Goal: Navigation & Orientation: Find specific page/section

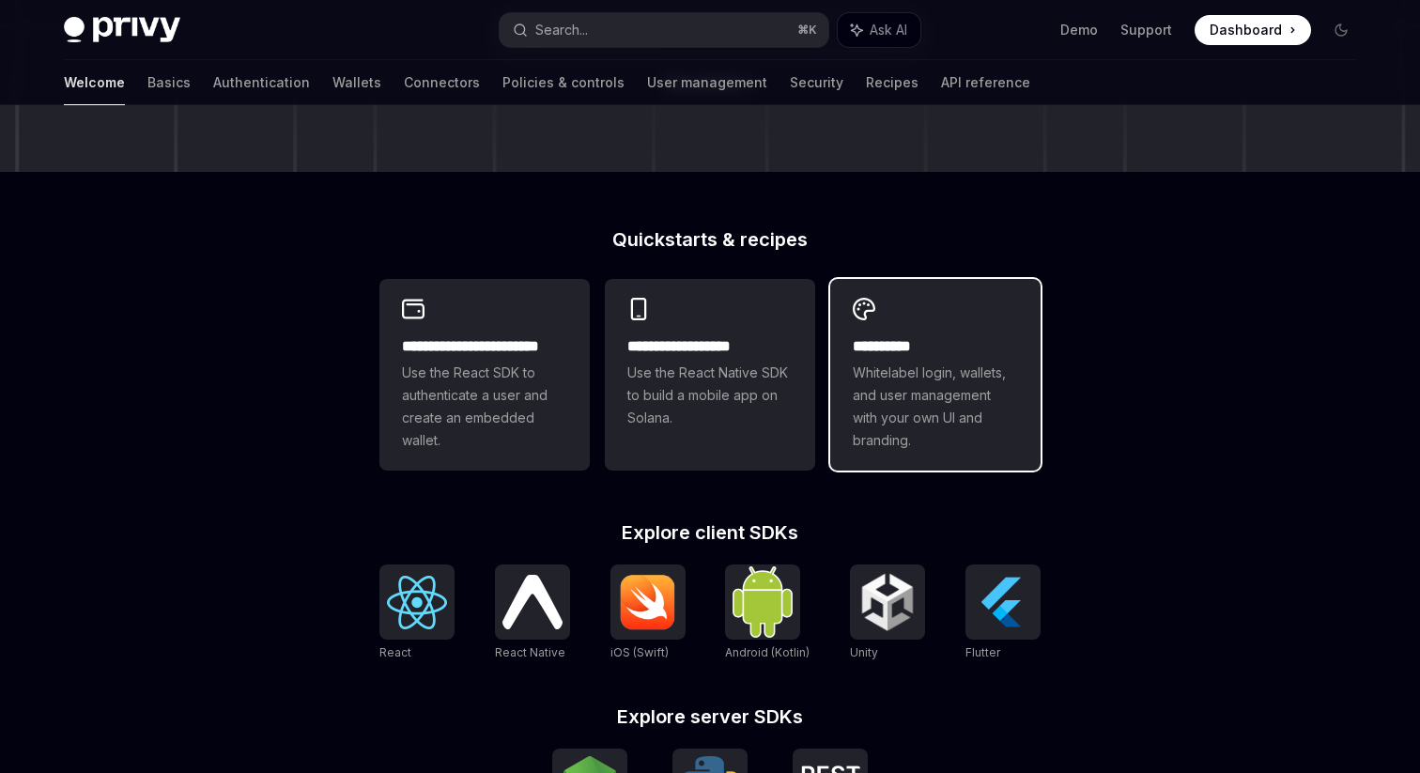
scroll to position [394, 0]
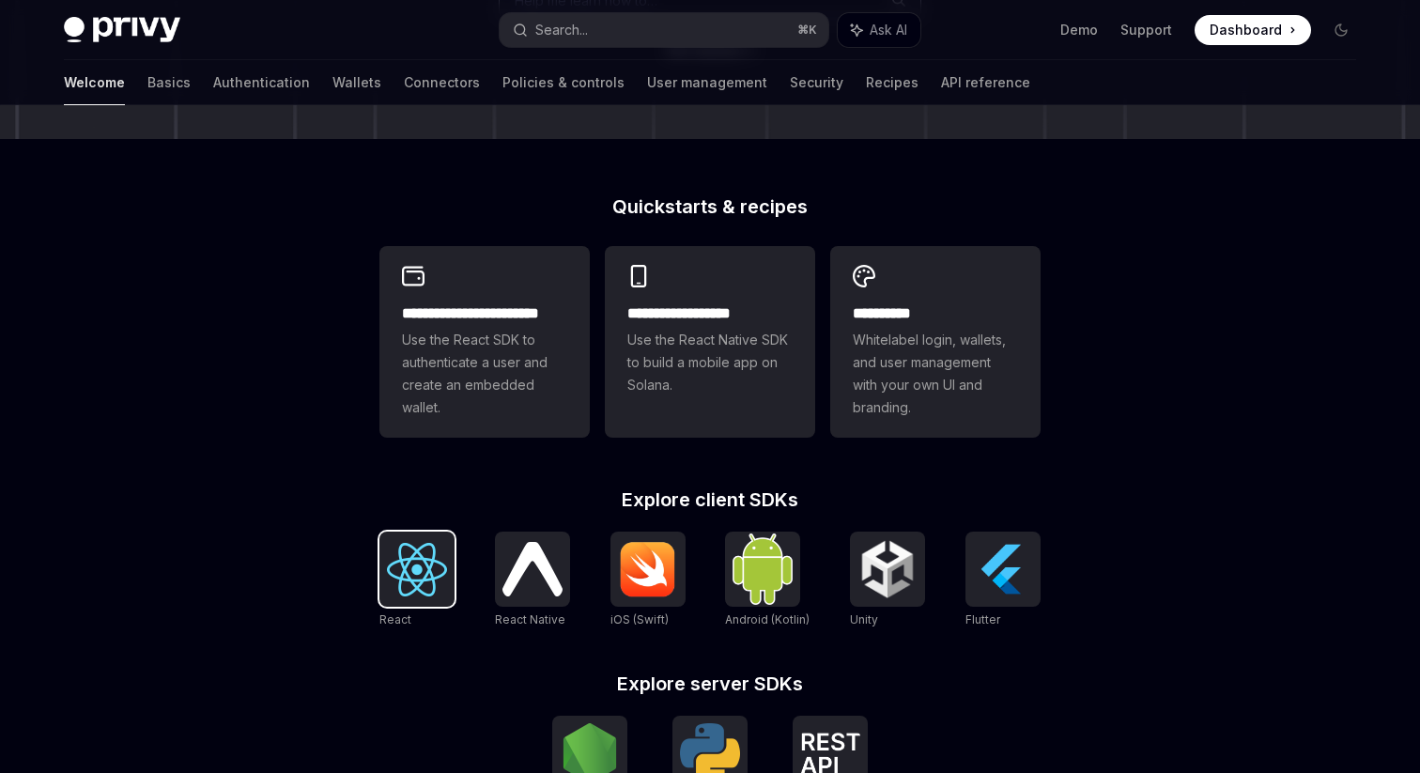
click at [415, 581] on img at bounding box center [417, 570] width 60 height 54
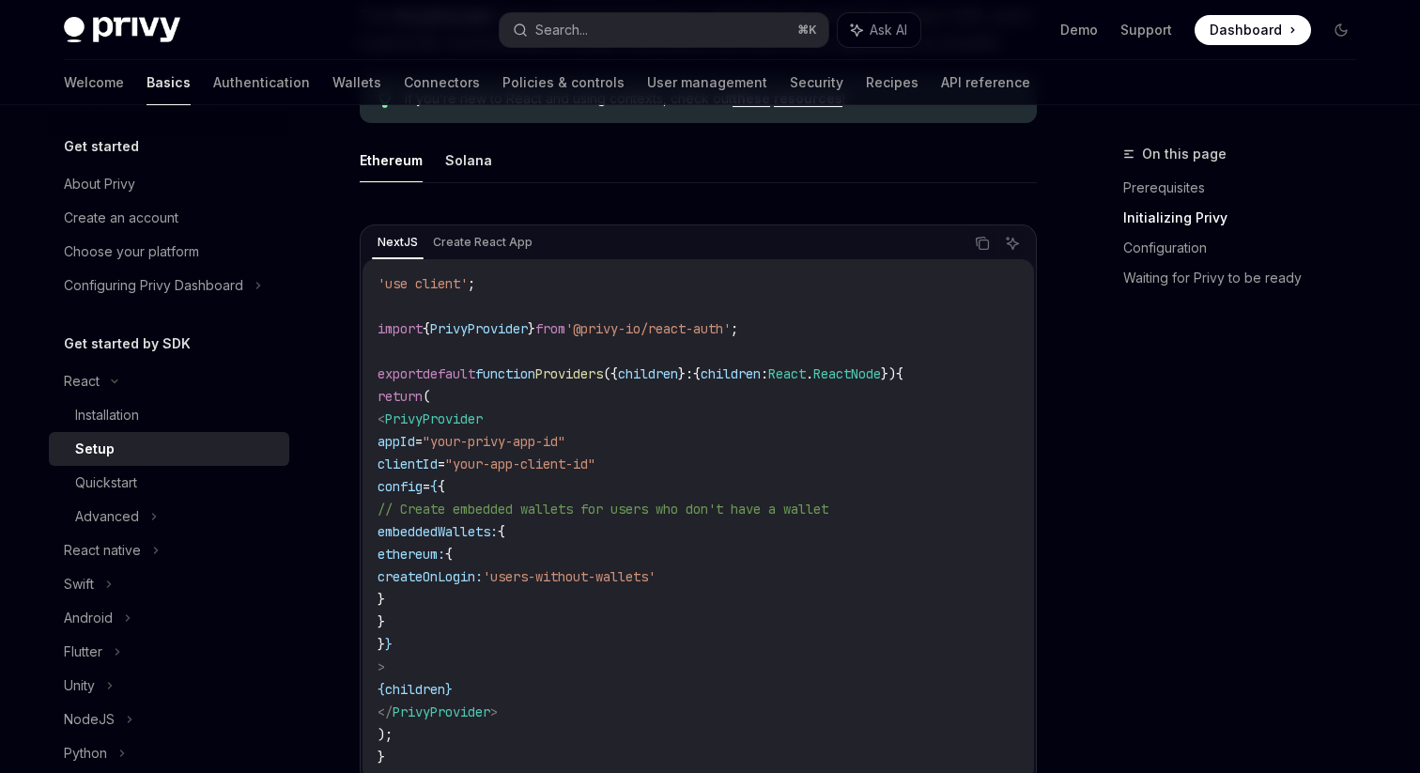
scroll to position [540, 0]
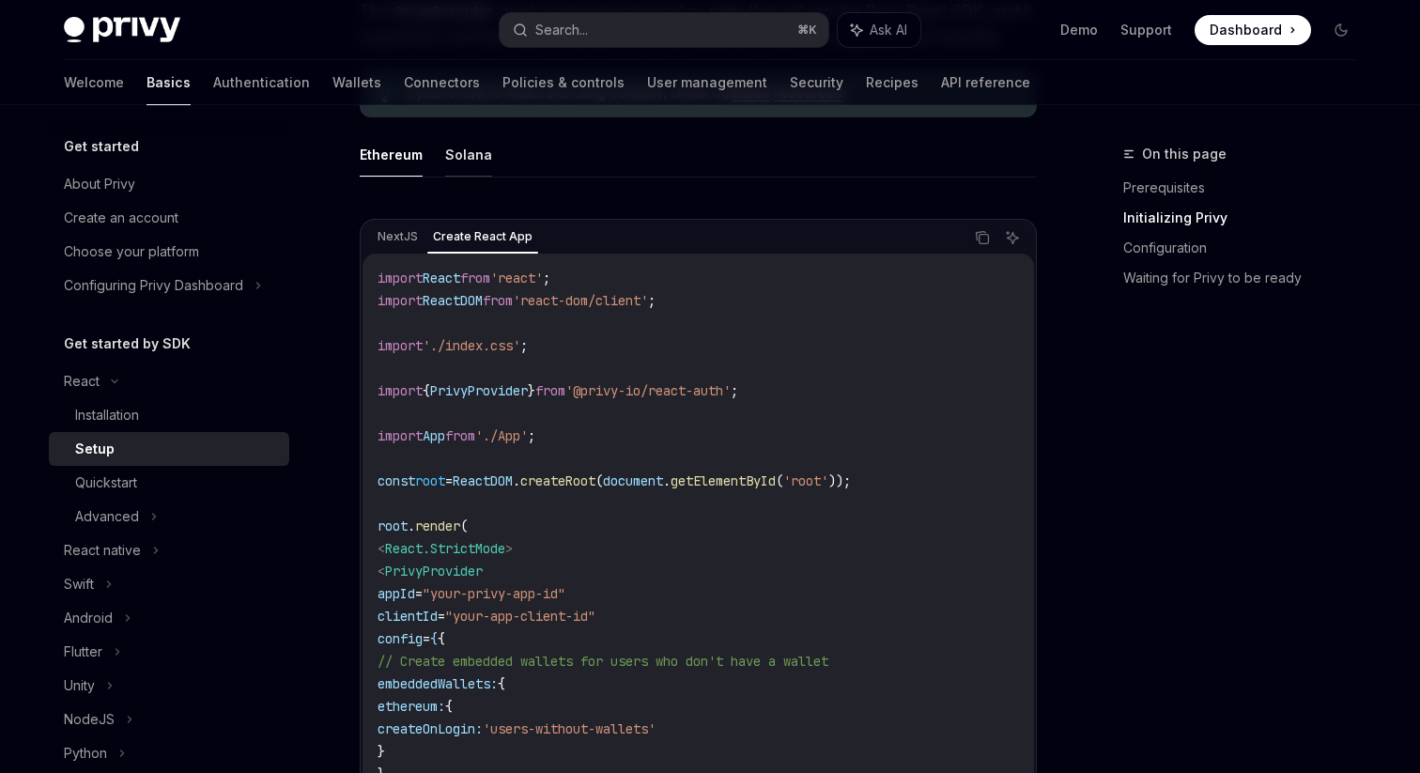
click at [458, 148] on button "Solana" at bounding box center [468, 154] width 47 height 44
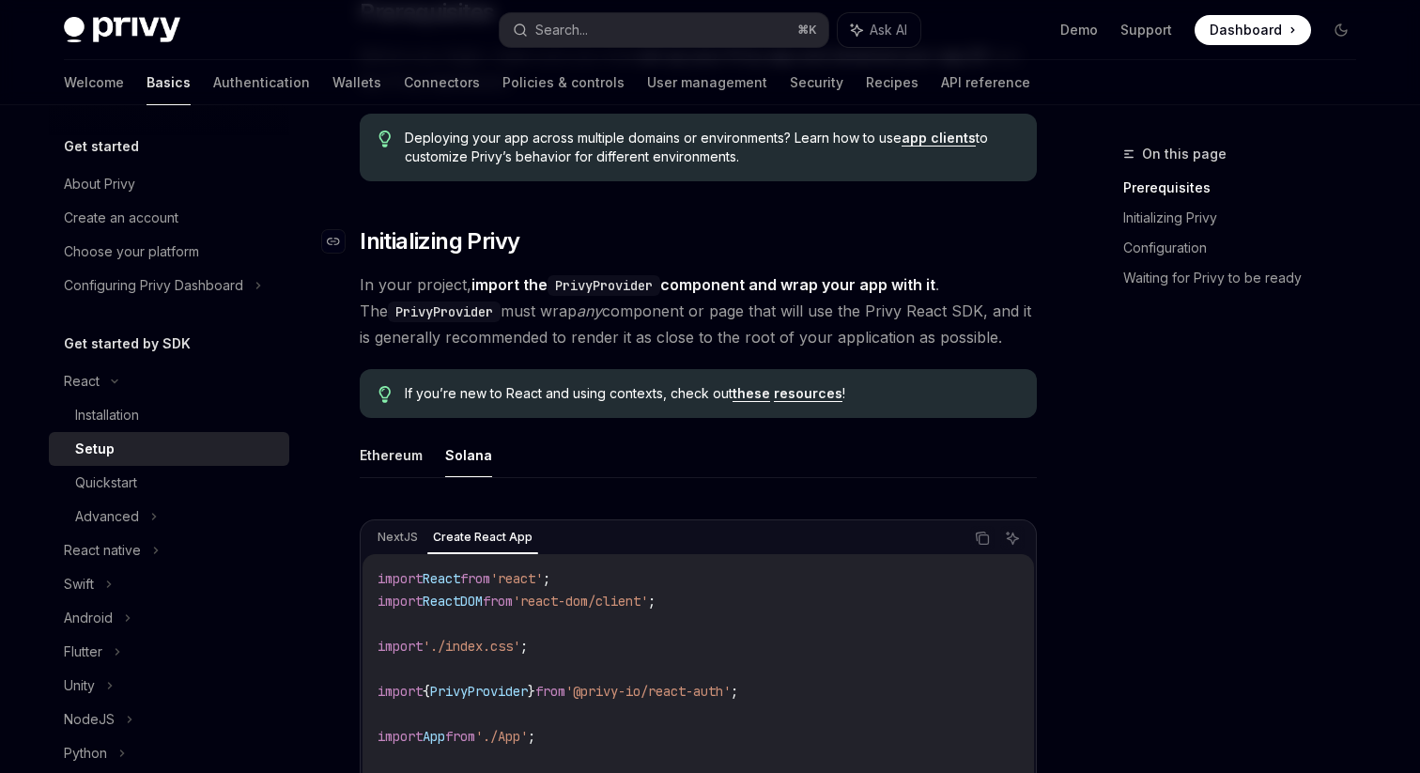
scroll to position [241, 0]
click at [582, 160] on span "Deploying your app across multiple domains or environments? Learn how to use ap…" at bounding box center [711, 146] width 613 height 38
click at [949, 137] on link "app clients" at bounding box center [939, 136] width 74 height 17
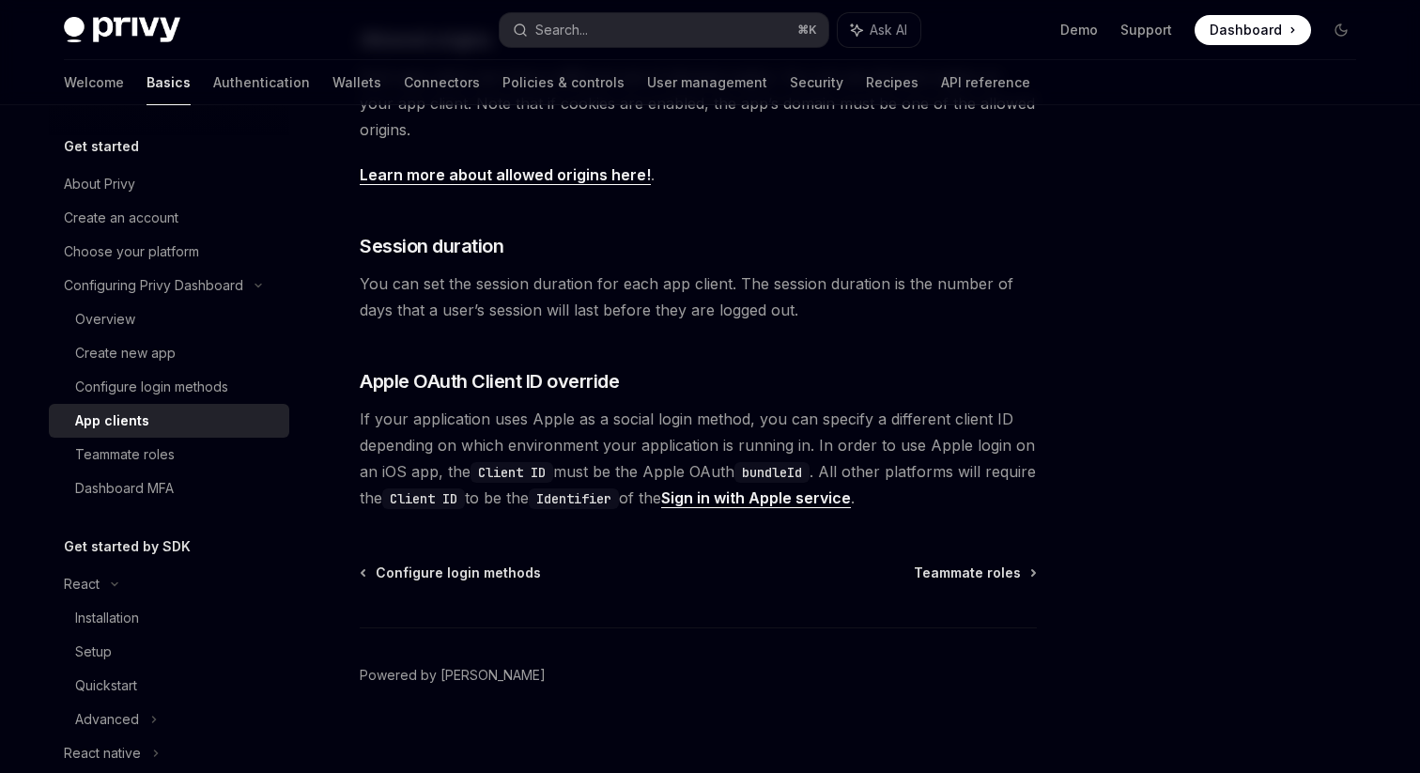
scroll to position [723, 0]
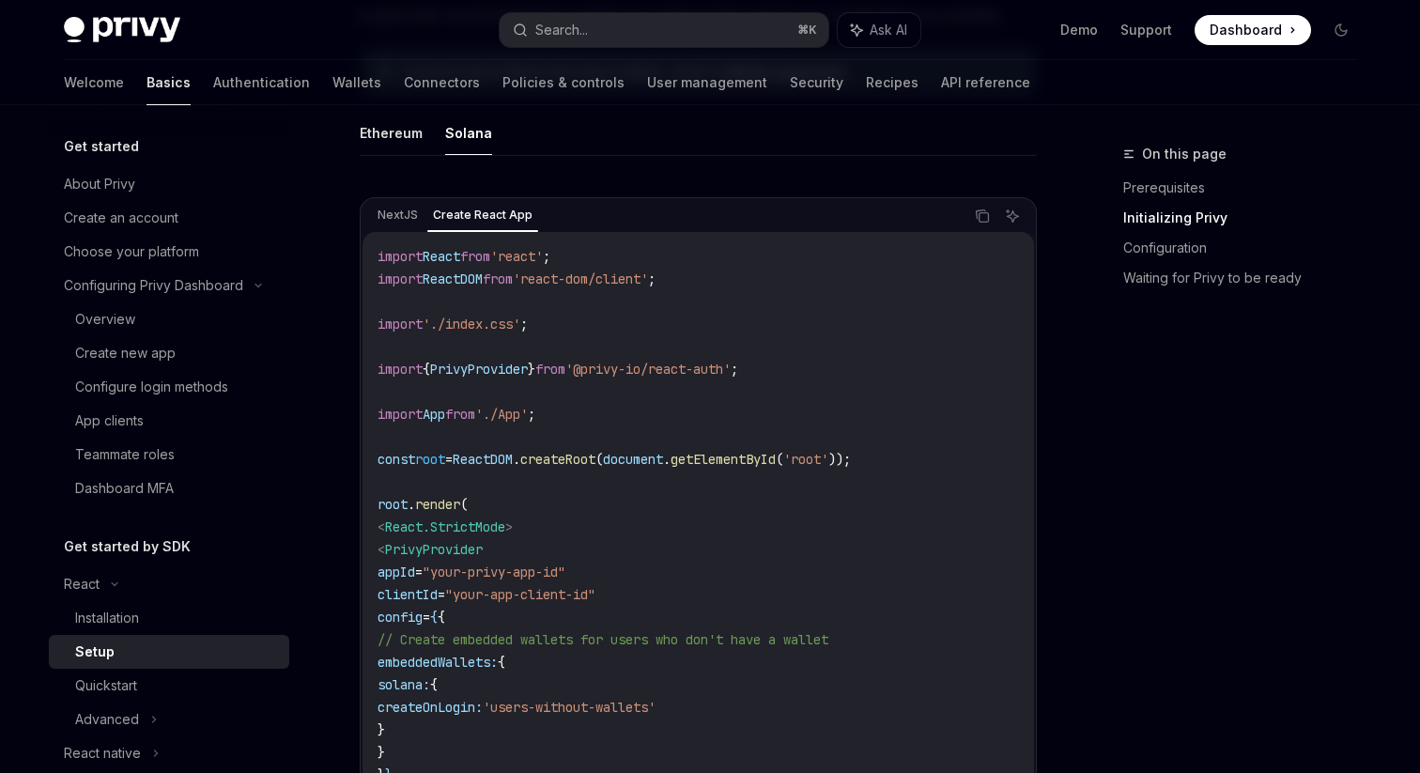
scroll to position [548, 0]
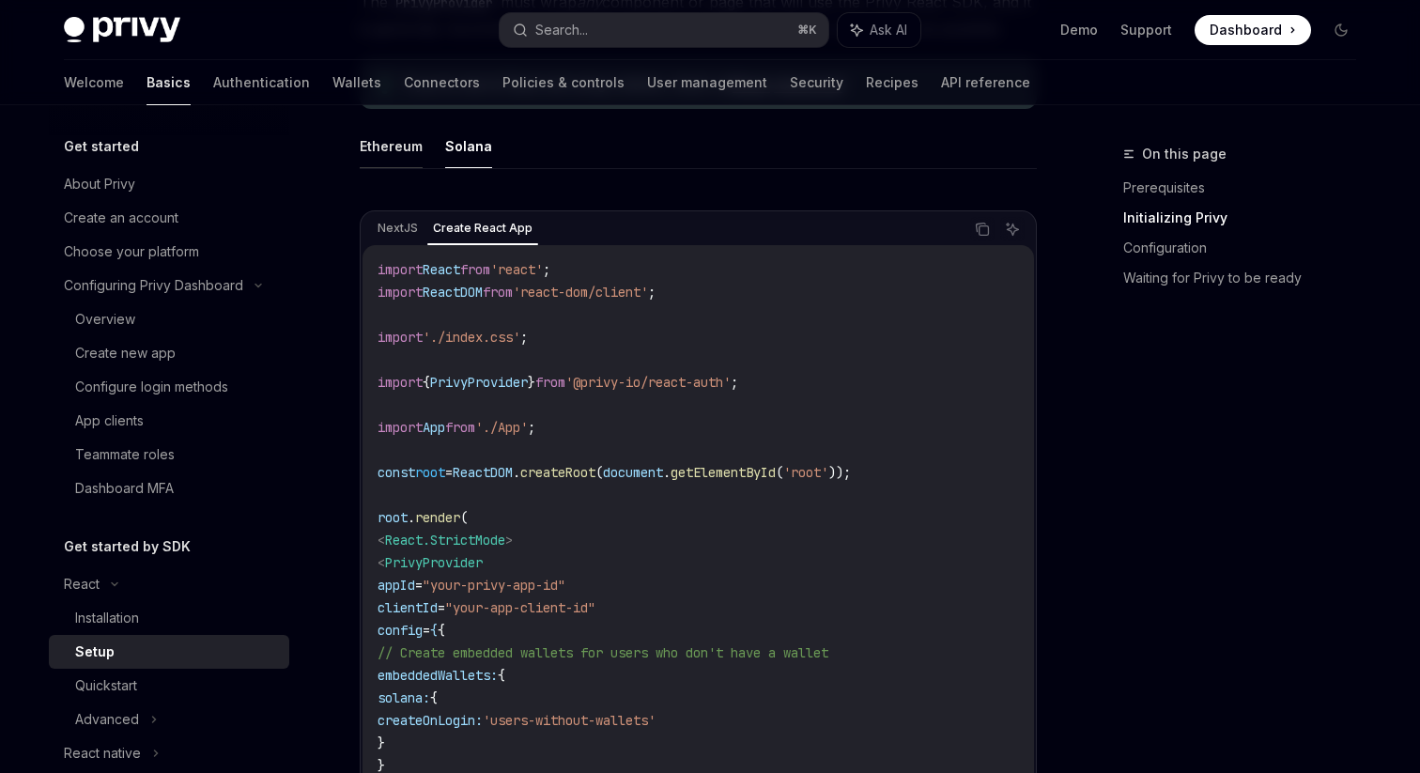
click at [391, 156] on button "Ethereum" at bounding box center [391, 146] width 63 height 44
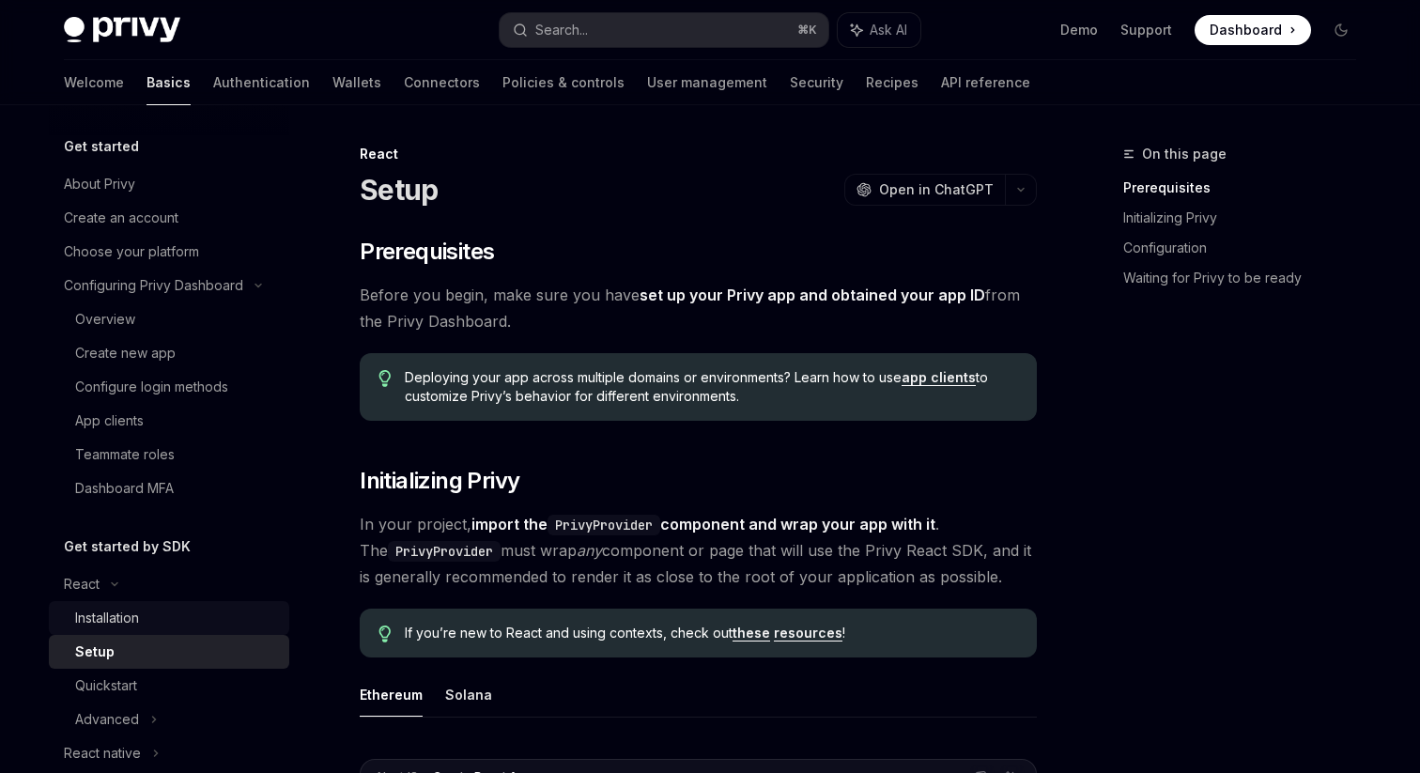
click at [95, 631] on link "Installation" at bounding box center [169, 618] width 240 height 34
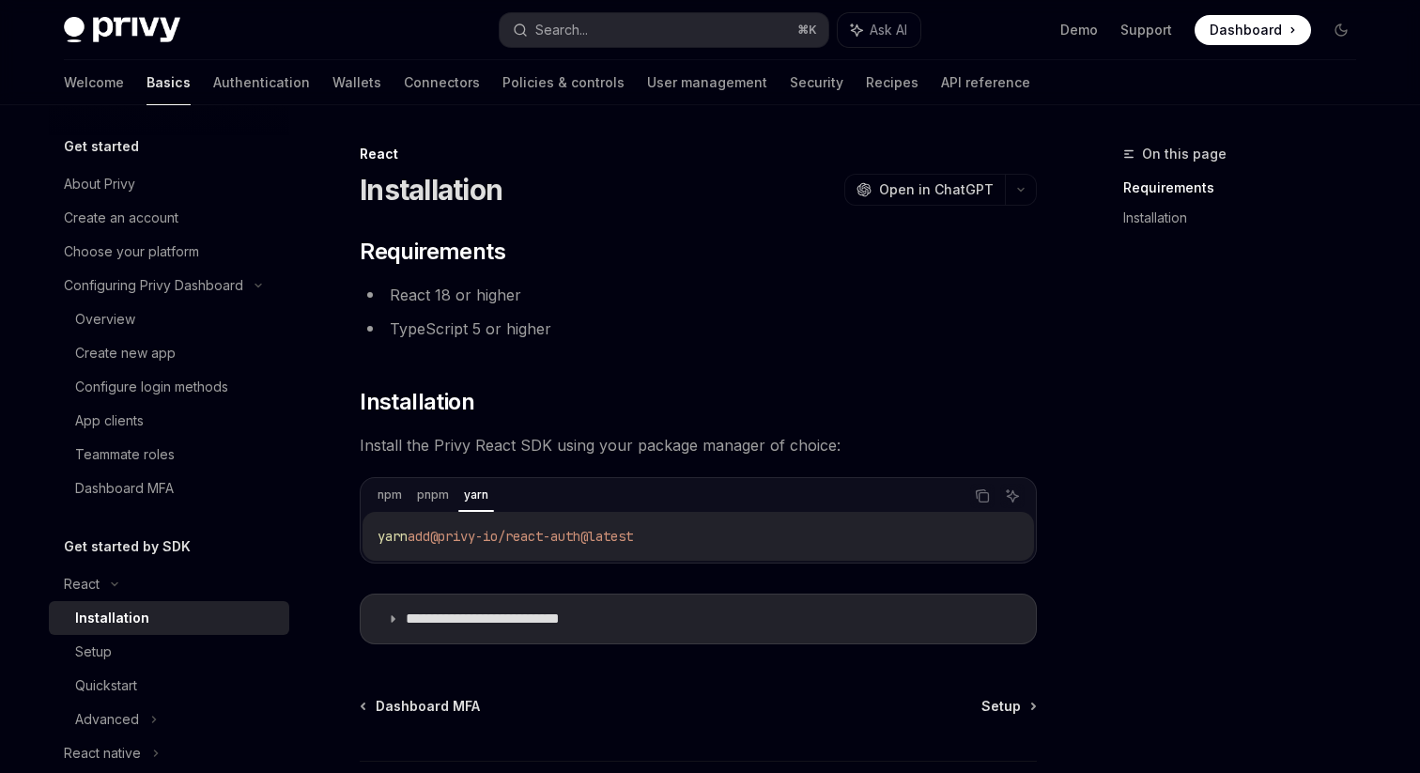
click at [665, 548] on div "yarn add @privy-io/react-auth@latest" at bounding box center [699, 536] width 672 height 49
copy div "yarn add @privy-io/react-auth@latest"
click at [583, 620] on p "**********" at bounding box center [512, 619] width 212 height 19
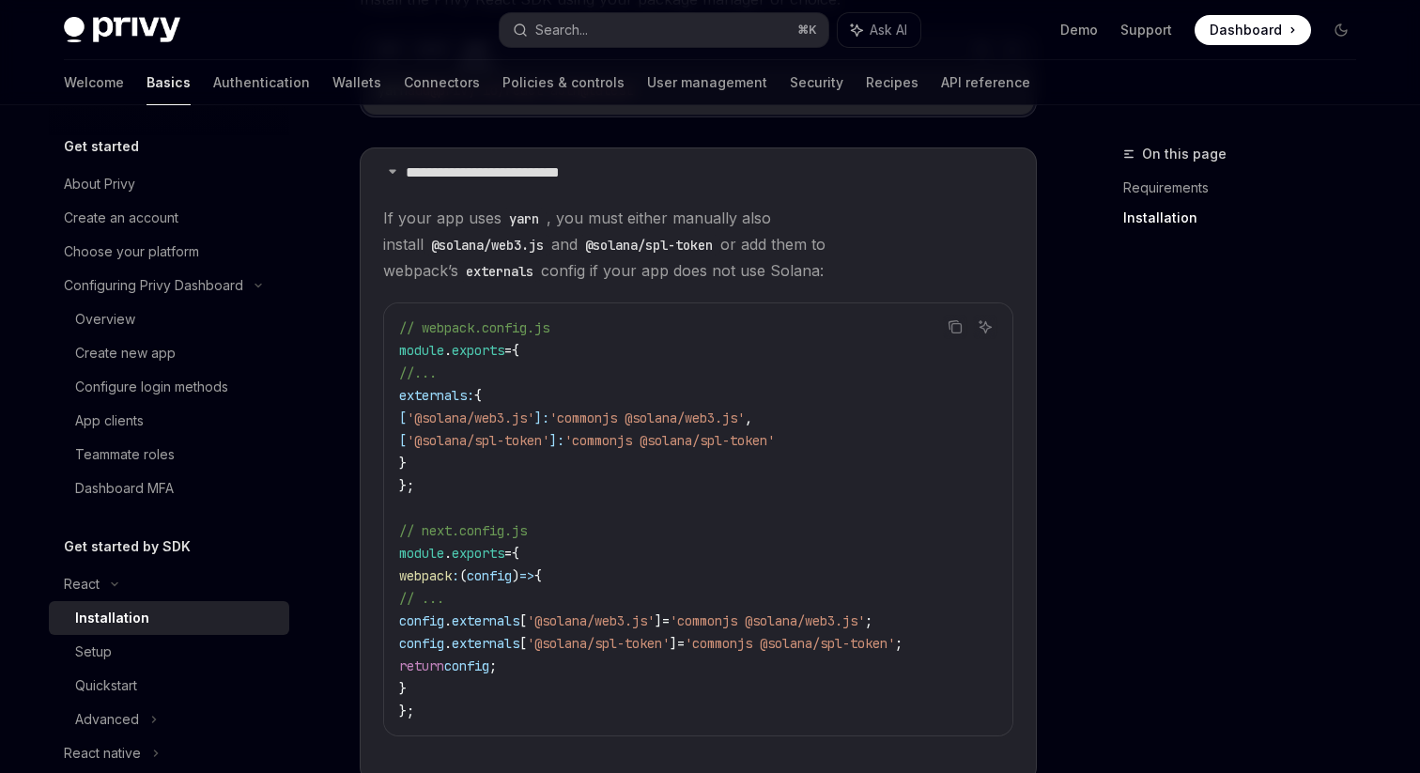
scroll to position [456, 0]
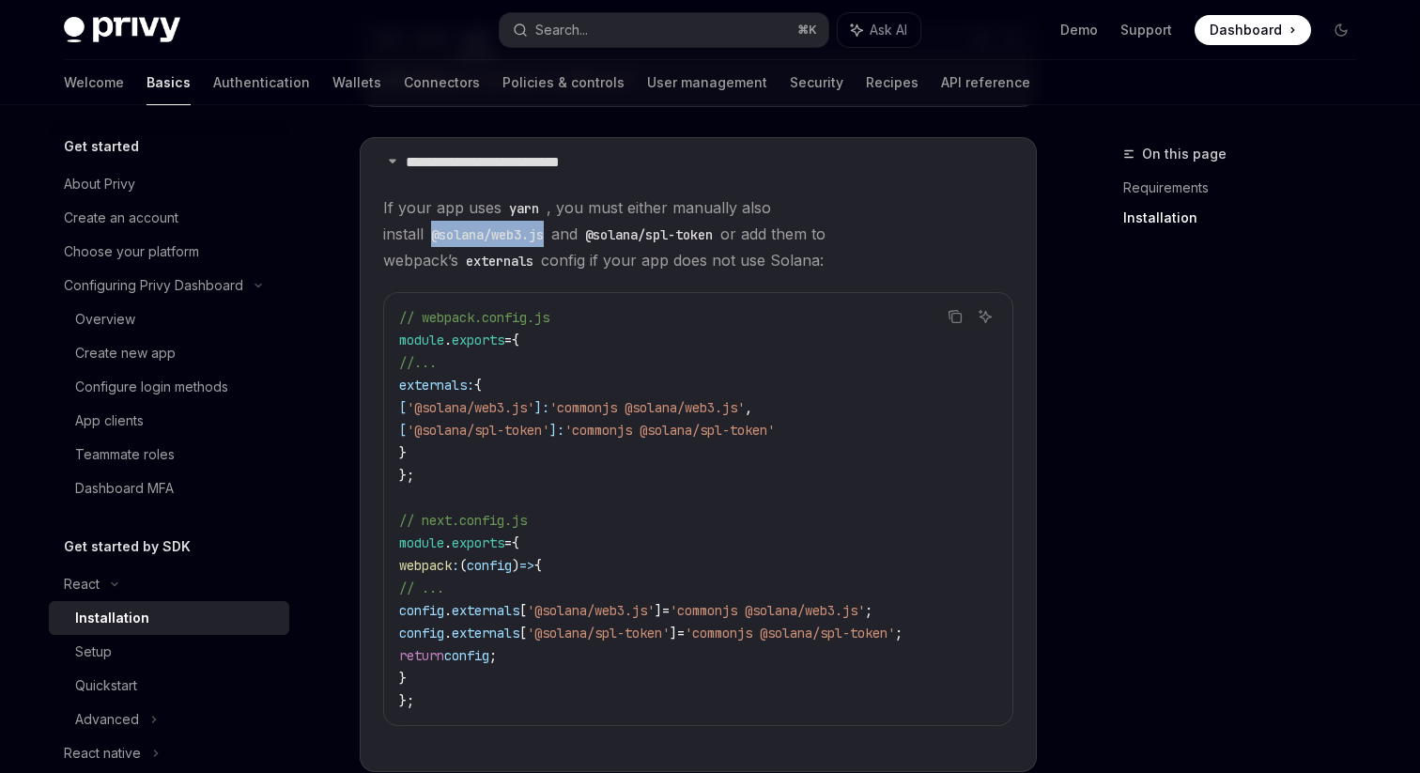
copy code "@solana/web3.js"
drag, startPoint x: 819, startPoint y: 209, endPoint x: 948, endPoint y: 213, distance: 128.8
click at [551, 224] on code "@solana/web3.js" at bounding box center [488, 234] width 128 height 21
copy code "@solana/web3.js"
drag, startPoint x: 528, startPoint y: 229, endPoint x: 378, endPoint y: 228, distance: 150.3
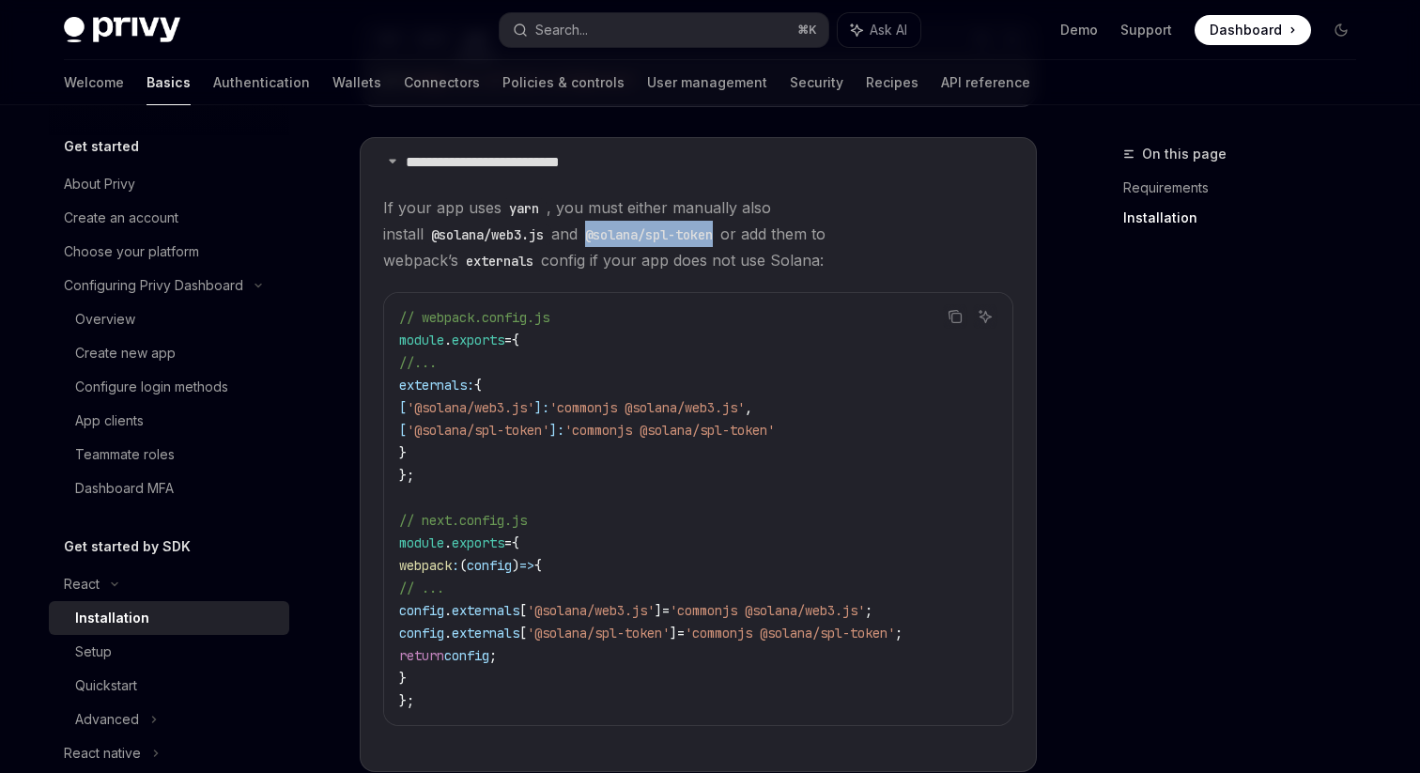
click at [377, 228] on details "**********" at bounding box center [698, 454] width 677 height 635
copy code "@solana/spl-token"
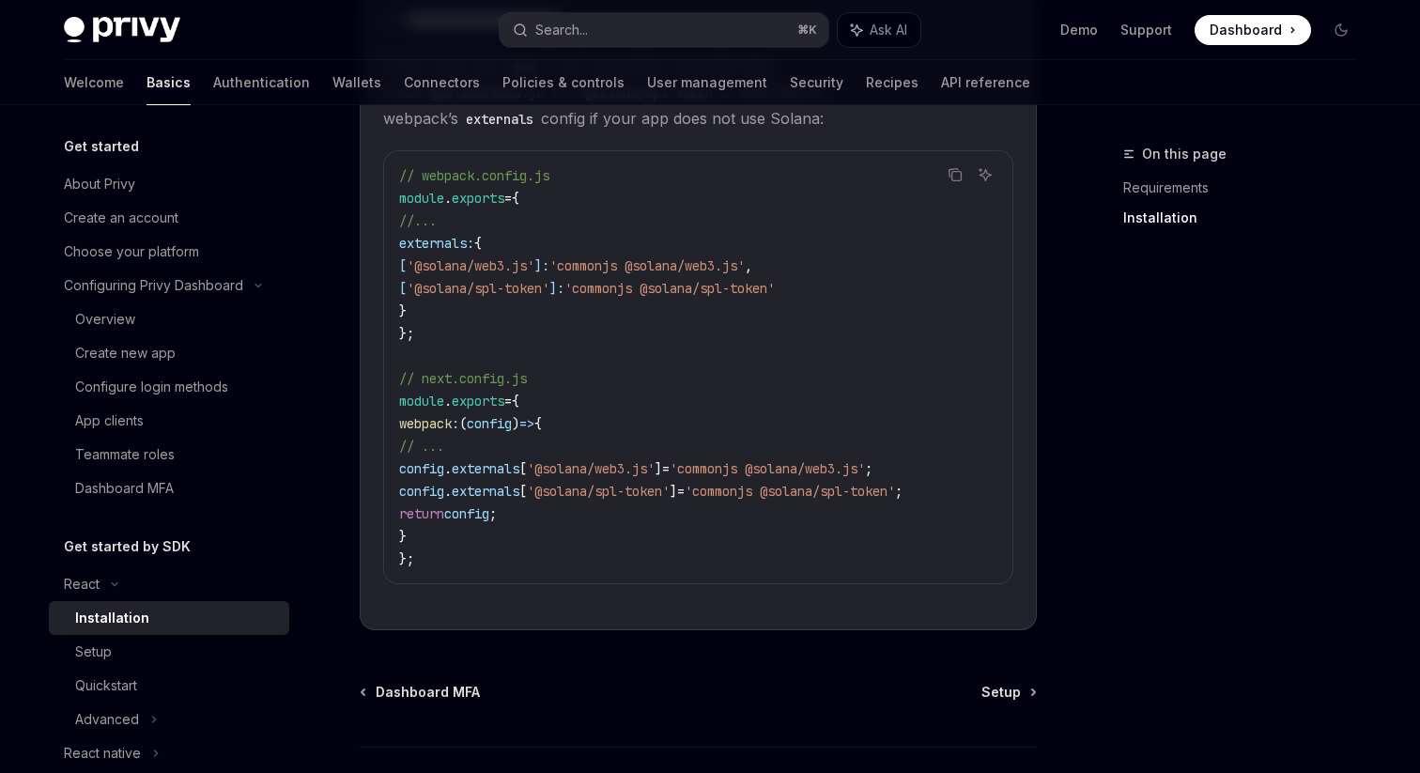
scroll to position [742, 0]
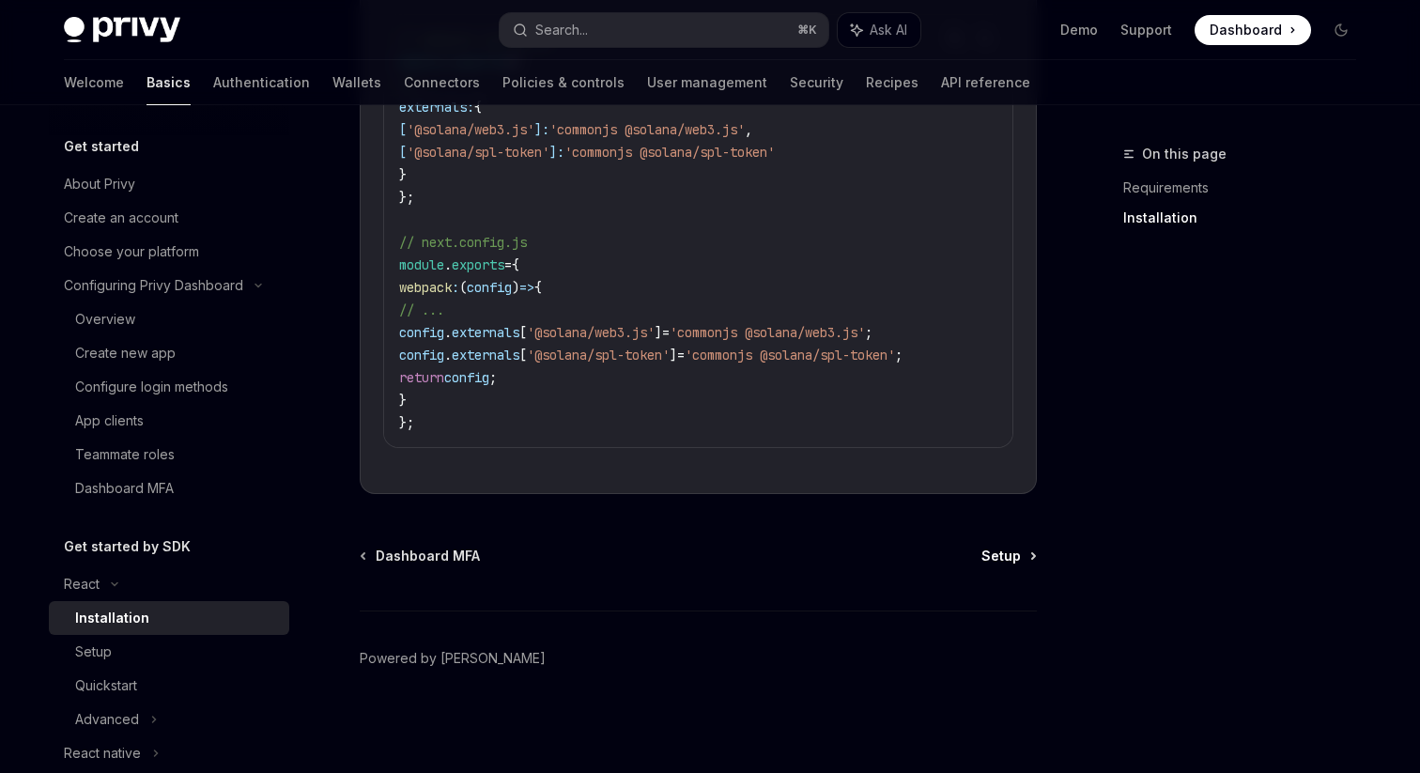
click at [1010, 550] on span "Setup" at bounding box center [1000, 556] width 39 height 19
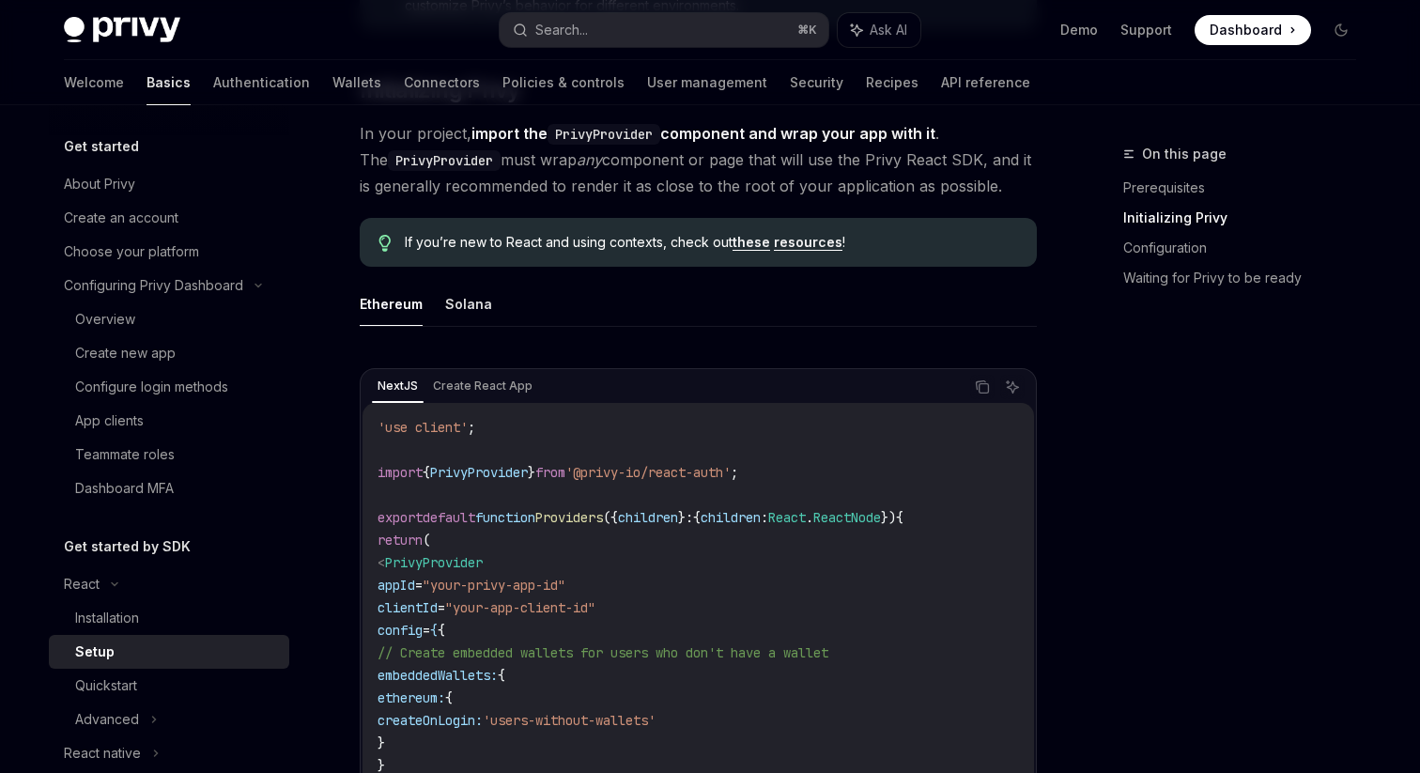
scroll to position [447, 0]
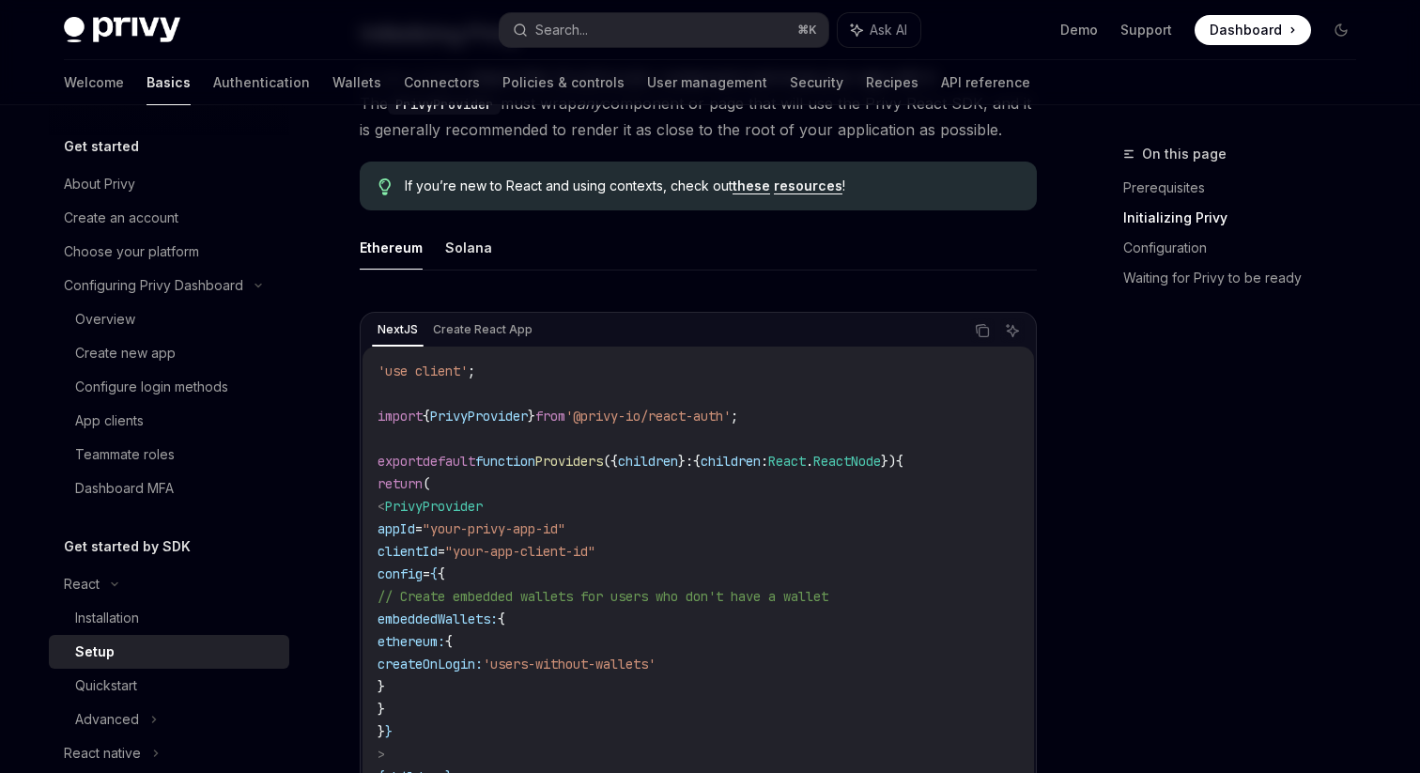
click at [640, 413] on span "'@privy-io/react-auth'" at bounding box center [647, 416] width 165 height 17
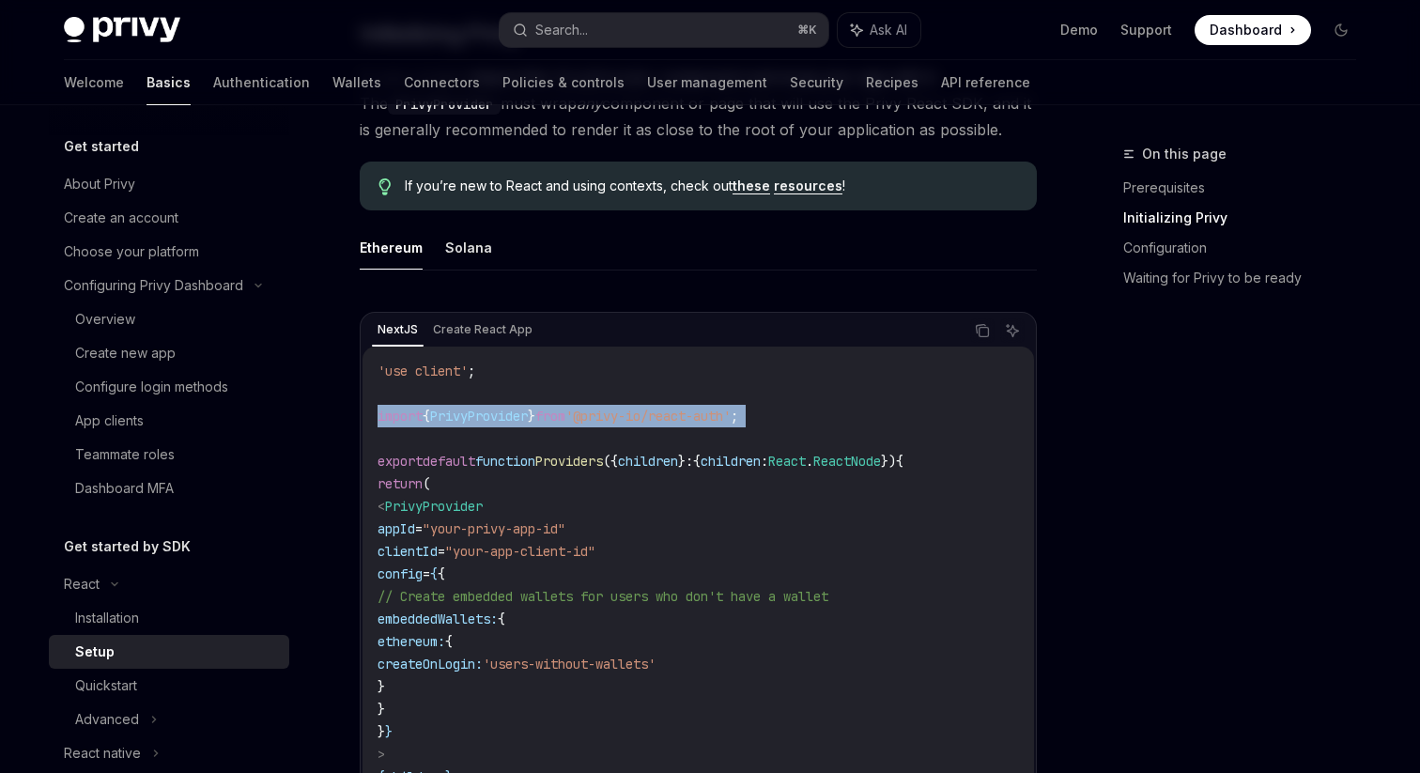
copy code "import { PrivyProvider } from '@privy-io/react-auth' ;"
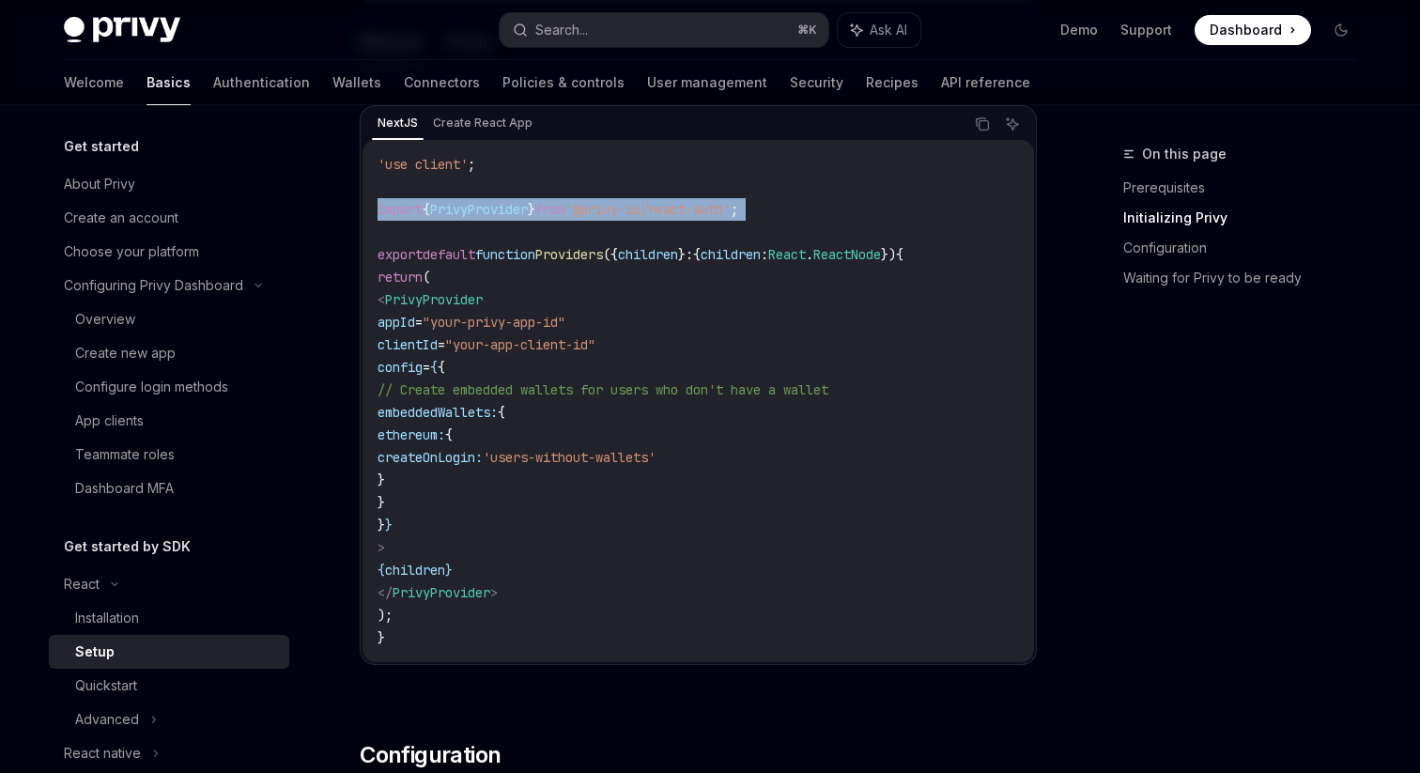
scroll to position [652, 0]
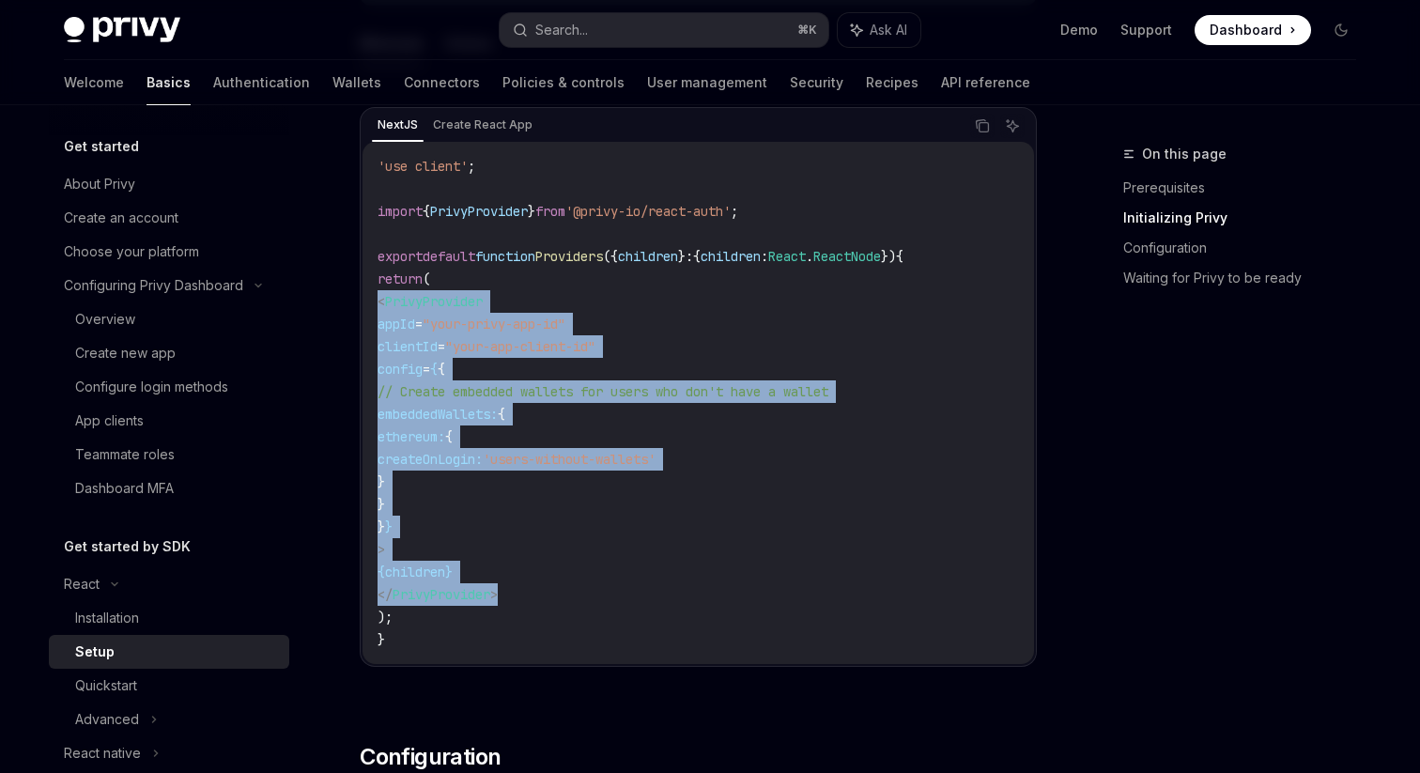
copy code "< PrivyProvider appId = "your-privy-app-id" clientId = "your-app-client-id" con…"
drag, startPoint x: 551, startPoint y: 601, endPoint x: 361, endPoint y: 301, distance: 355.1
click at [361, 301] on div "NextJS Create React App Copy Ask AI 'use client' ; import { PrivyProvider } fro…" at bounding box center [698, 387] width 677 height 560
click at [1246, 24] on span "Dashboard" at bounding box center [1246, 30] width 72 height 19
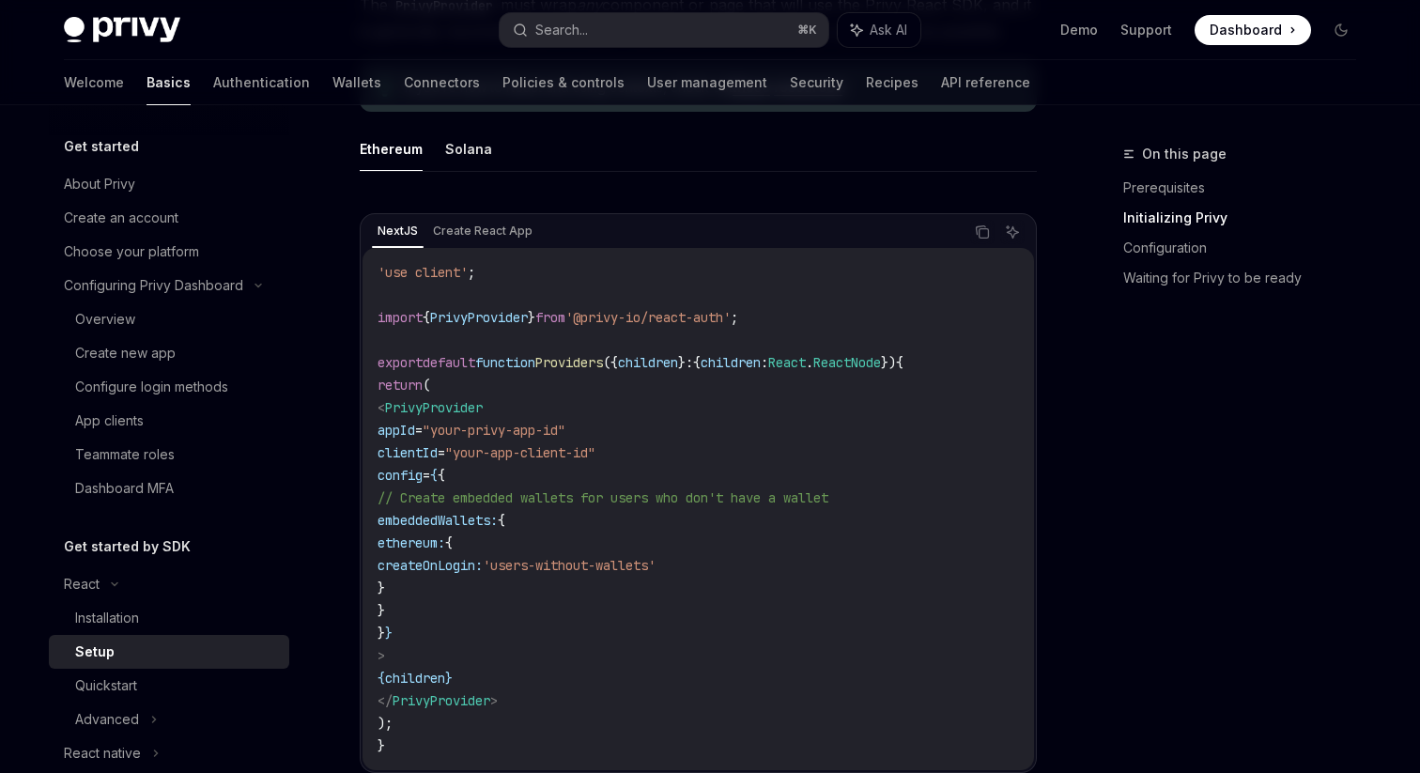
scroll to position [552, 0]
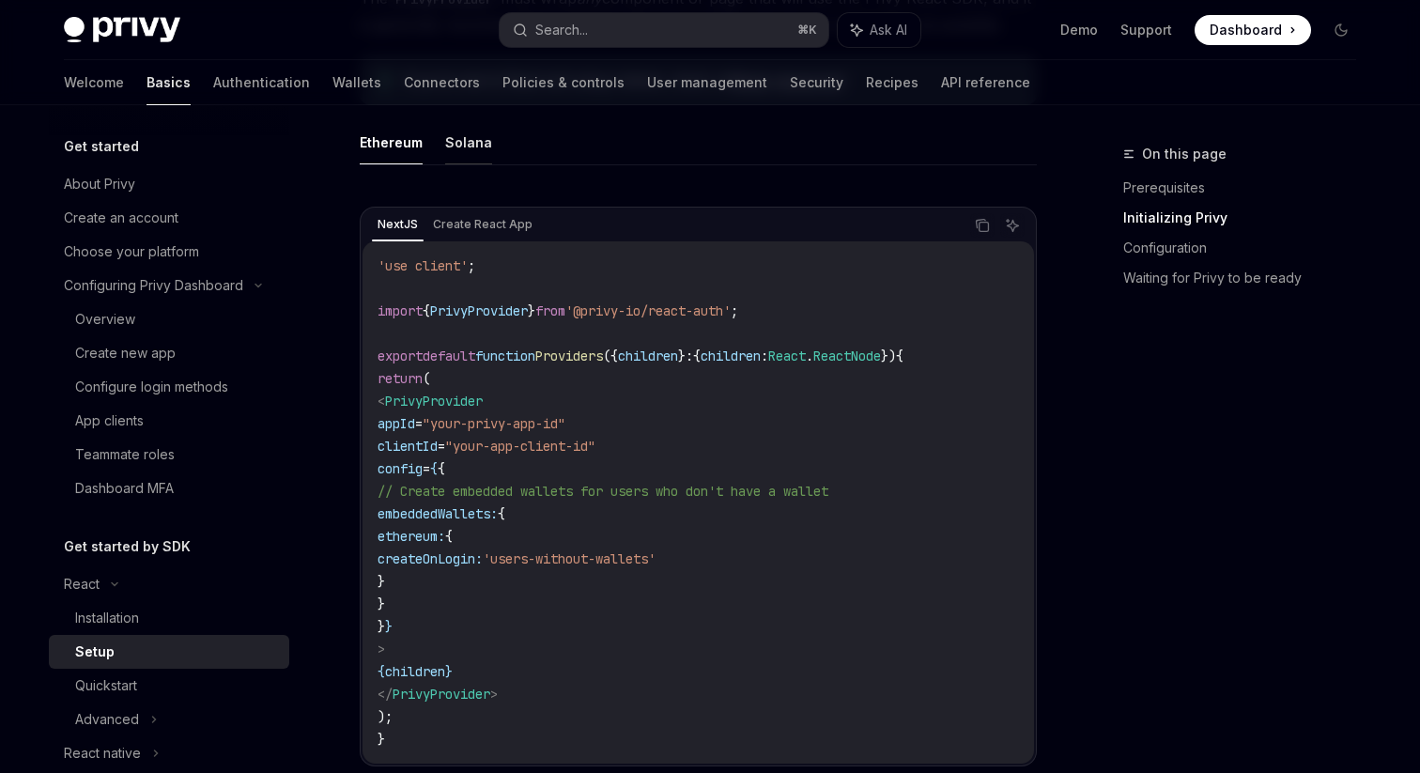
click at [471, 150] on button "Solana" at bounding box center [468, 142] width 47 height 44
copy code "solana: { createOnLogin: 'users-without-wallets' }"
drag, startPoint x: 492, startPoint y: 578, endPoint x: 458, endPoint y: 540, distance: 50.5
click at [457, 540] on code "'use client' ; import { PrivyProvider } from '@privy-io/react-auth' ; export de…" at bounding box center [698, 503] width 641 height 496
copy code "solana: { createOnLogin: 'users-without-wallets' }"
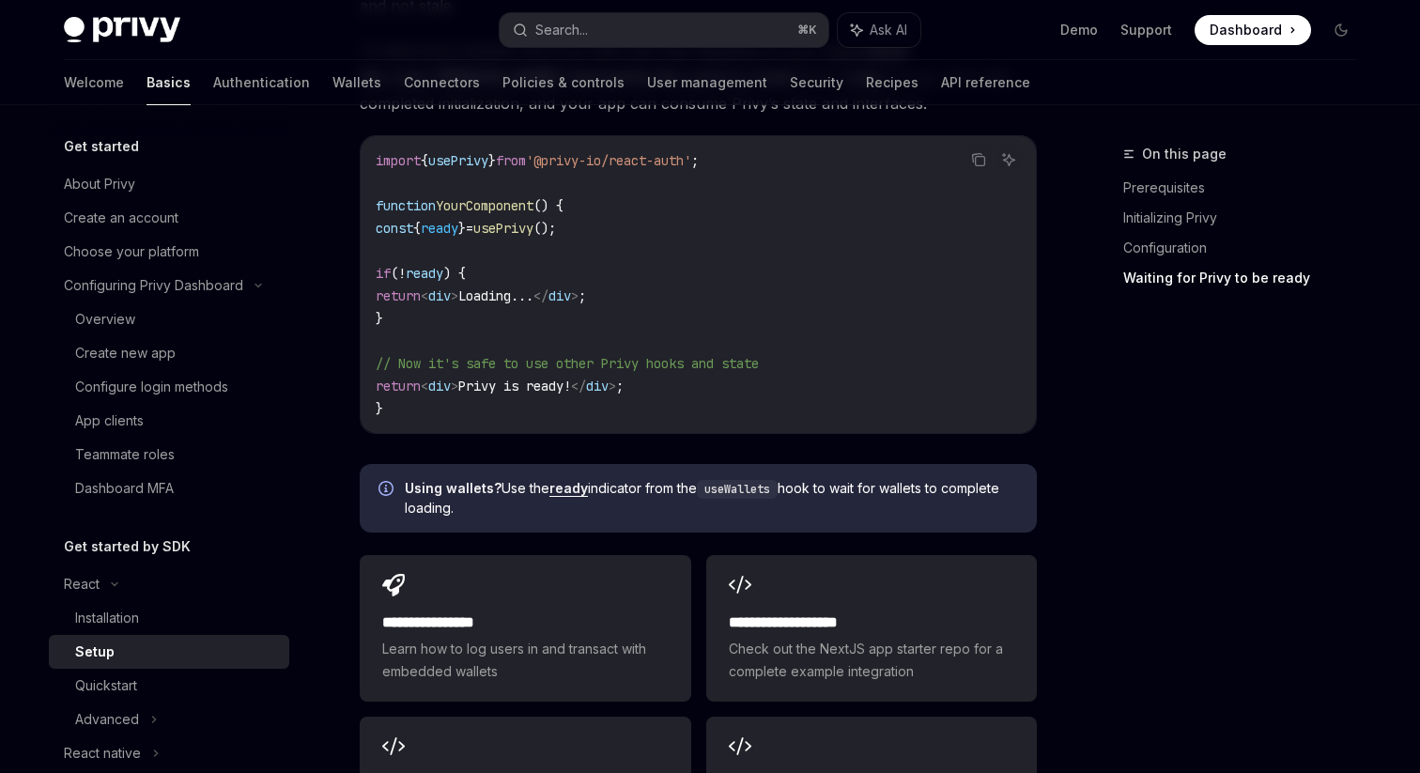
scroll to position [2052, 0]
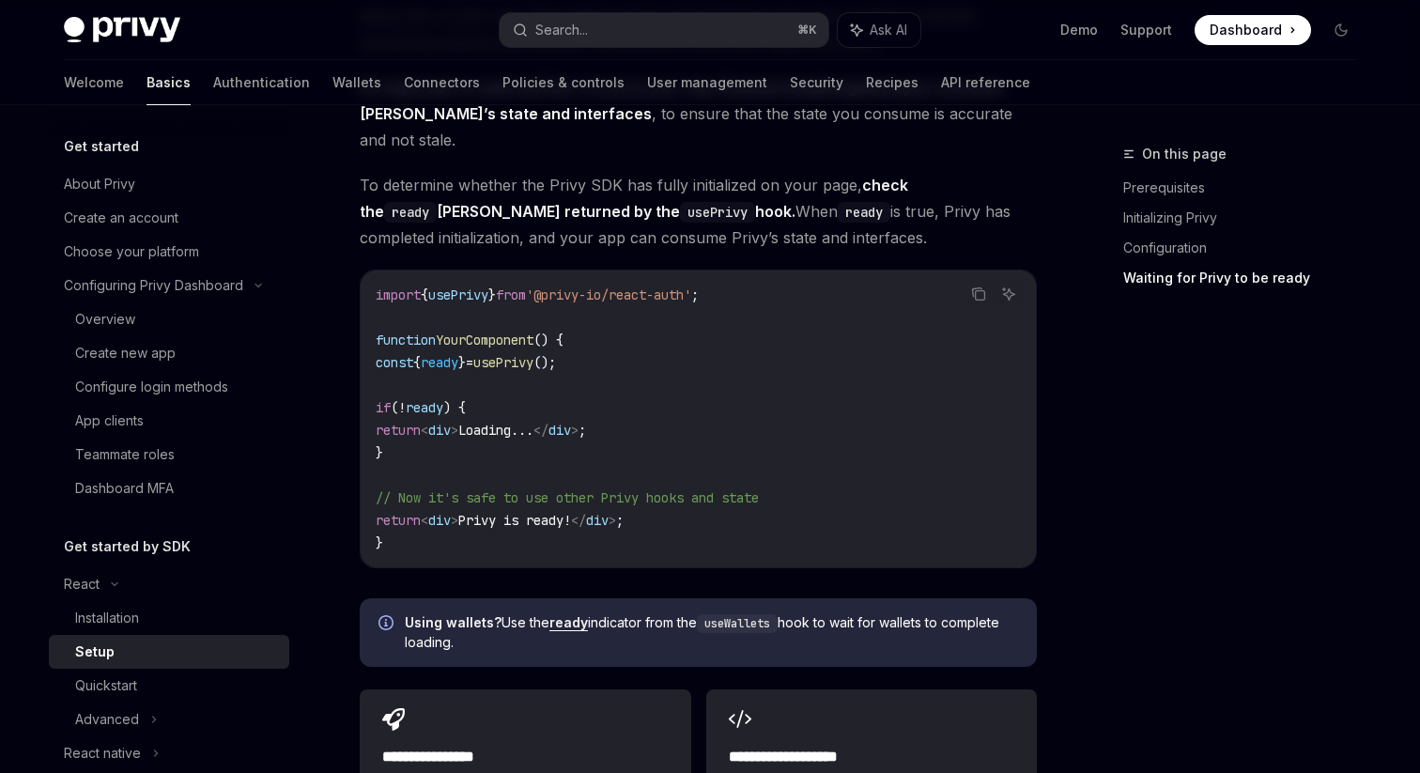
click at [533, 354] on span "usePrivy" at bounding box center [503, 362] width 60 height 17
copy code "const { ready } = usePrivy ();"
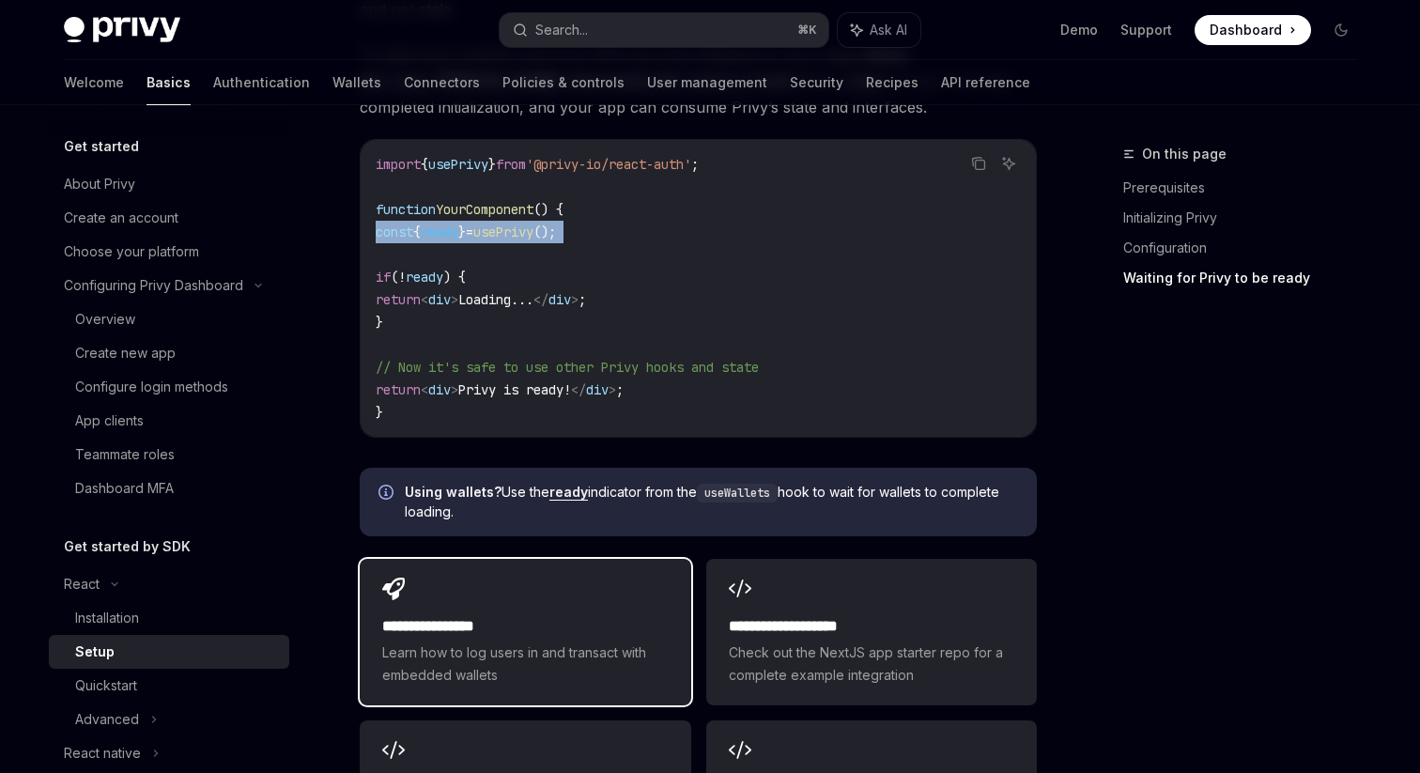
scroll to position [2216, 0]
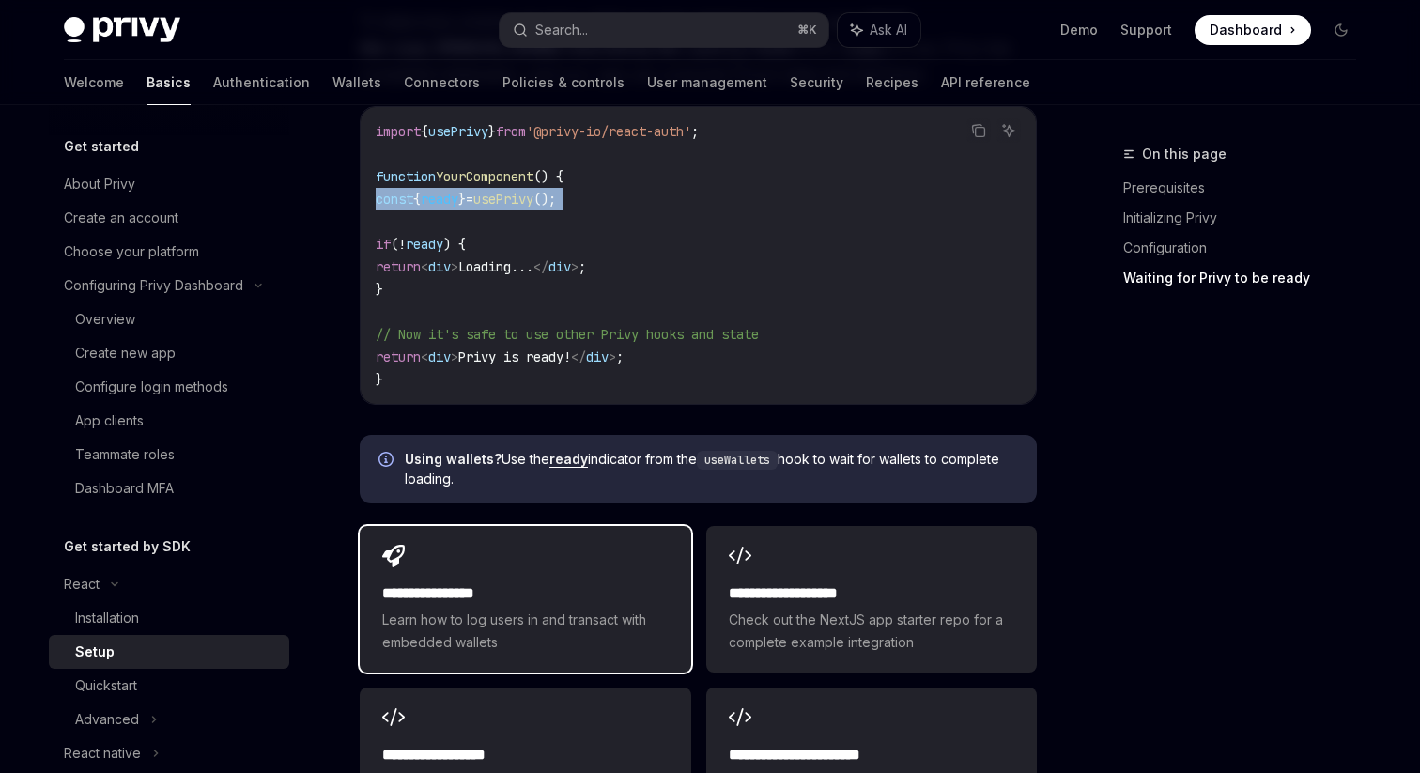
click at [534, 582] on h2 "**********" at bounding box center [525, 593] width 286 height 23
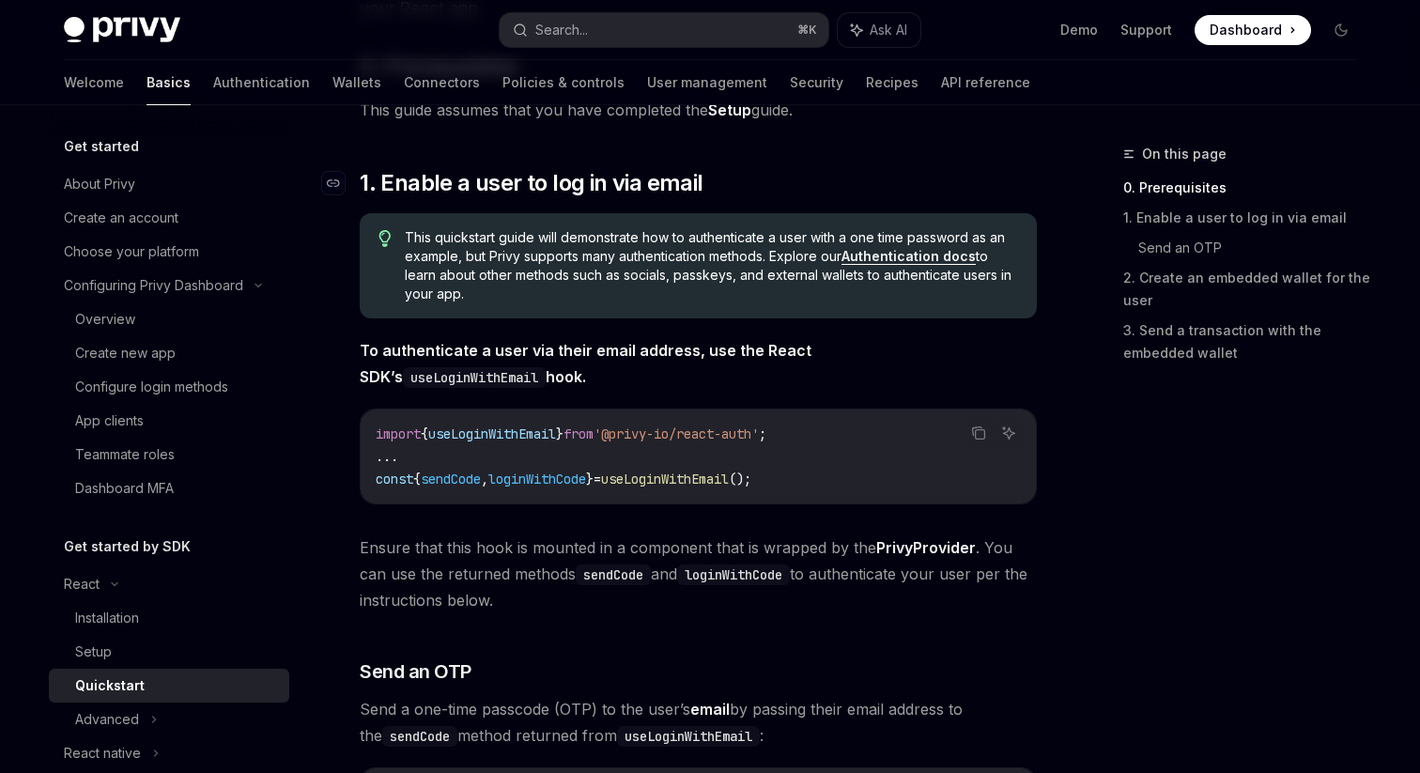
scroll to position [243, 0]
click at [546, 485] on span "loginWithCode" at bounding box center [537, 480] width 98 height 17
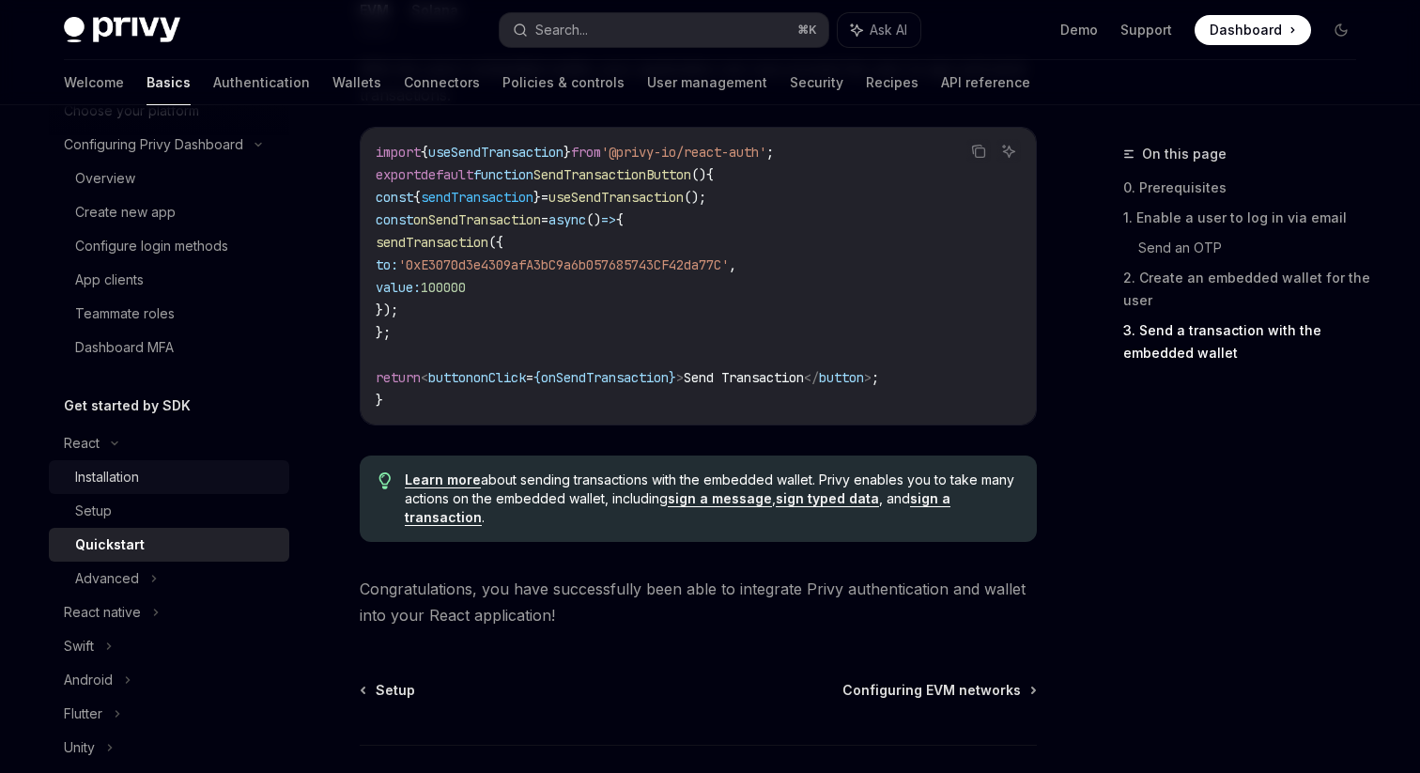
scroll to position [147, 0]
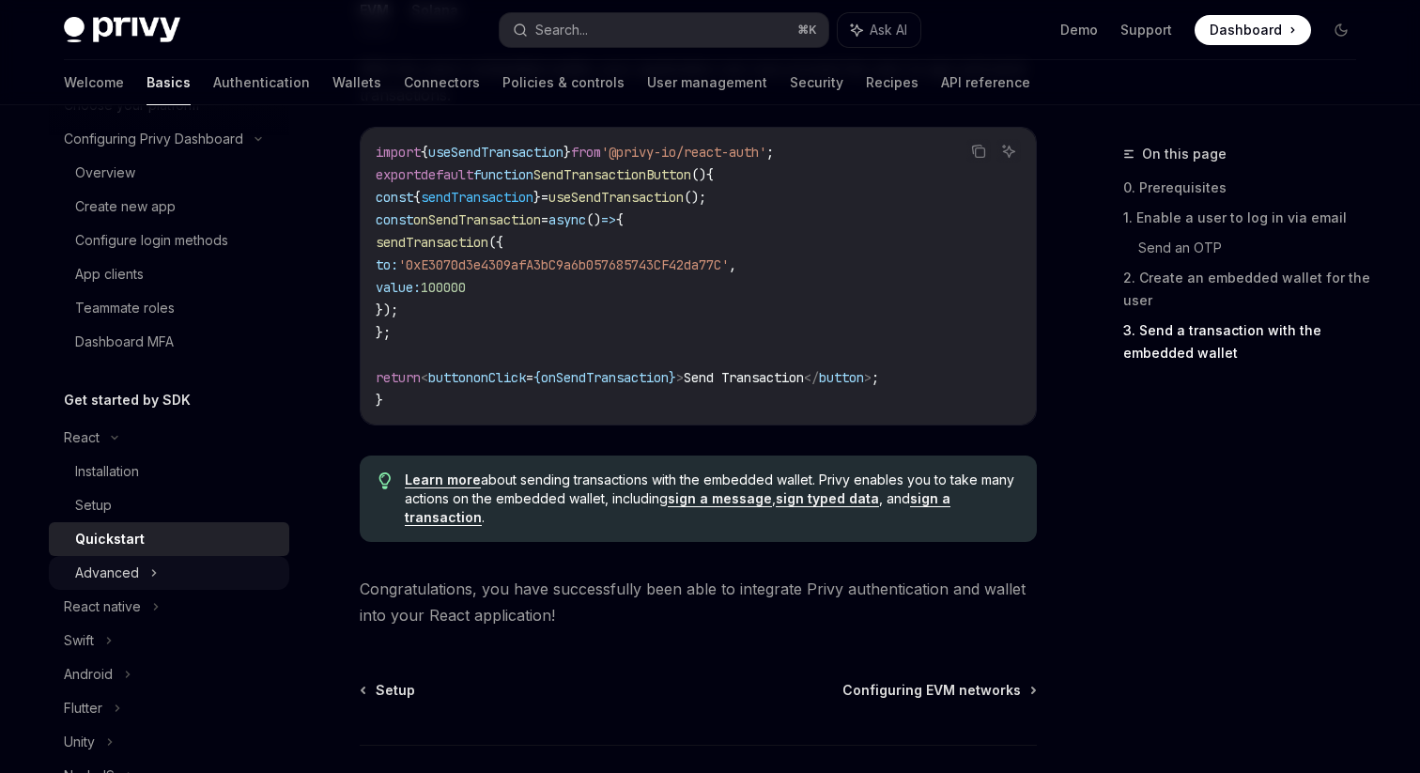
click at [150, 571] on icon at bounding box center [154, 573] width 8 height 23
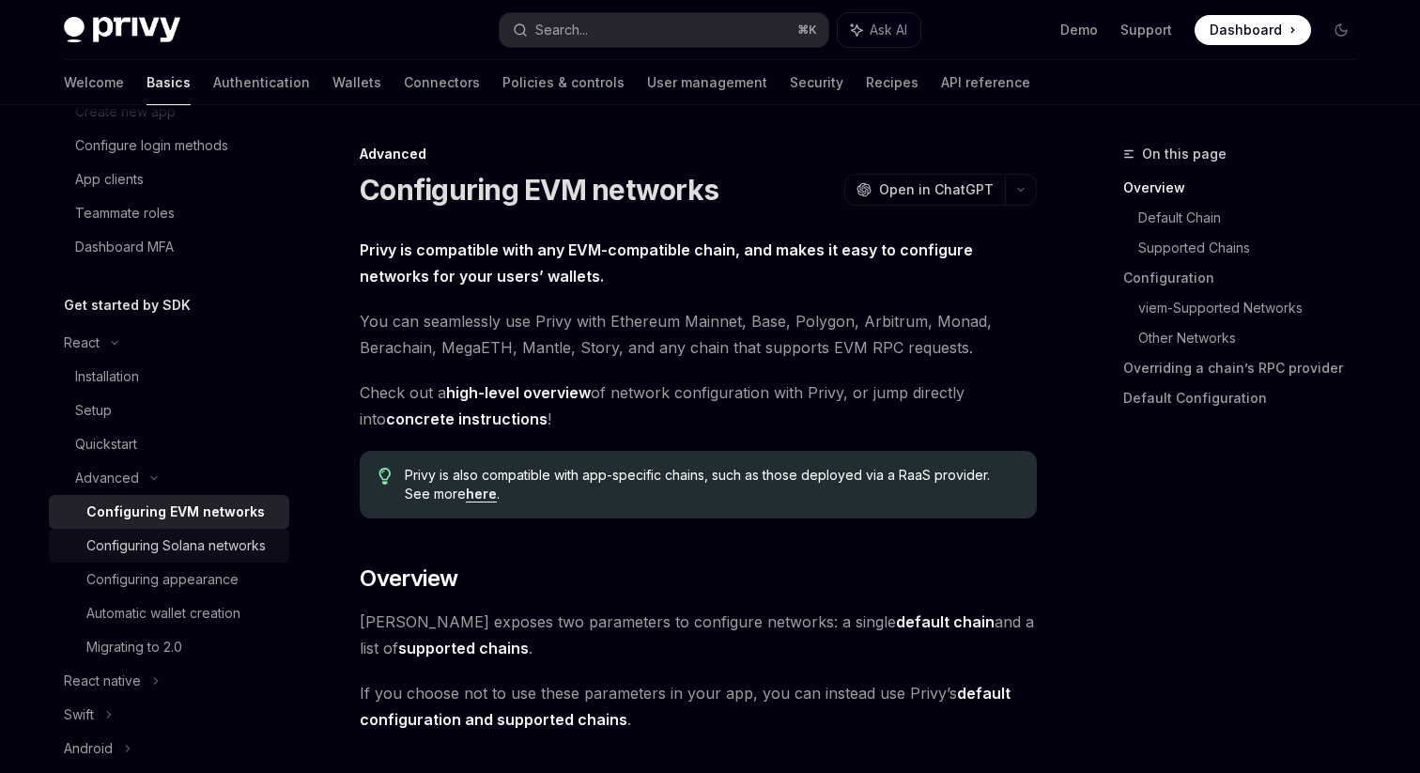
scroll to position [242, 0]
click at [212, 581] on div "Configuring appearance" at bounding box center [162, 578] width 152 height 23
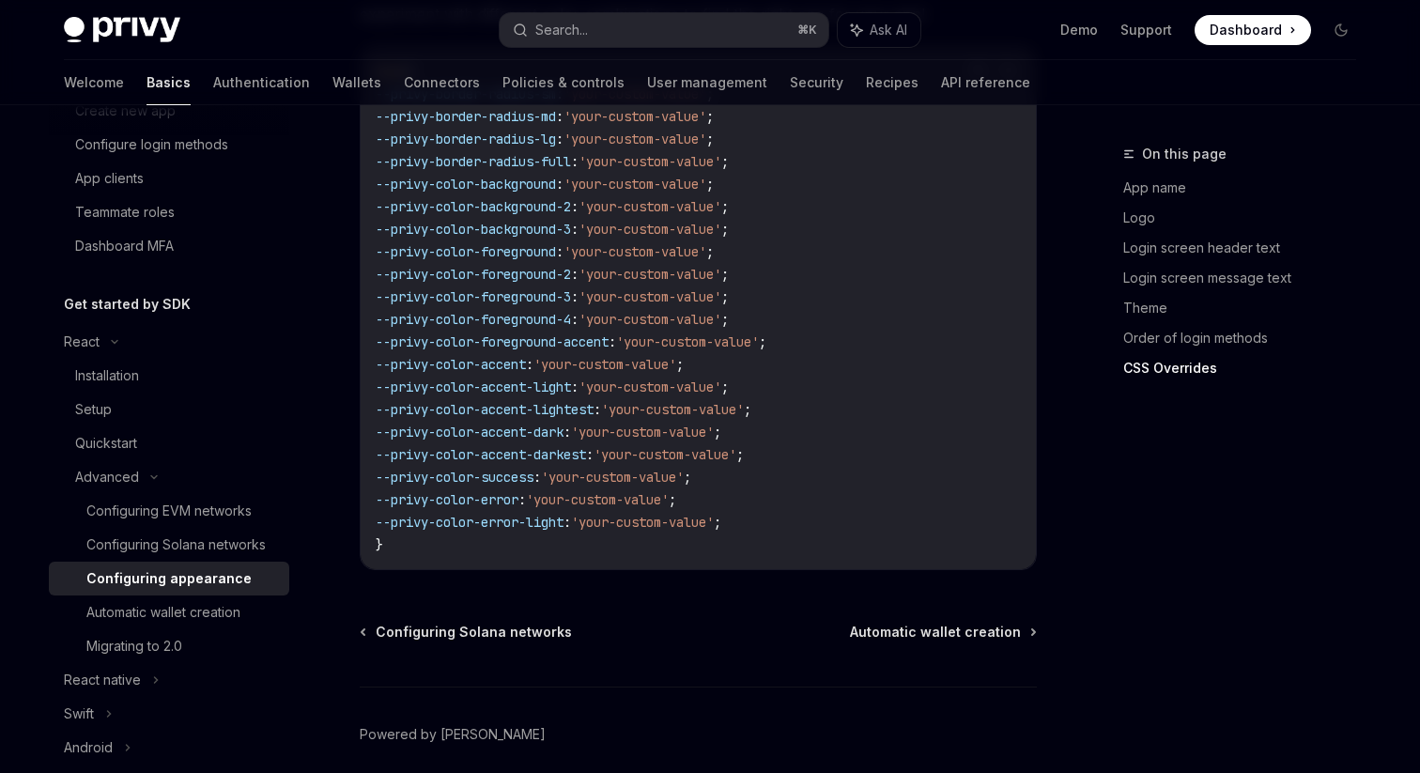
scroll to position [4827, 0]
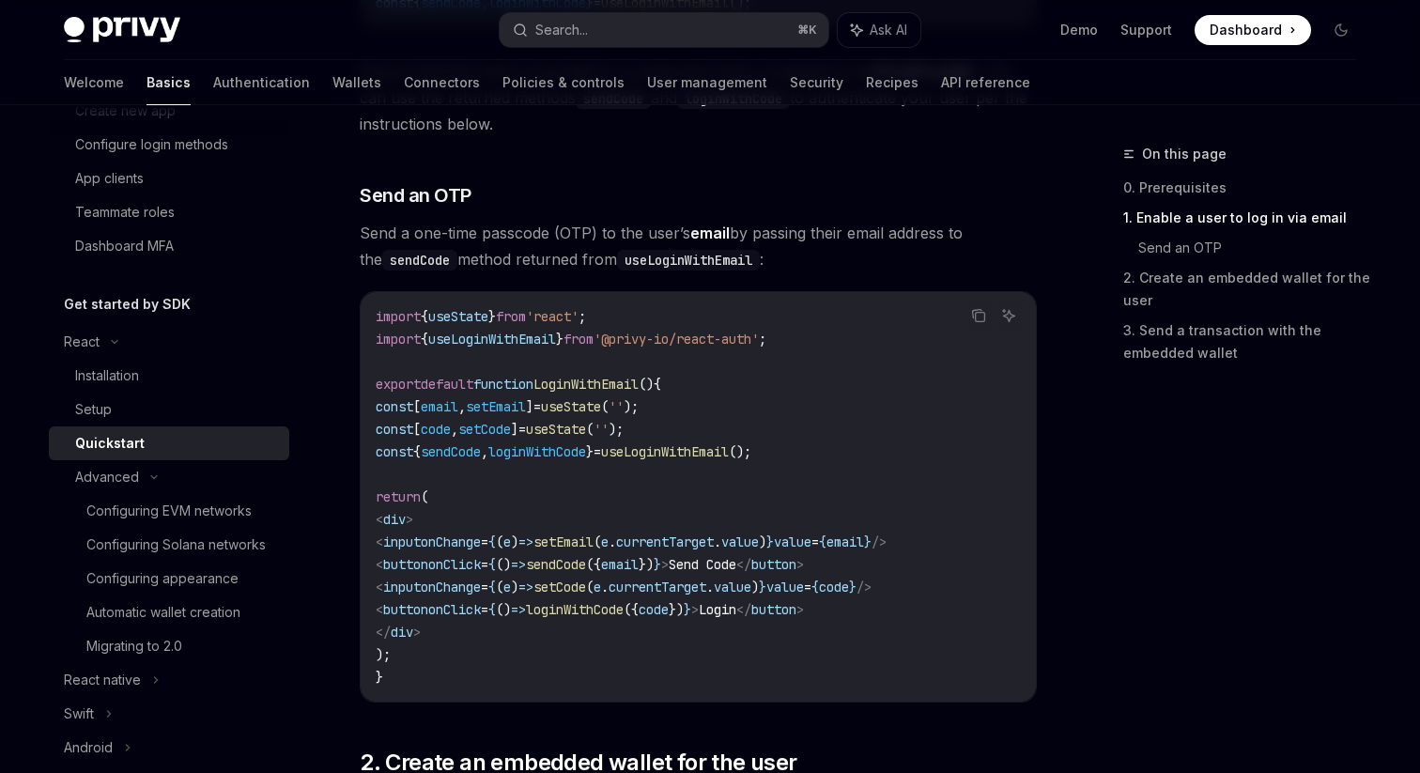
scroll to position [718, 0]
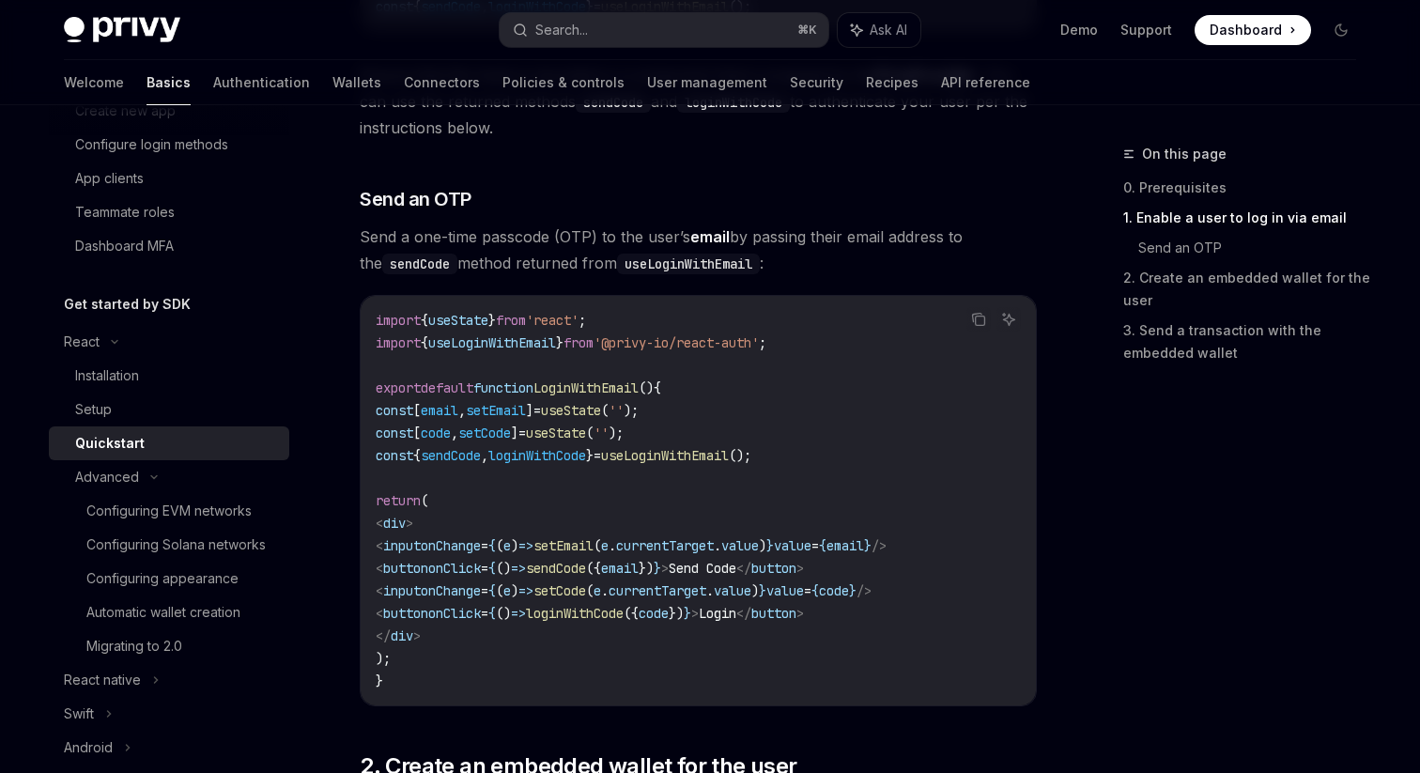
click at [511, 616] on span "()" at bounding box center [503, 613] width 15 height 17
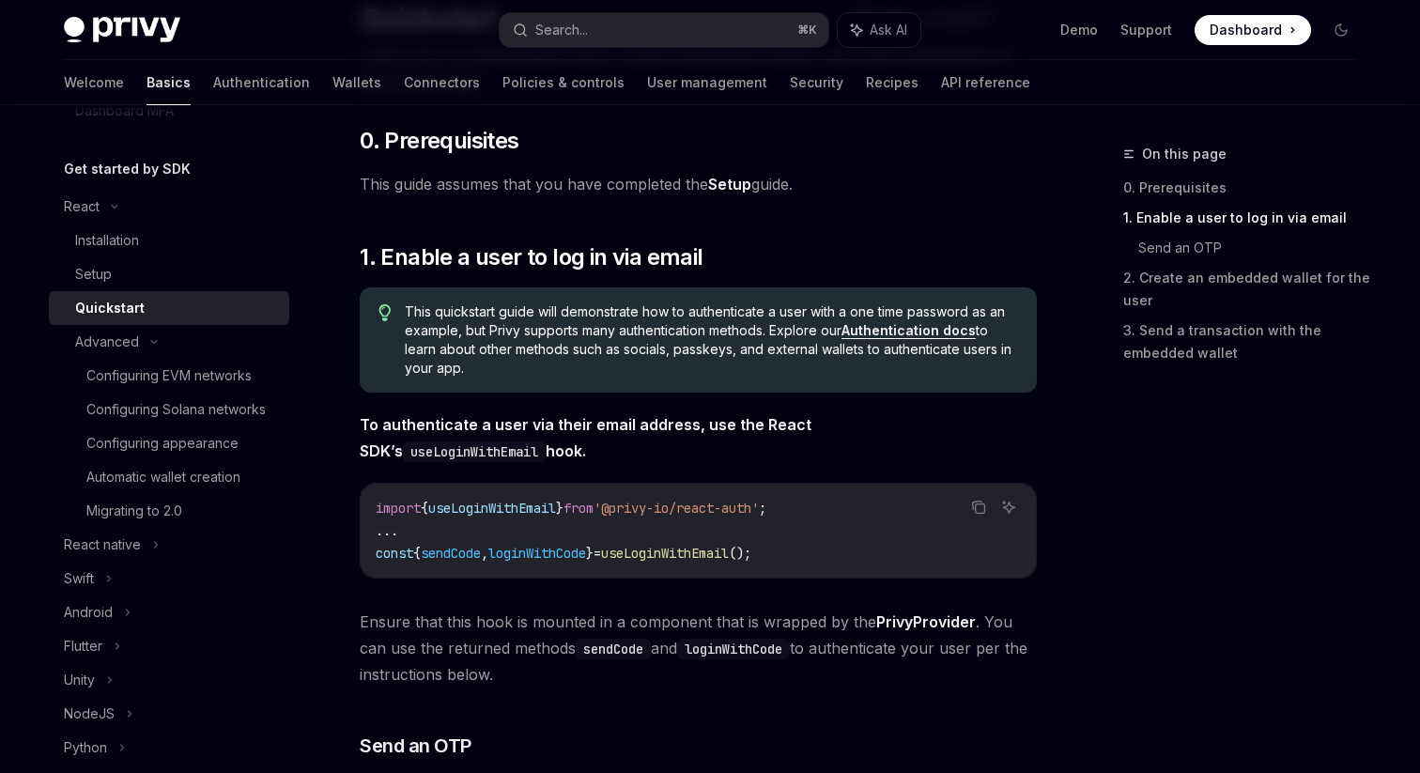
scroll to position [0, 0]
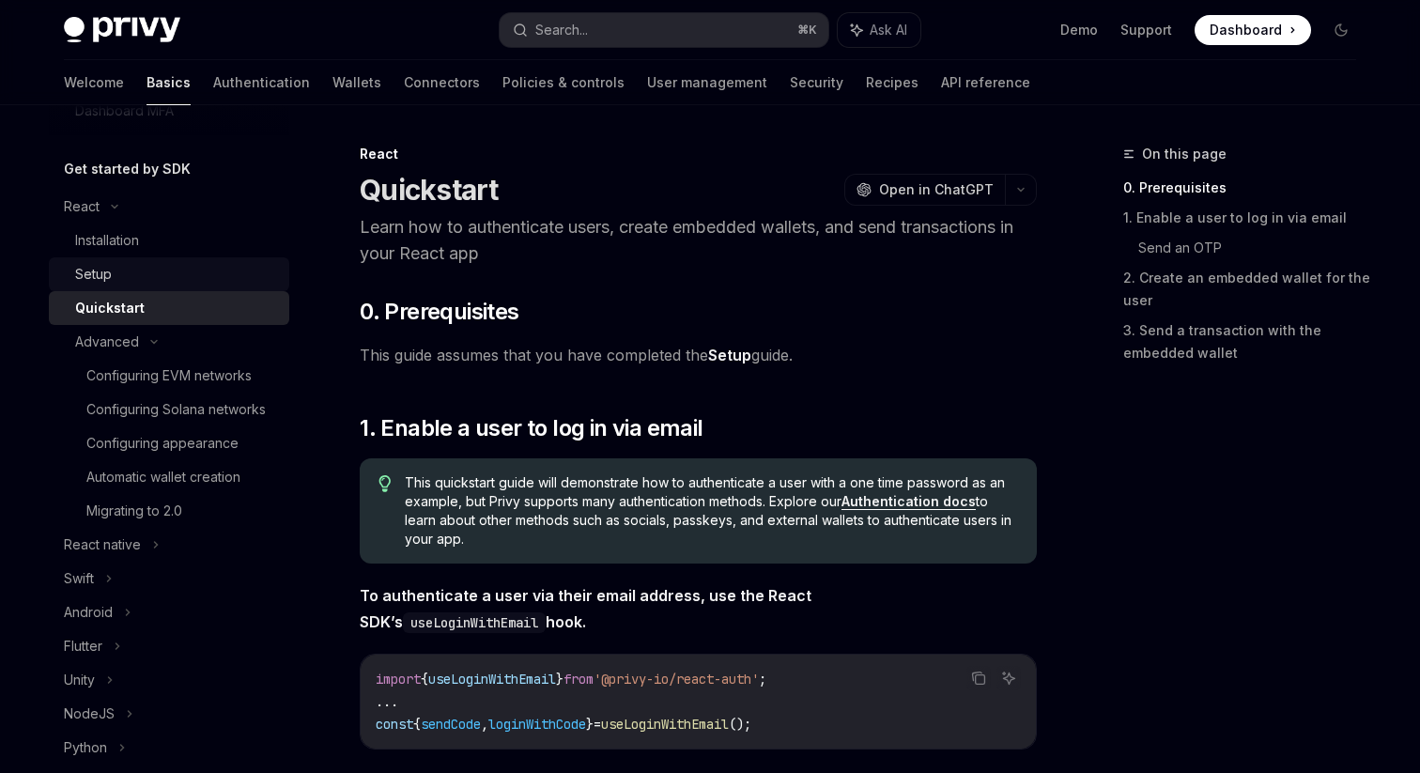
click at [131, 274] on div "Setup" at bounding box center [176, 274] width 203 height 23
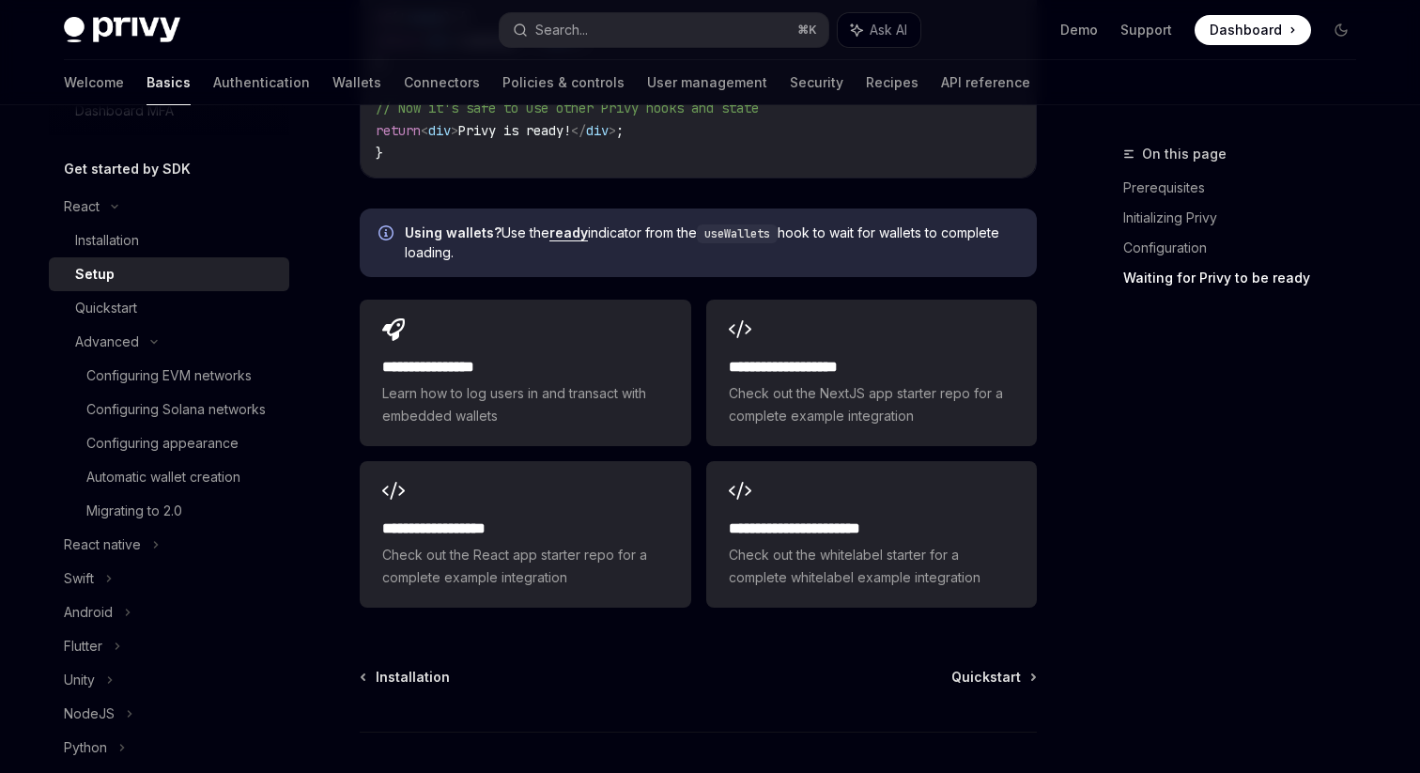
scroll to position [2364, 0]
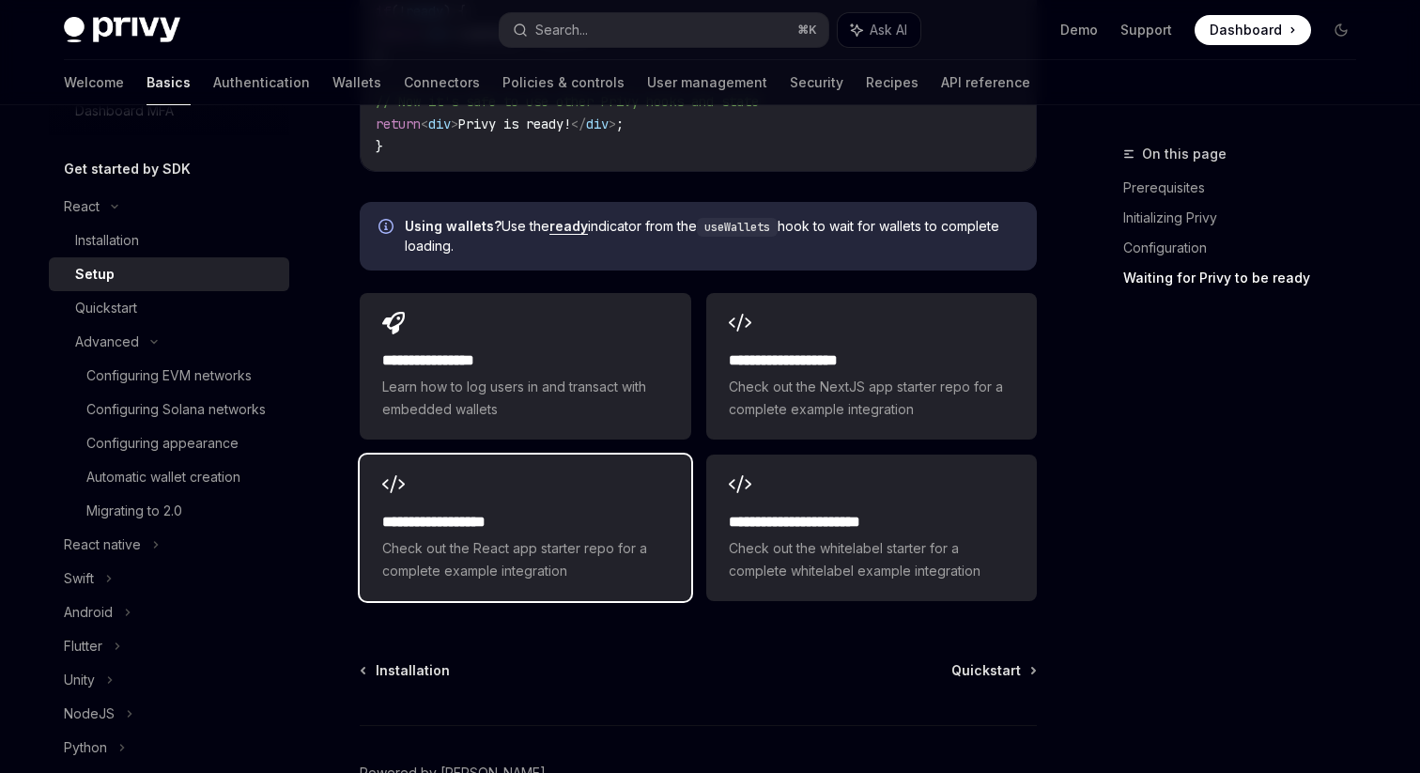
click at [612, 483] on div "**********" at bounding box center [525, 528] width 331 height 147
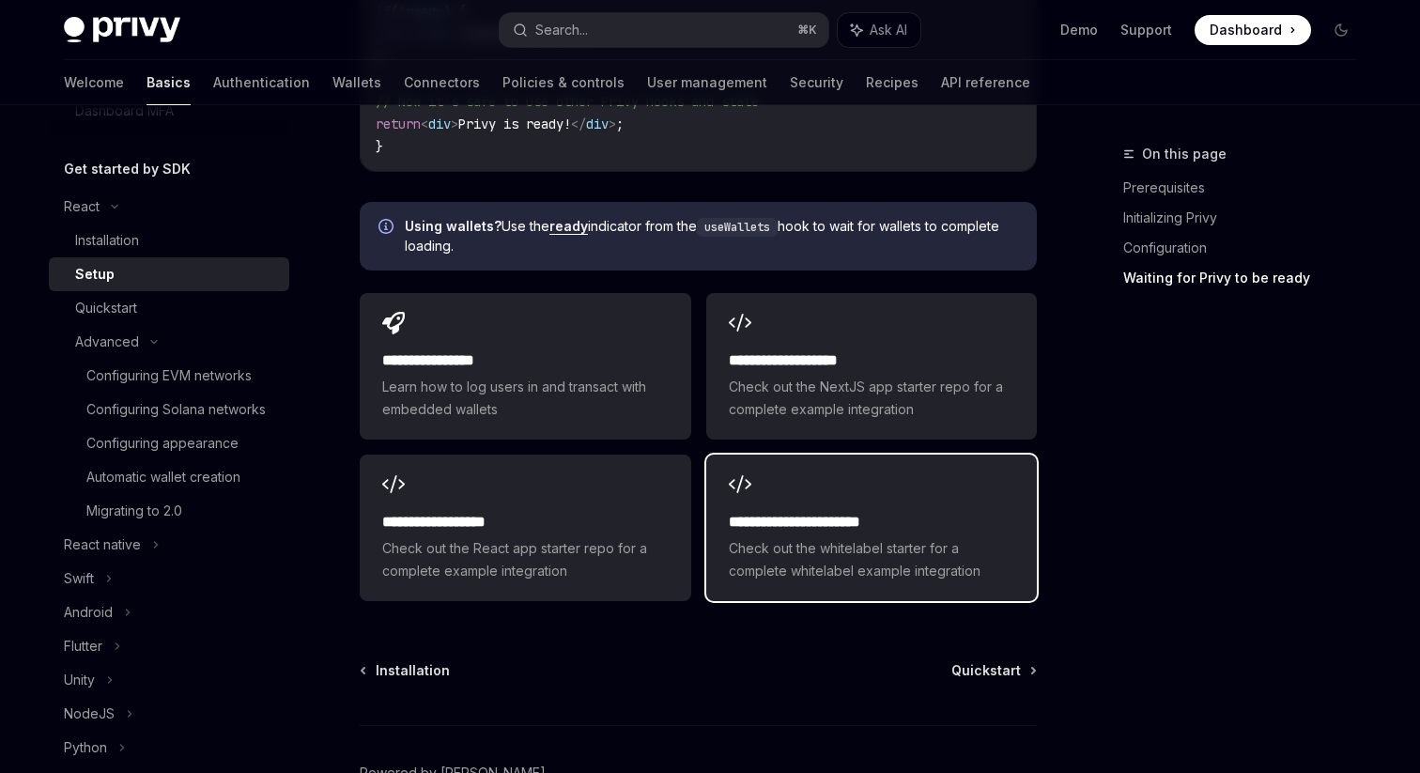
click at [814, 472] on div "**********" at bounding box center [871, 528] width 331 height 147
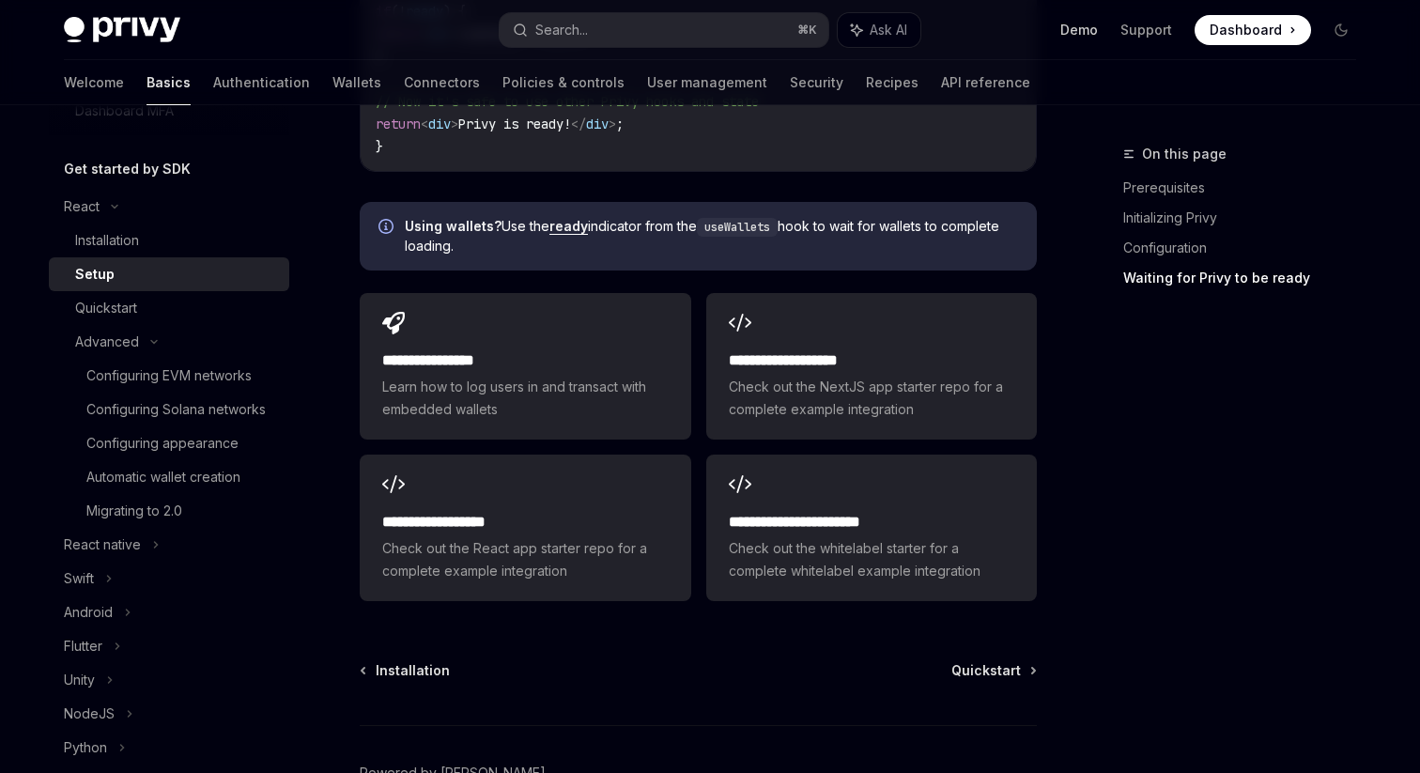
click at [1094, 29] on link "Demo" at bounding box center [1079, 30] width 38 height 19
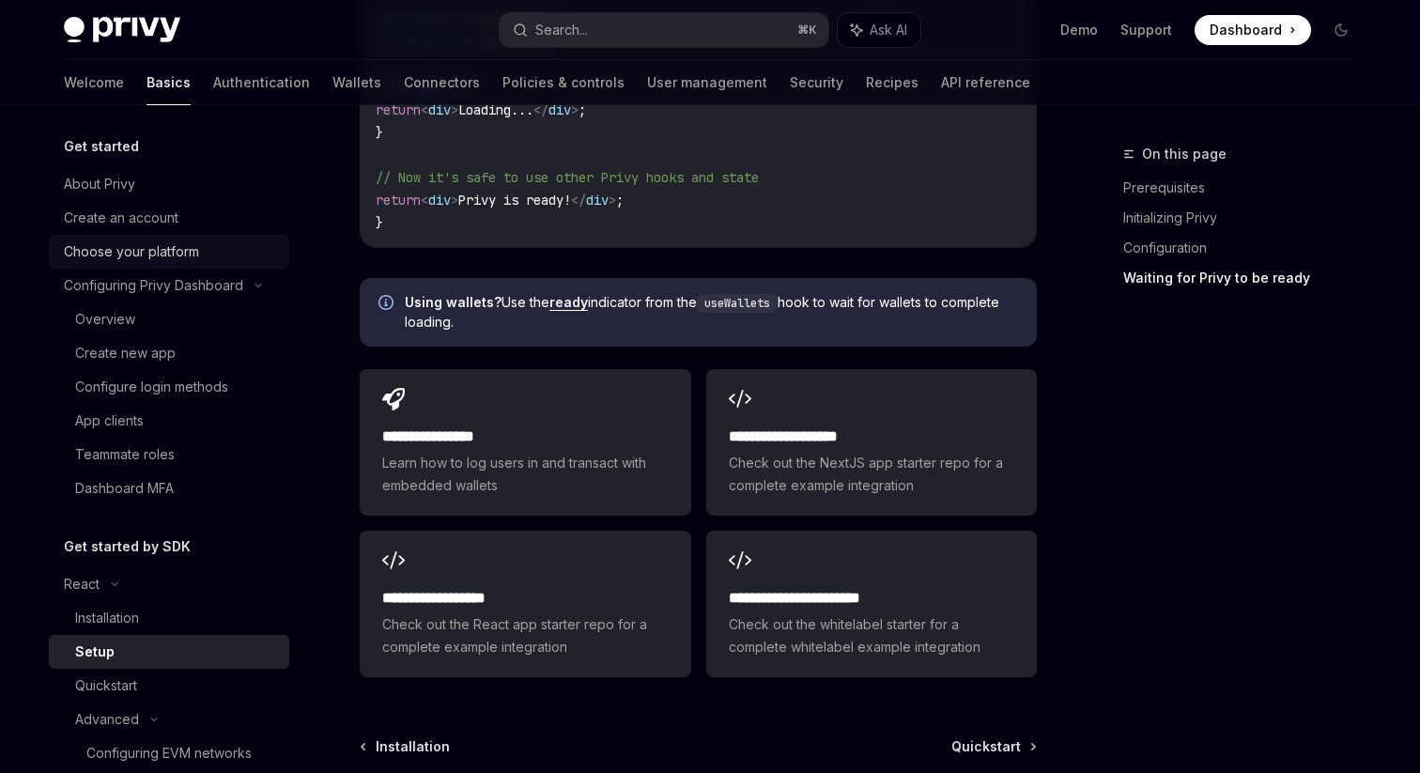
scroll to position [2278, 0]
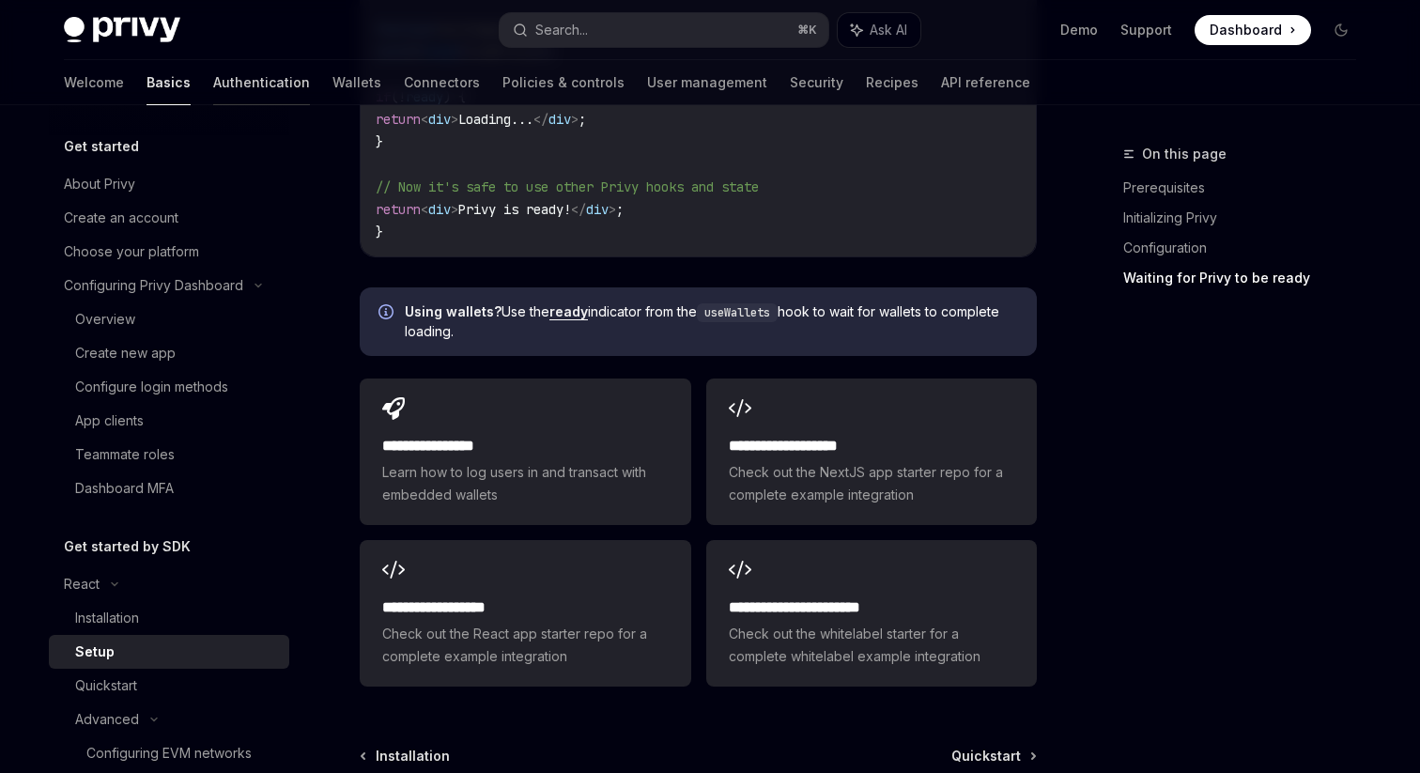
click at [213, 85] on link "Authentication" at bounding box center [261, 82] width 97 height 45
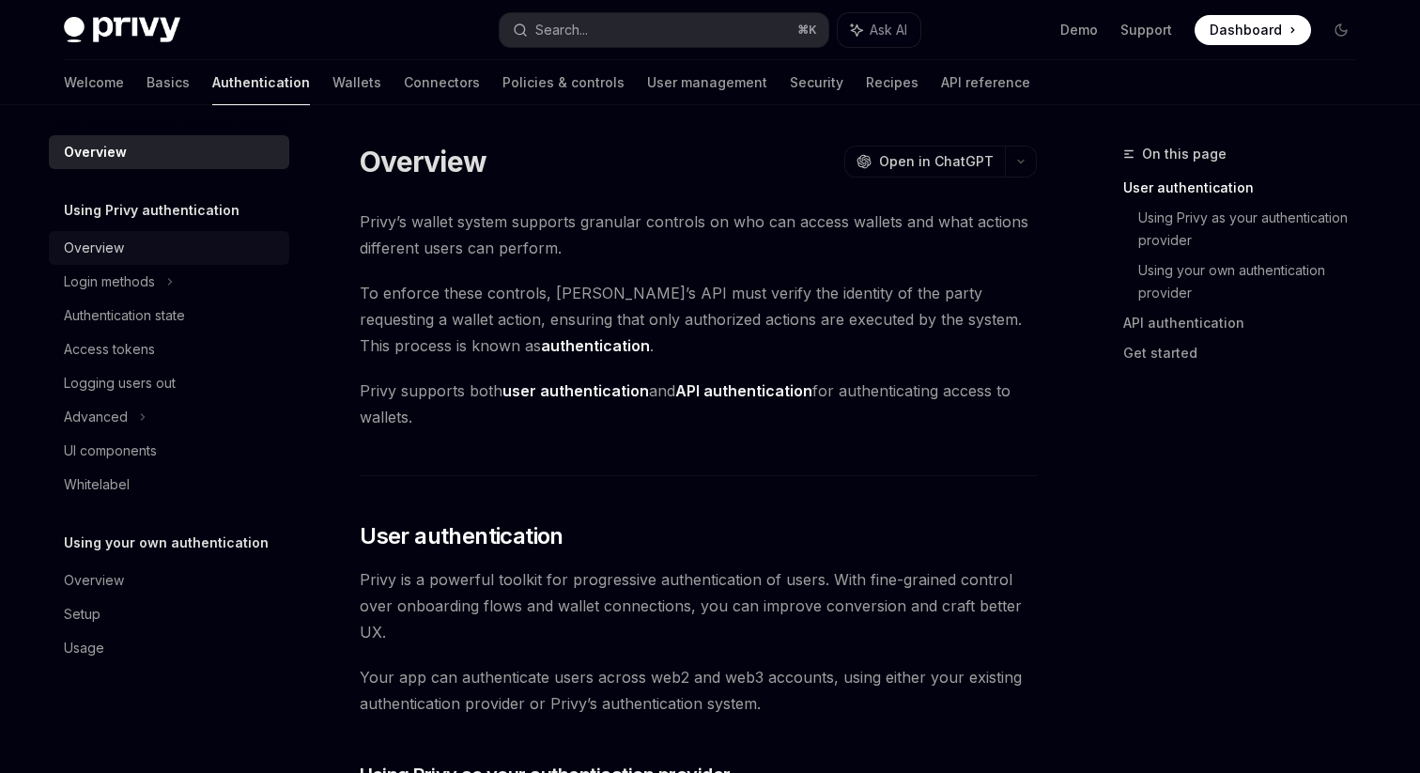
click at [162, 254] on div "Overview" at bounding box center [171, 248] width 214 height 23
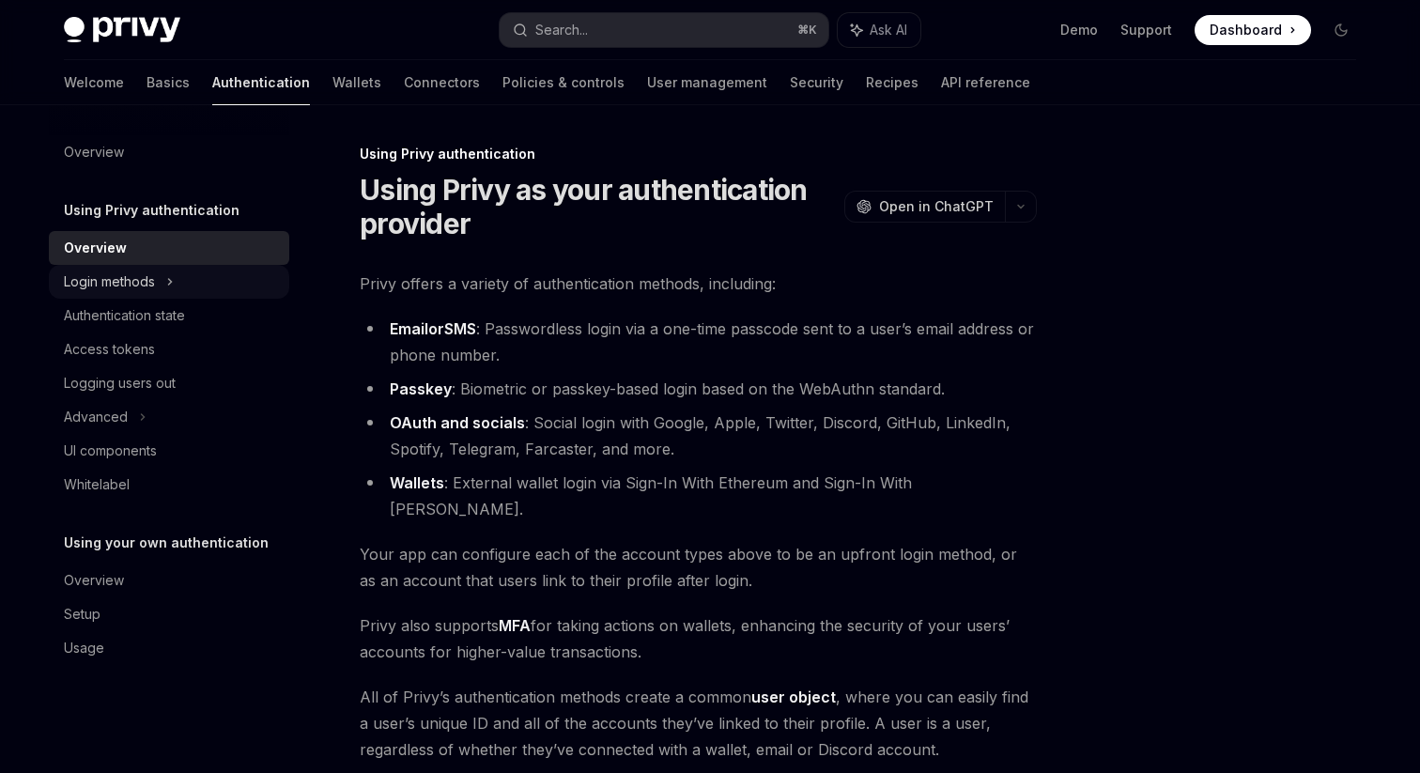
click at [176, 289] on div "Login methods" at bounding box center [169, 282] width 240 height 34
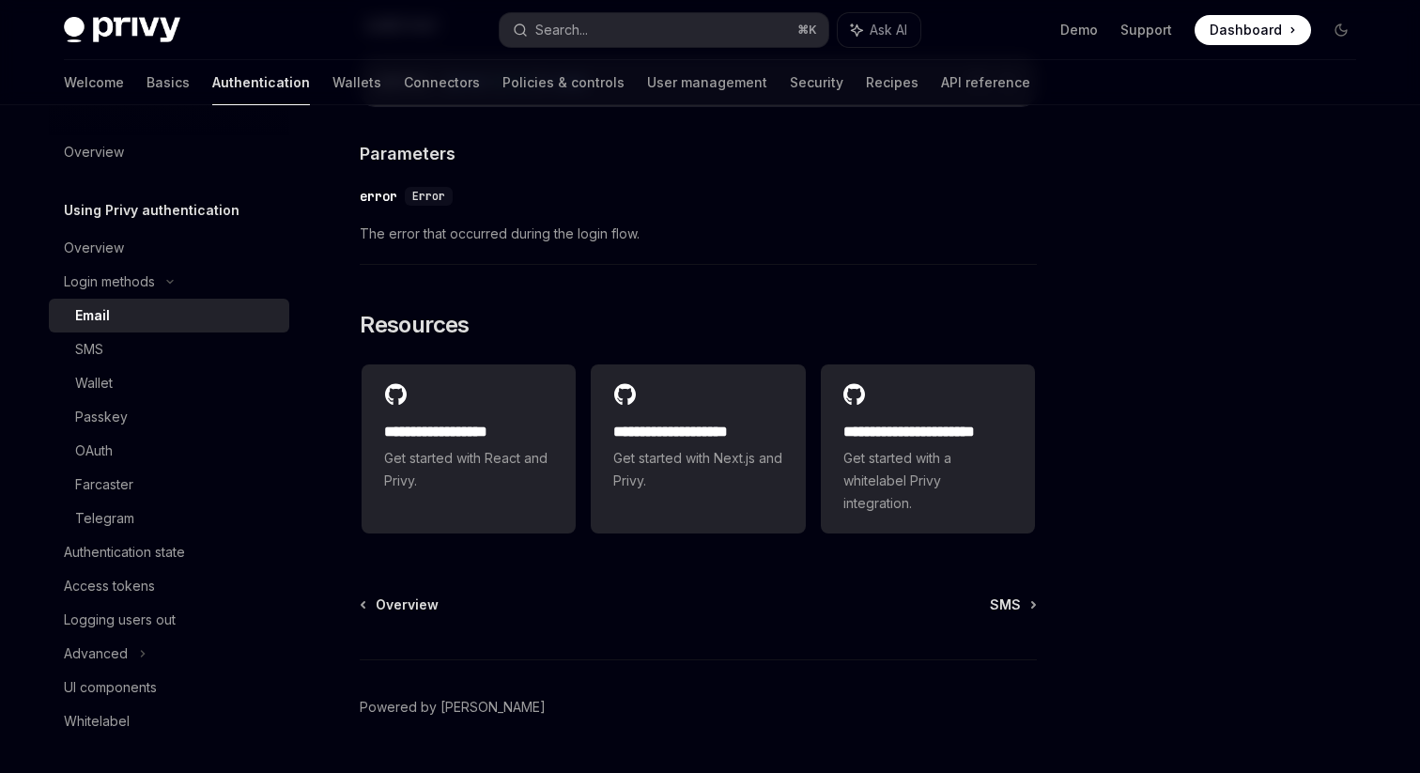
scroll to position [3822, 0]
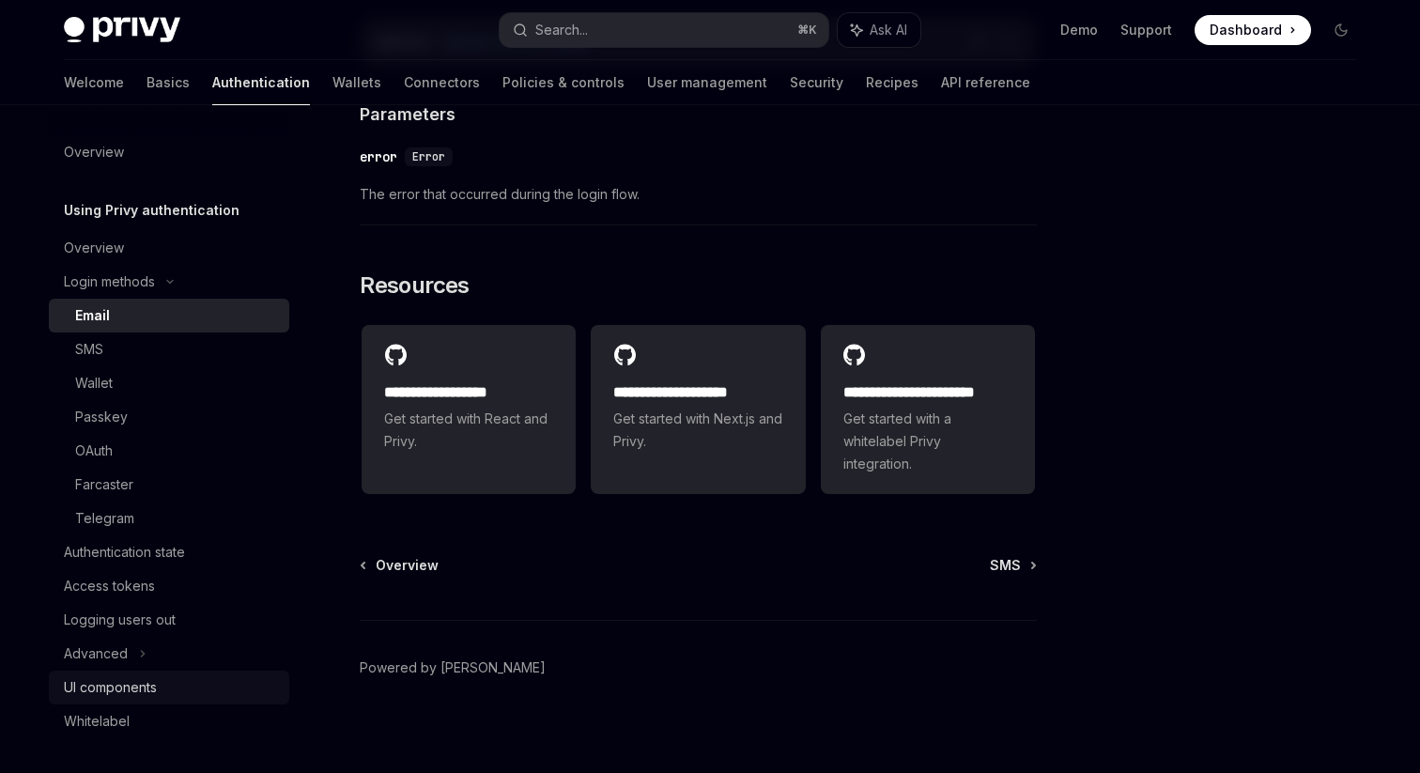
click at [149, 682] on div "UI components" at bounding box center [110, 687] width 93 height 23
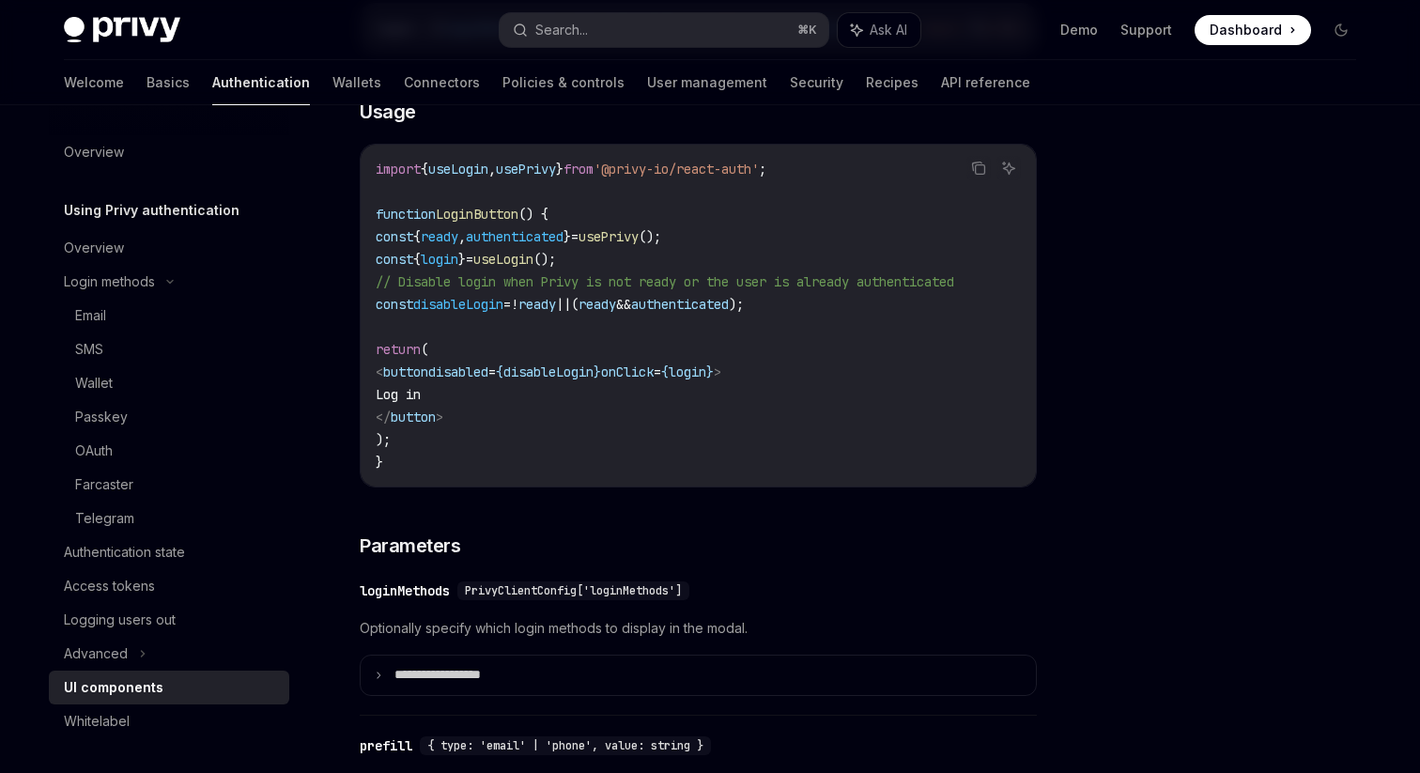
scroll to position [1281, 0]
click at [533, 262] on span "useLogin" at bounding box center [503, 257] width 60 height 17
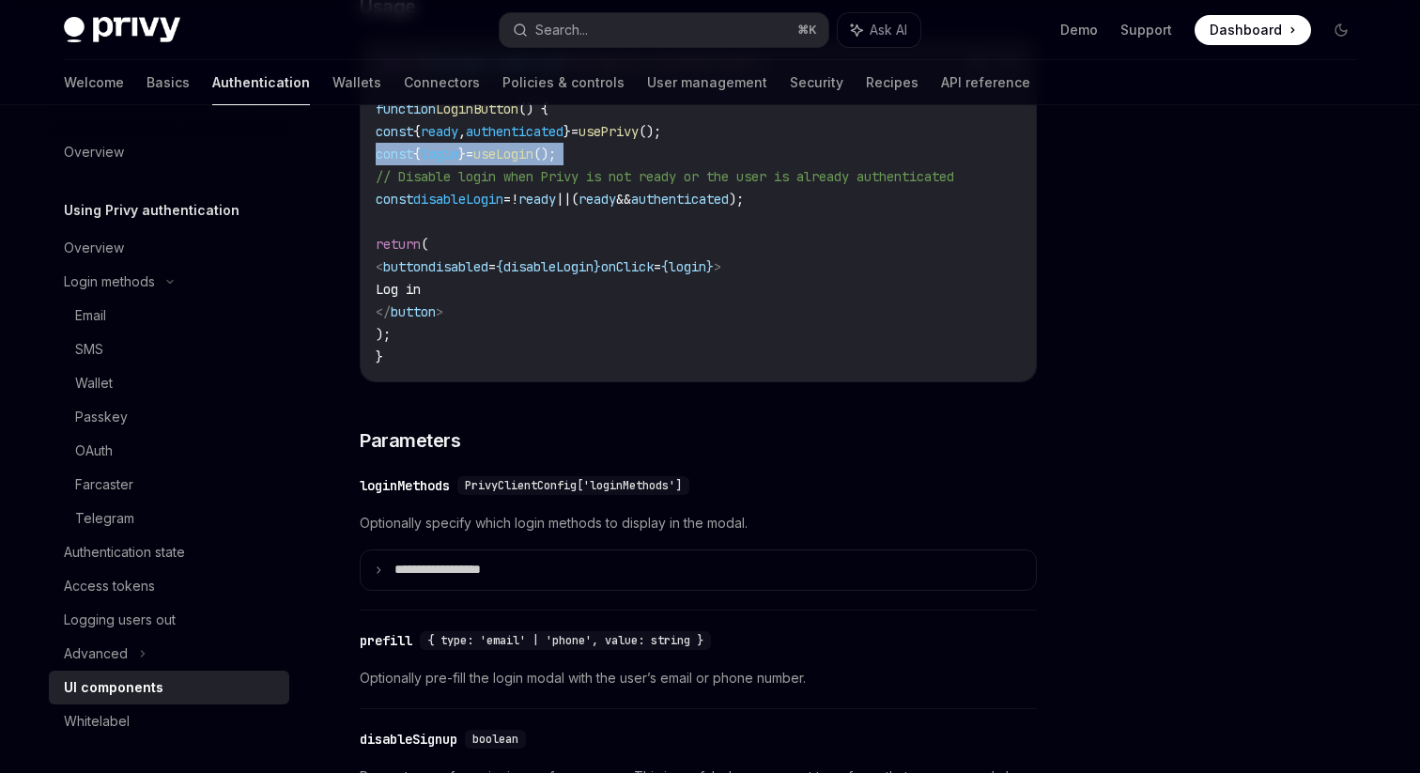
scroll to position [1386, 0]
drag, startPoint x: 540, startPoint y: 321, endPoint x: 426, endPoint y: 275, distance: 122.6
click at [426, 275] on code "import { useLogin , usePrivy } from '@privy-io/react-auth' ; function LoginButt…" at bounding box center [698, 209] width 645 height 316
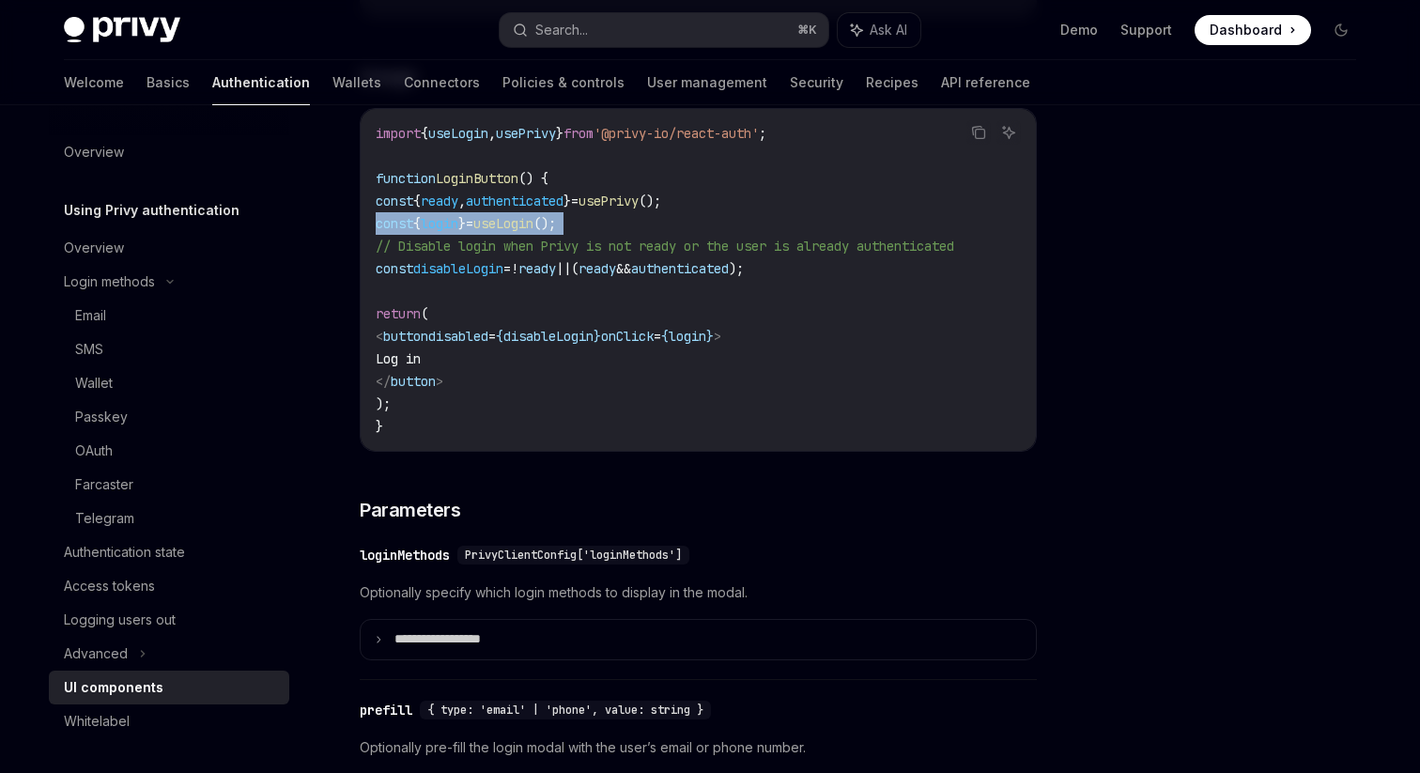
scroll to position [1319, 0]
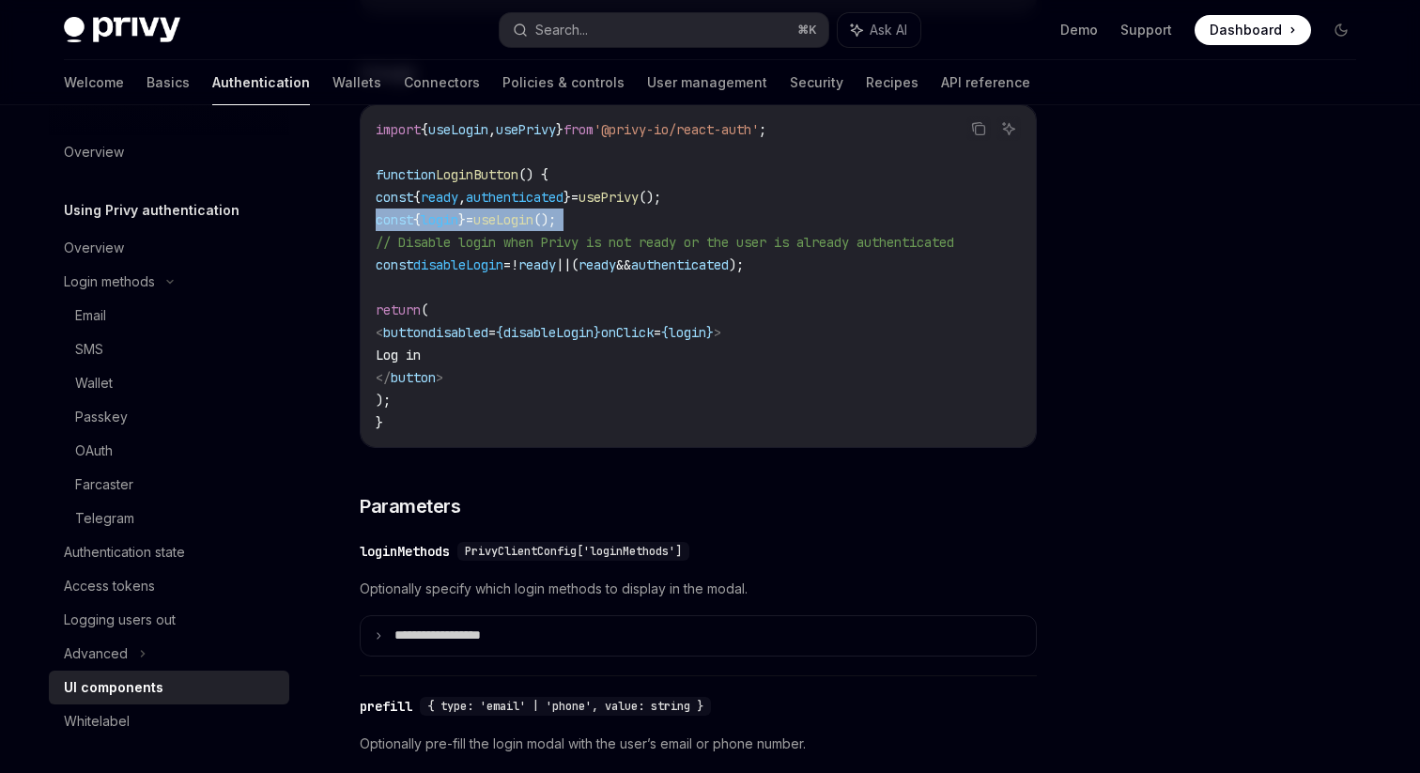
click at [579, 271] on span "(" at bounding box center [575, 264] width 8 height 17
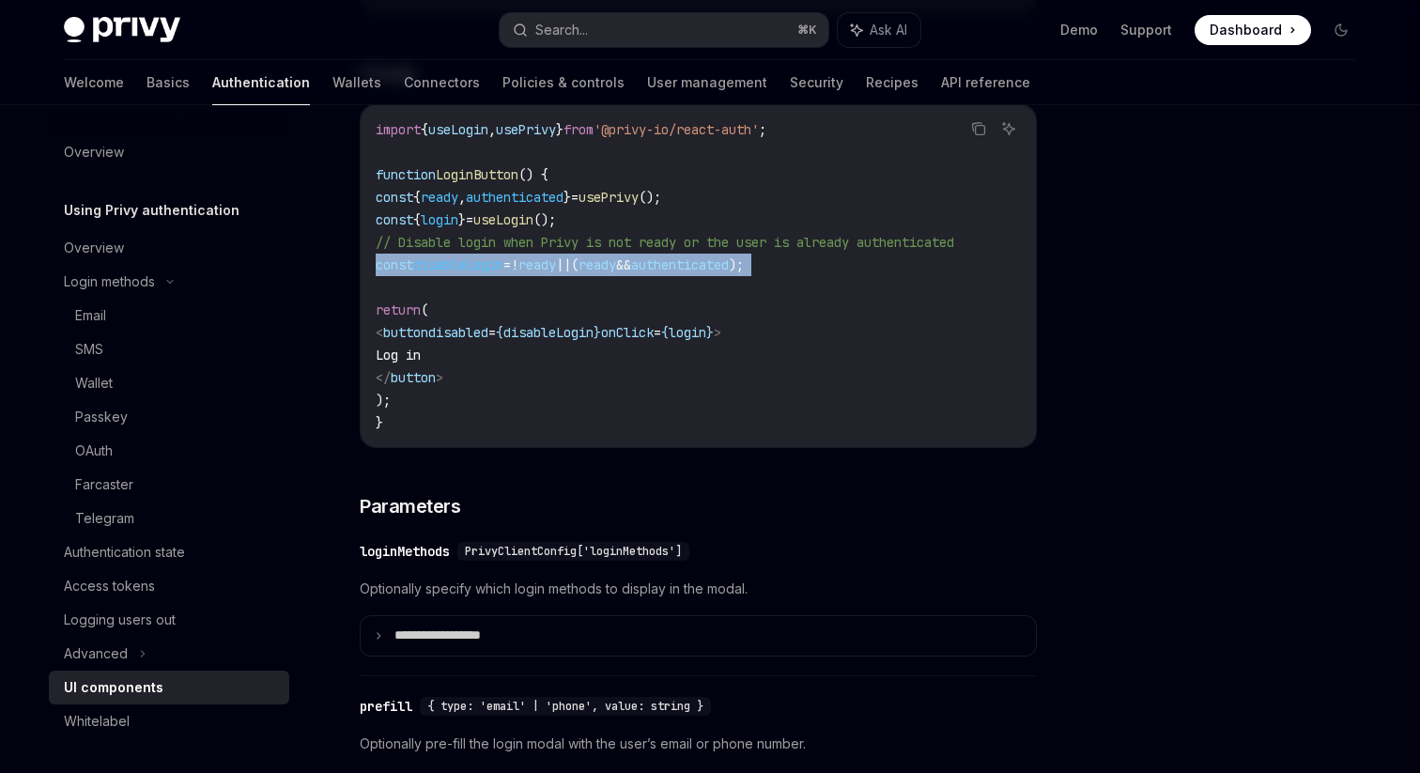
click at [564, 204] on span "authenticated" at bounding box center [515, 197] width 98 height 17
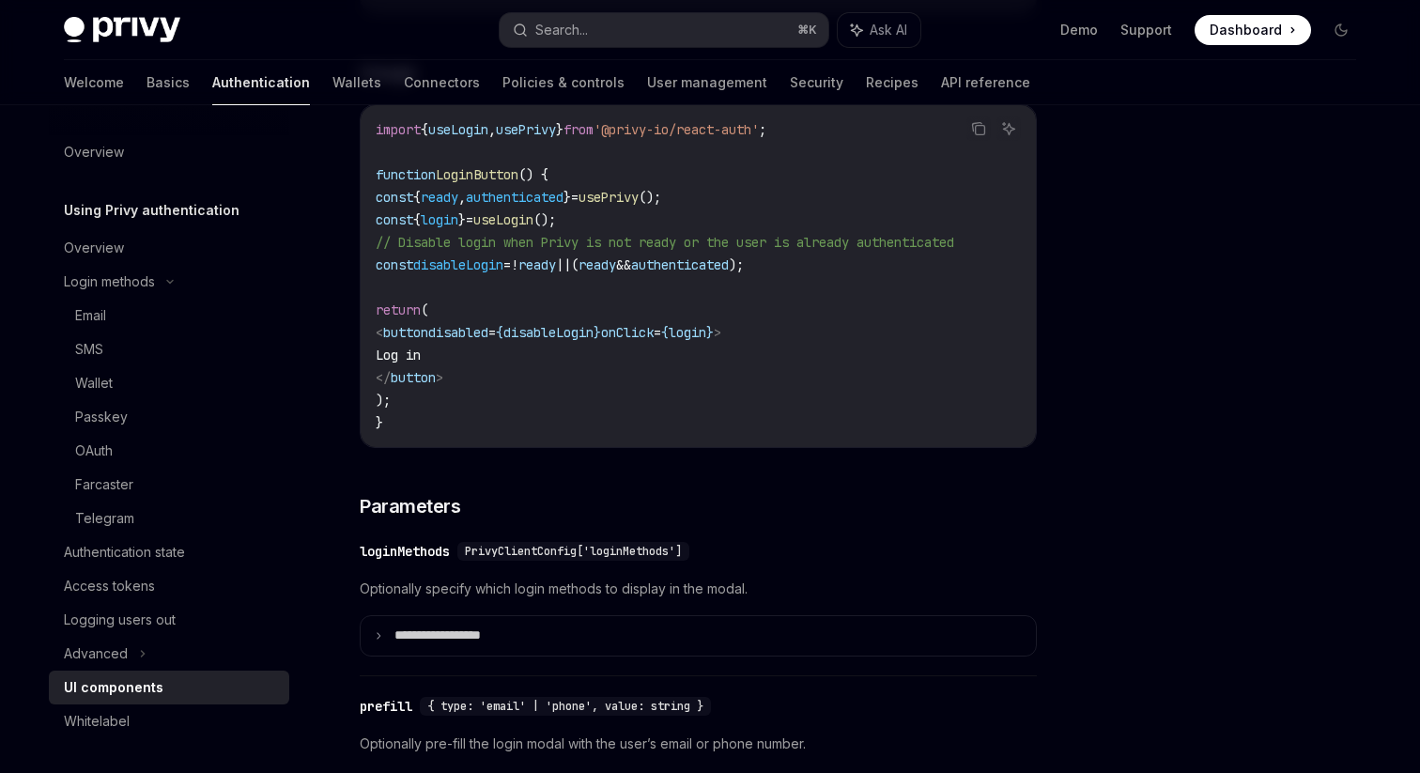
click at [564, 204] on span "authenticated" at bounding box center [515, 197] width 98 height 17
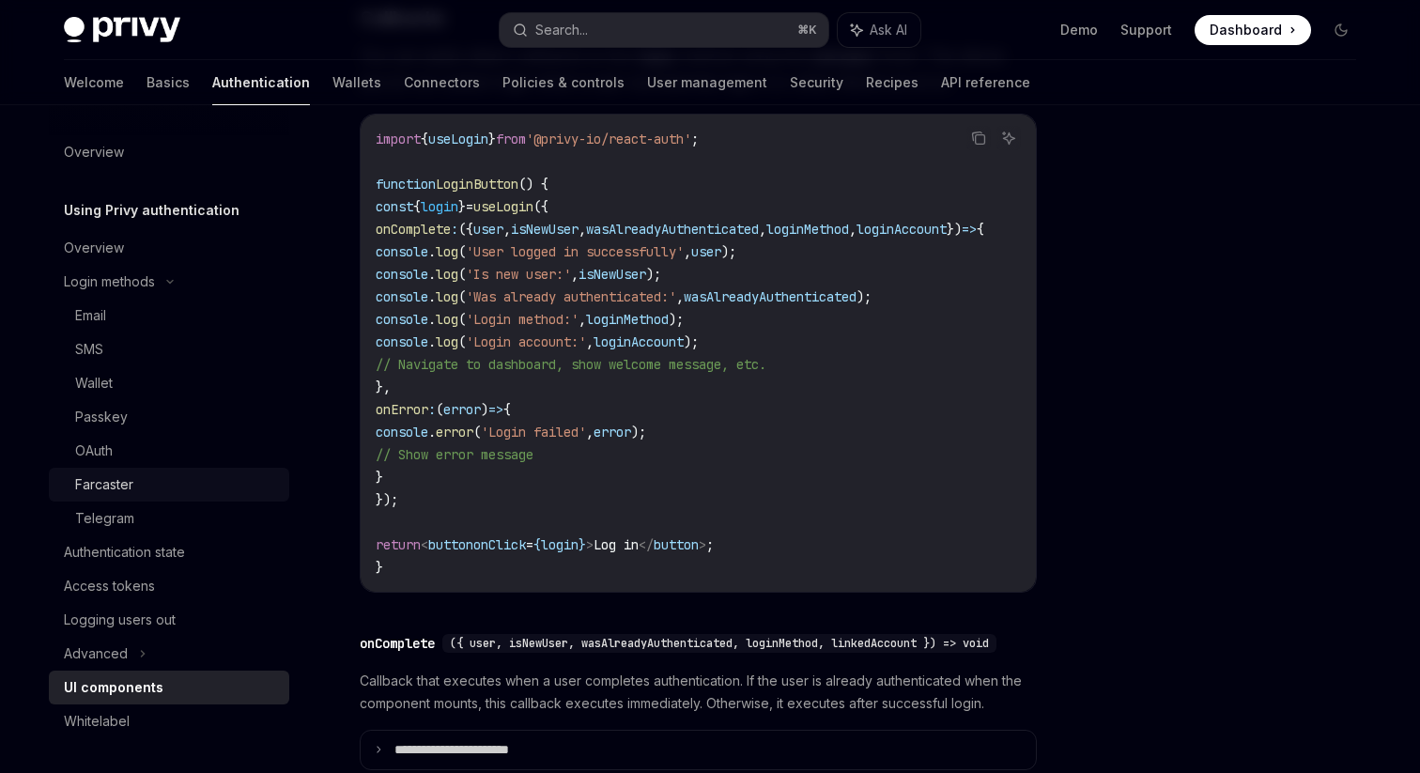
scroll to position [166, 0]
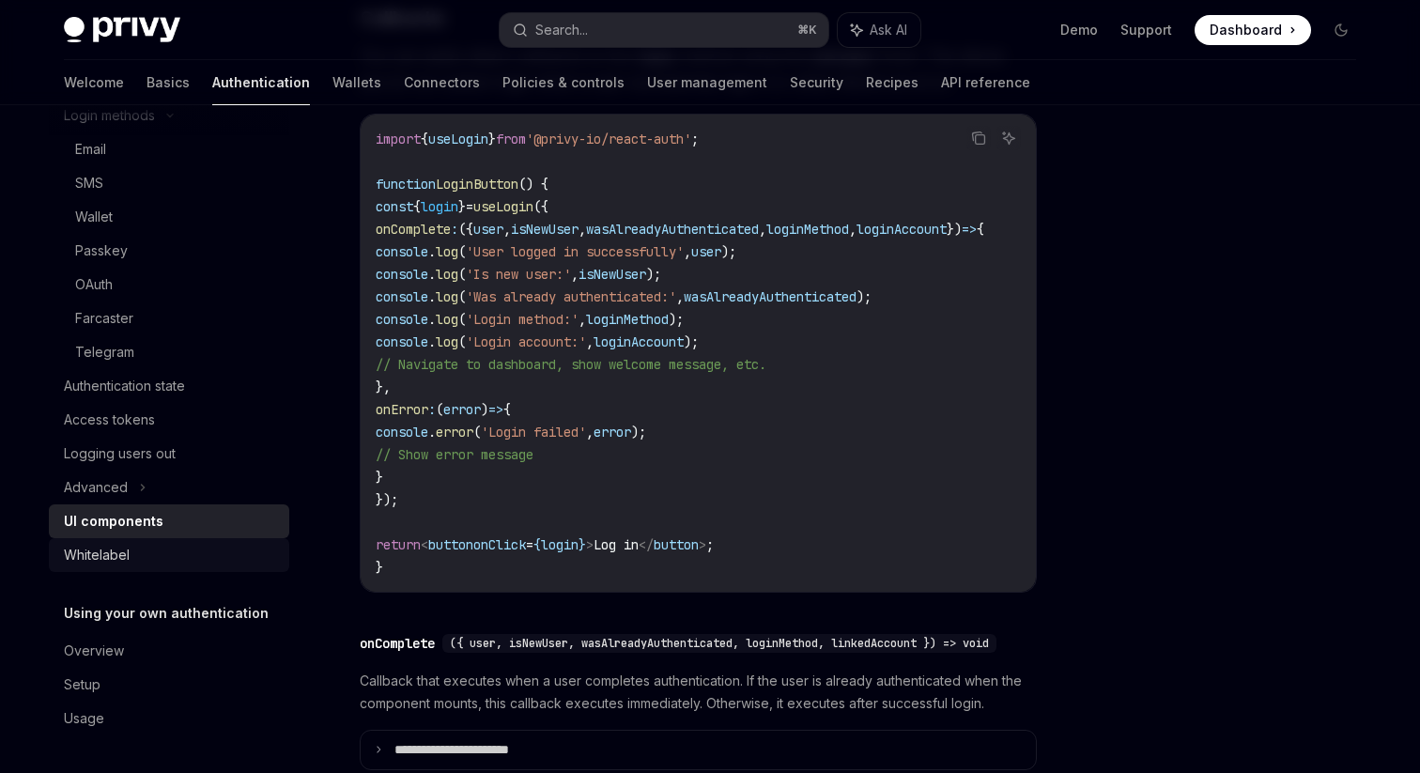
click at [164, 560] on div "Whitelabel" at bounding box center [171, 555] width 214 height 23
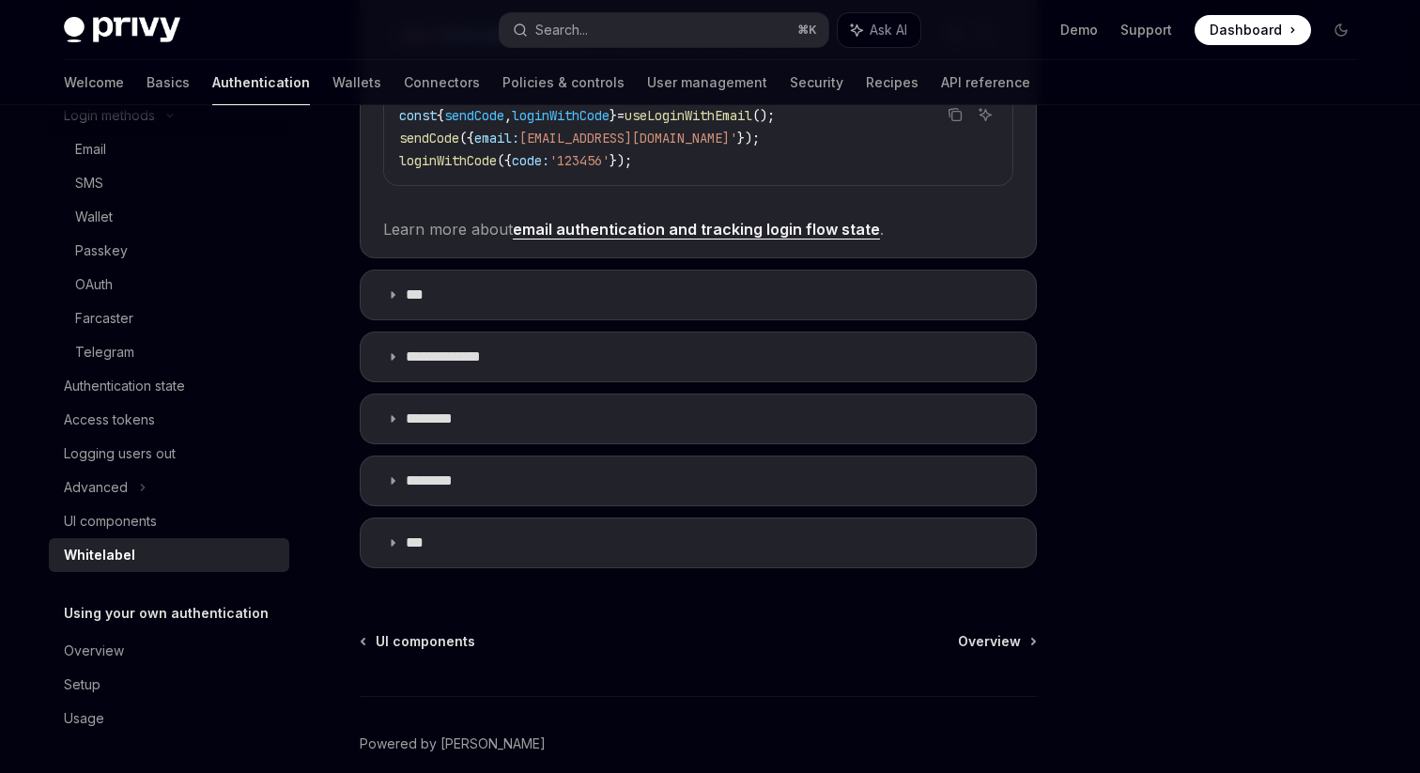
scroll to position [623, 0]
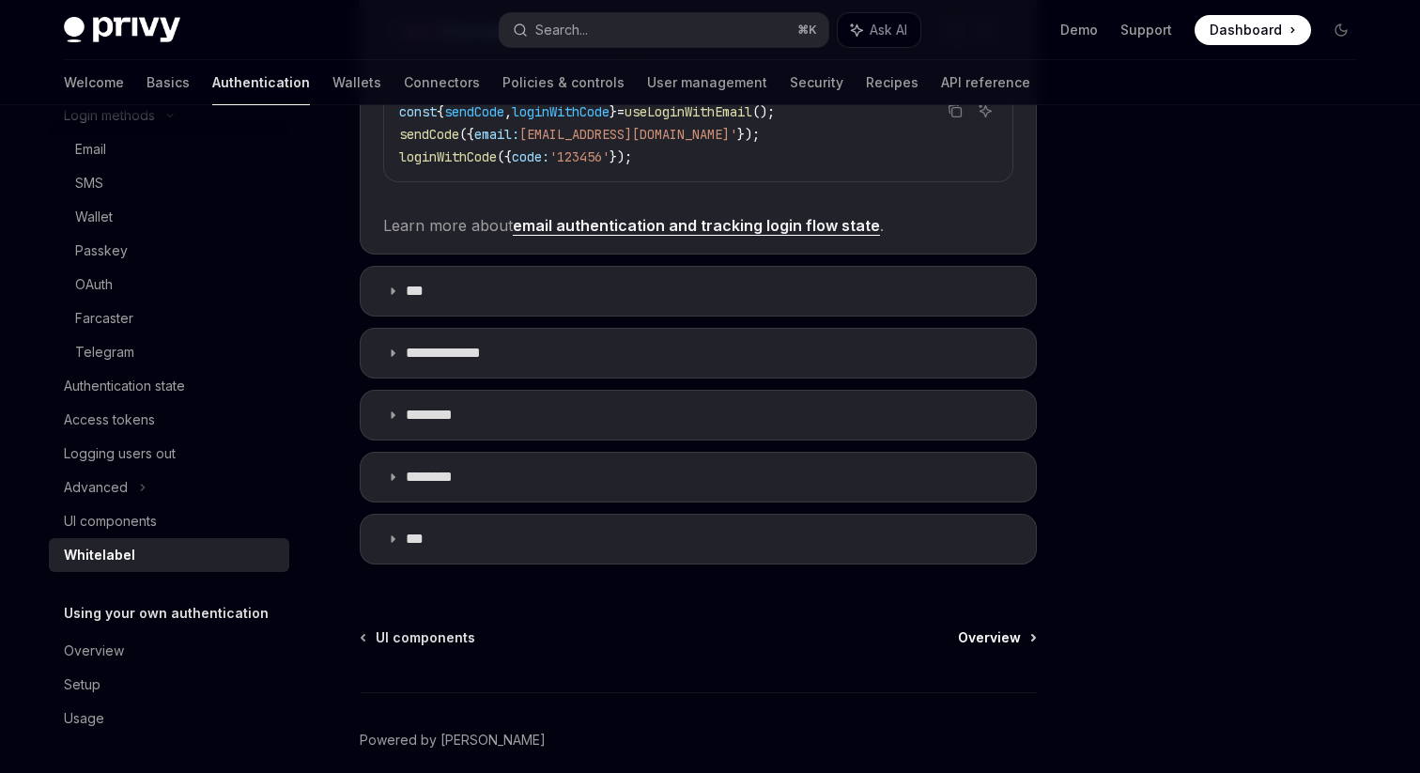
click at [998, 633] on span "Overview" at bounding box center [989, 637] width 63 height 19
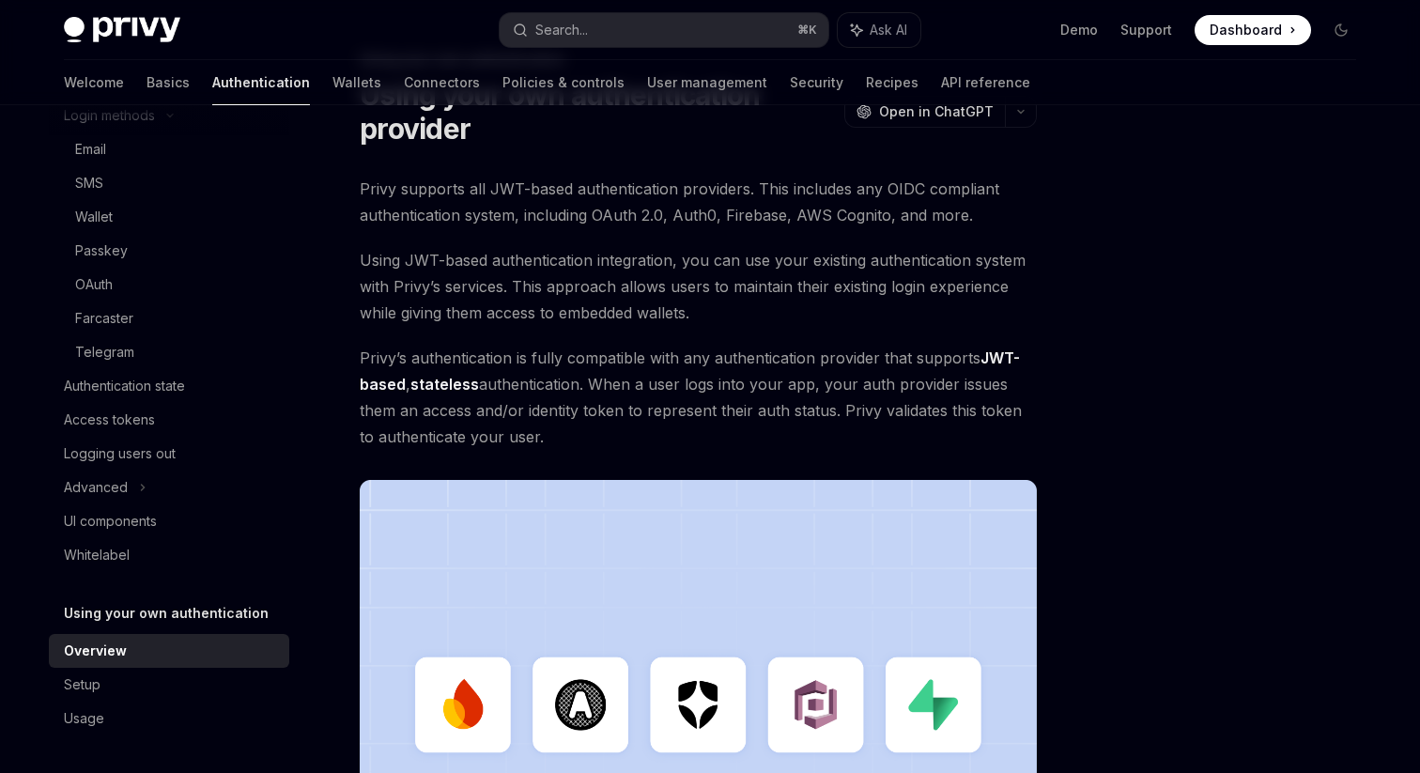
scroll to position [2, 0]
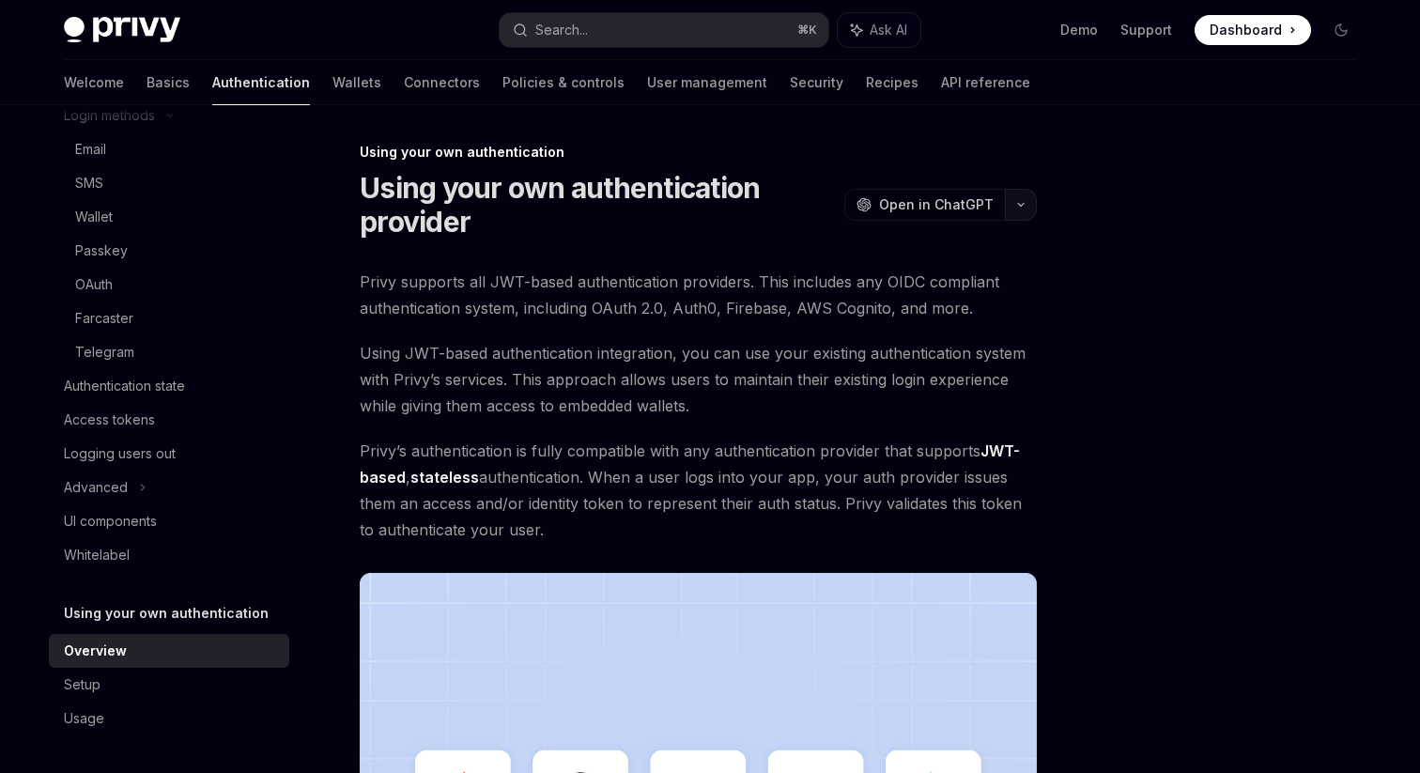
click at [1032, 202] on button "button" at bounding box center [1021, 205] width 32 height 32
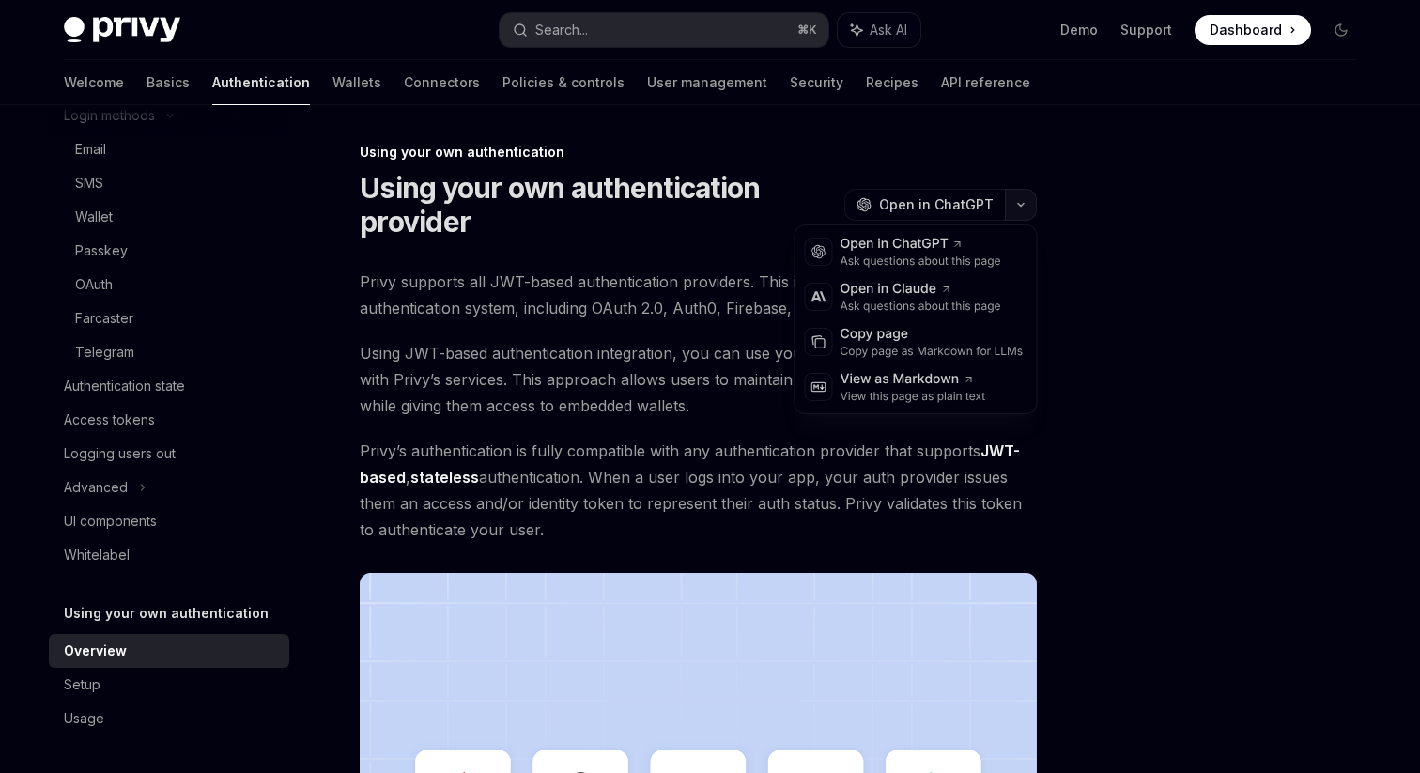
click at [1032, 202] on button "button" at bounding box center [1021, 205] width 32 height 32
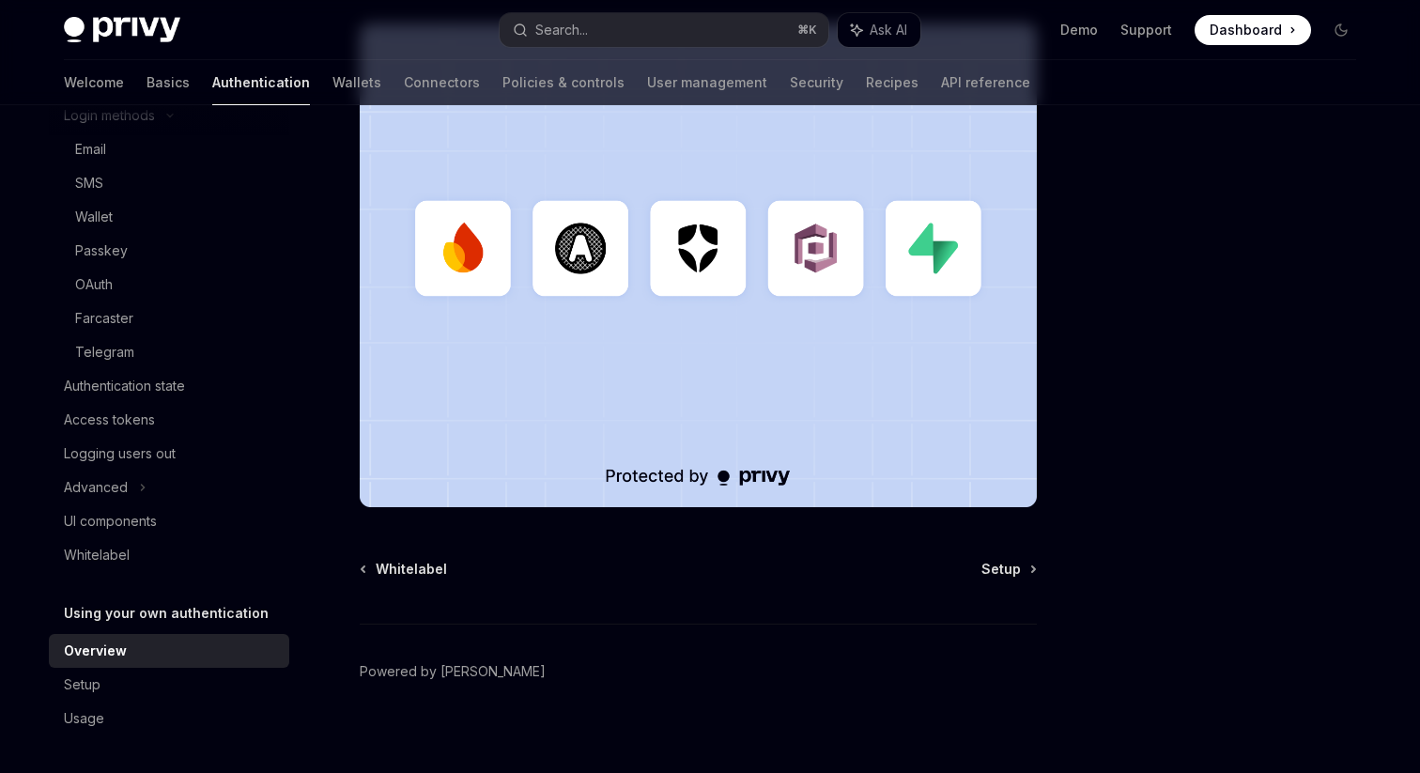
scroll to position [554, 0]
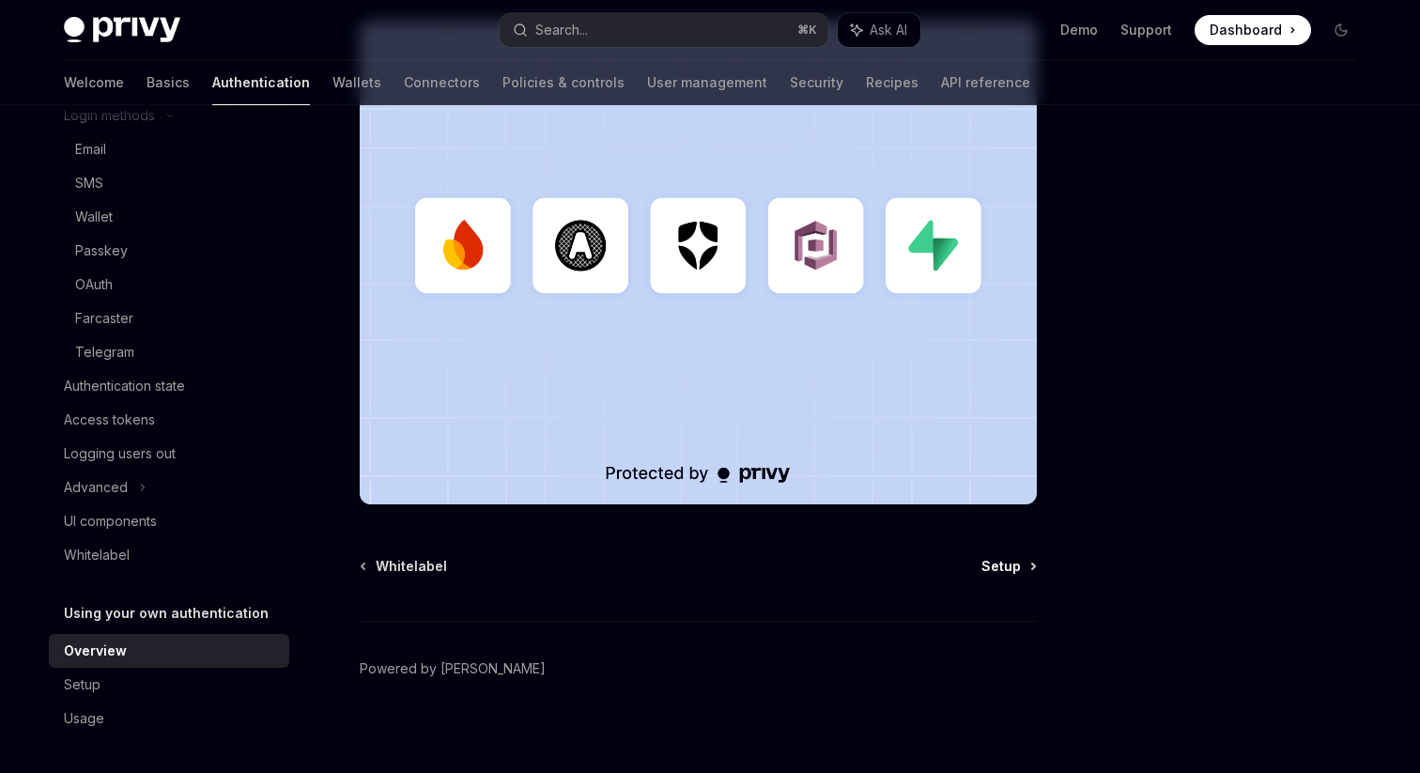
click at [1029, 573] on link "Setup" at bounding box center [1008, 566] width 54 height 19
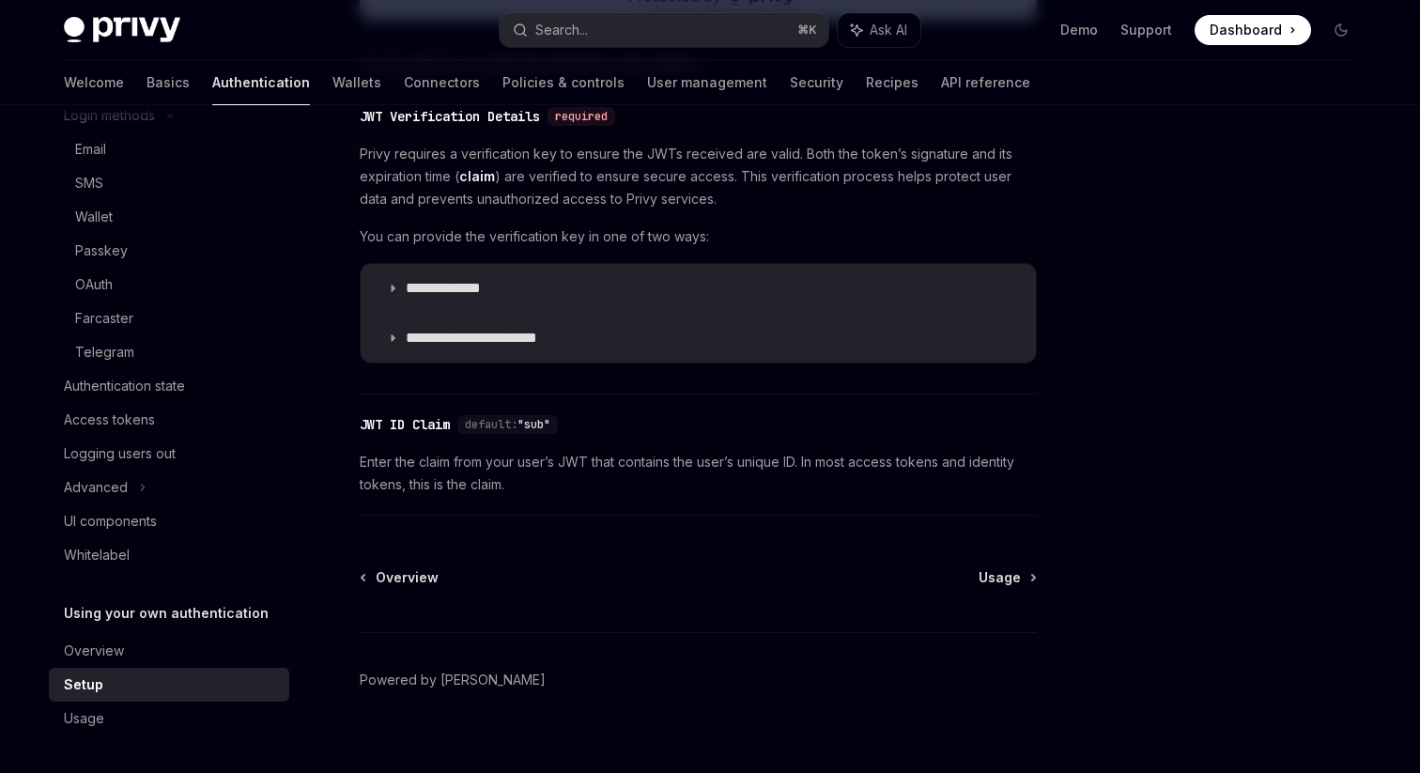
scroll to position [984, 0]
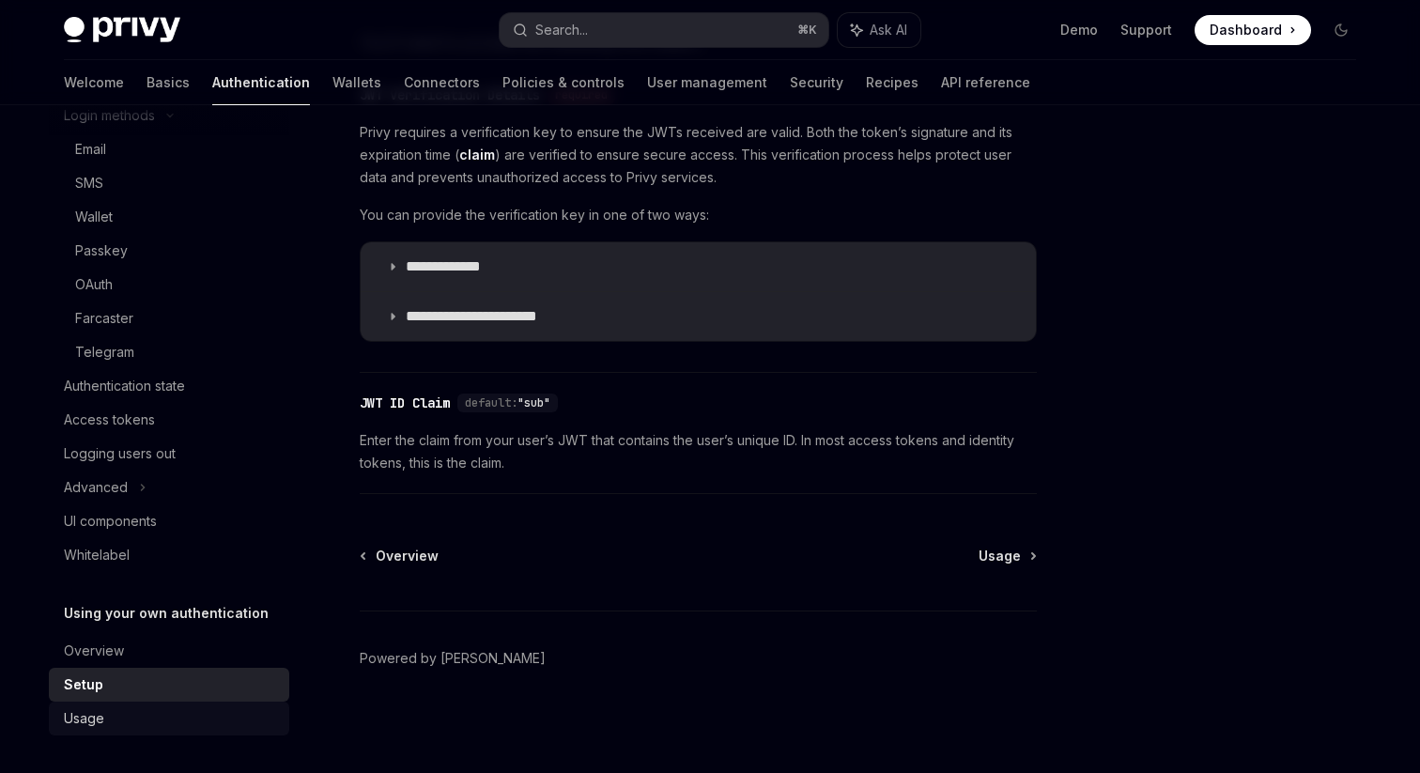
click at [170, 711] on div "Usage" at bounding box center [171, 718] width 214 height 23
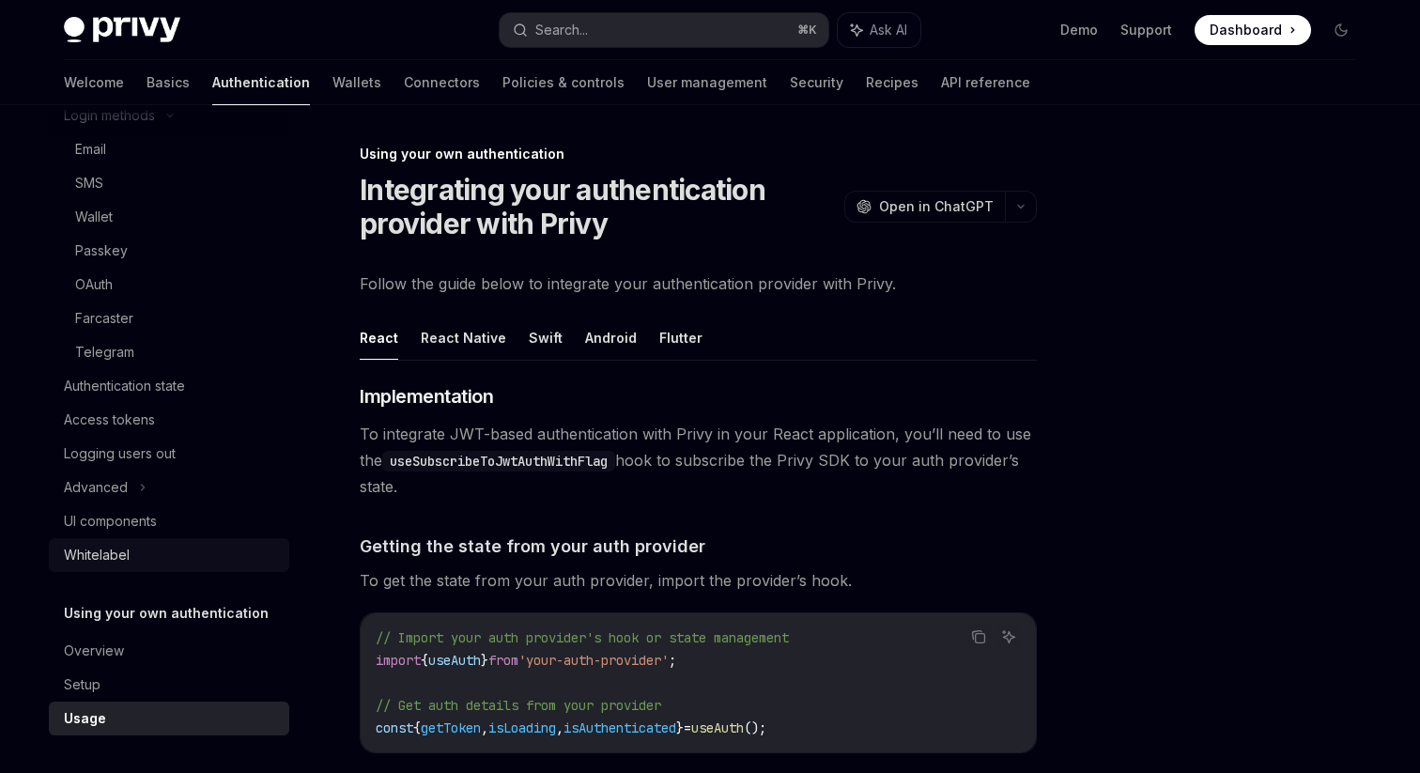
click at [137, 546] on div "Whitelabel" at bounding box center [171, 555] width 214 height 23
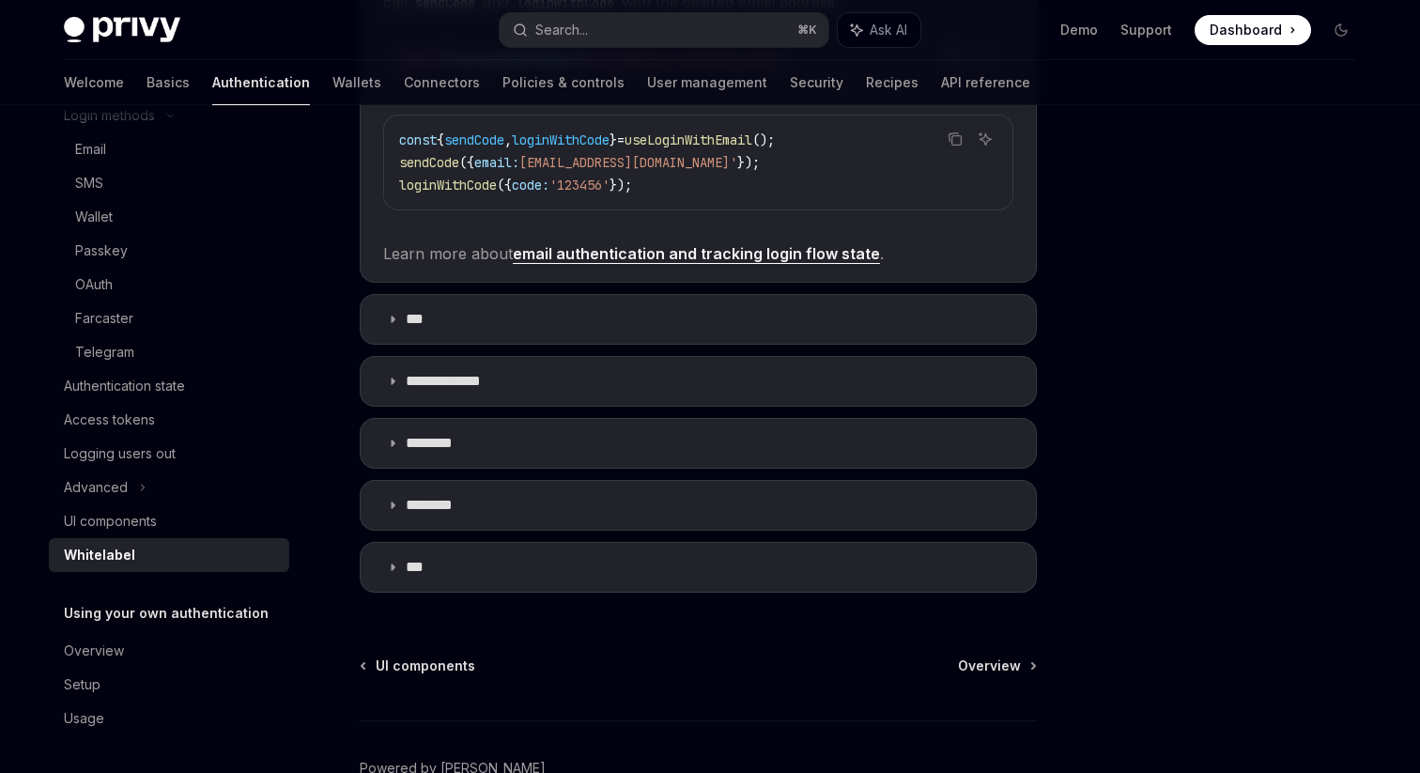
scroll to position [704, 0]
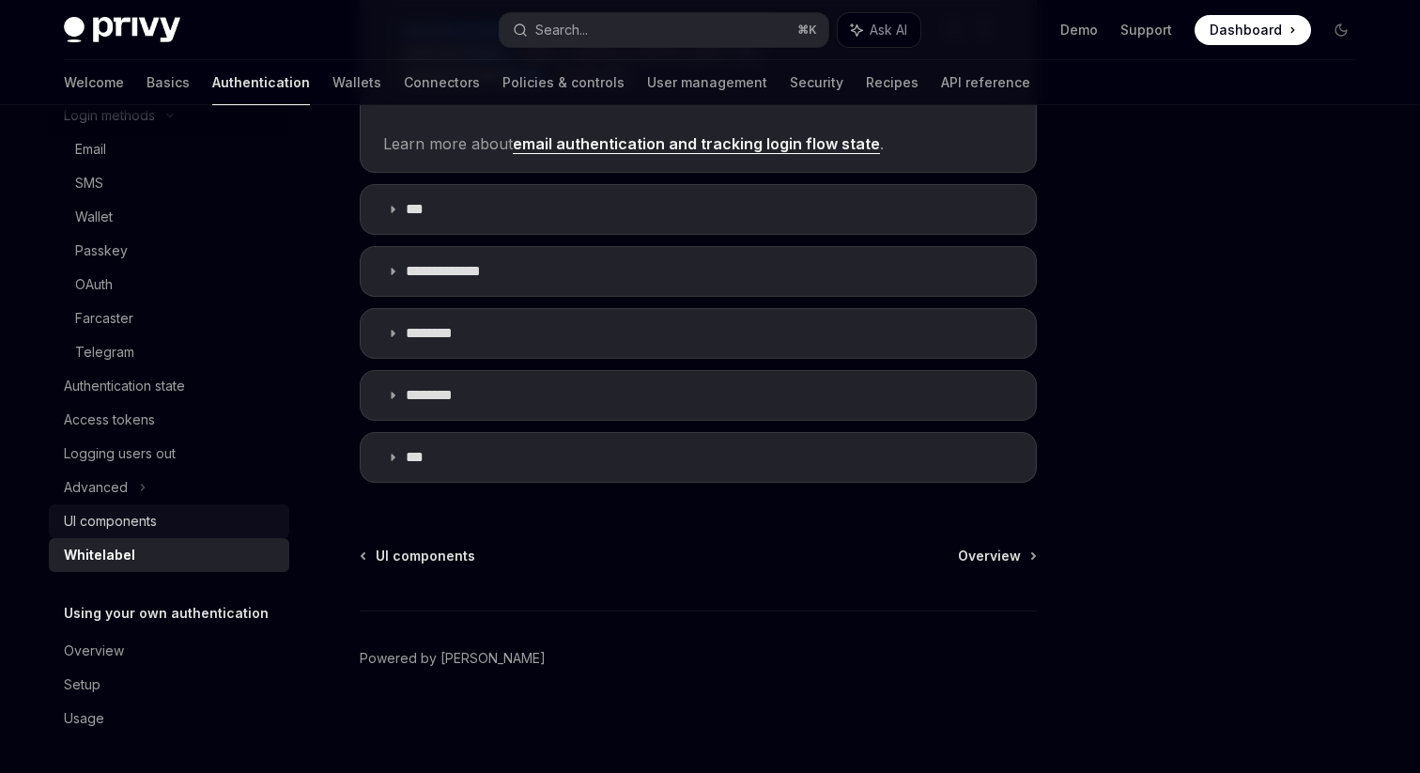
click at [117, 516] on div "UI components" at bounding box center [110, 521] width 93 height 23
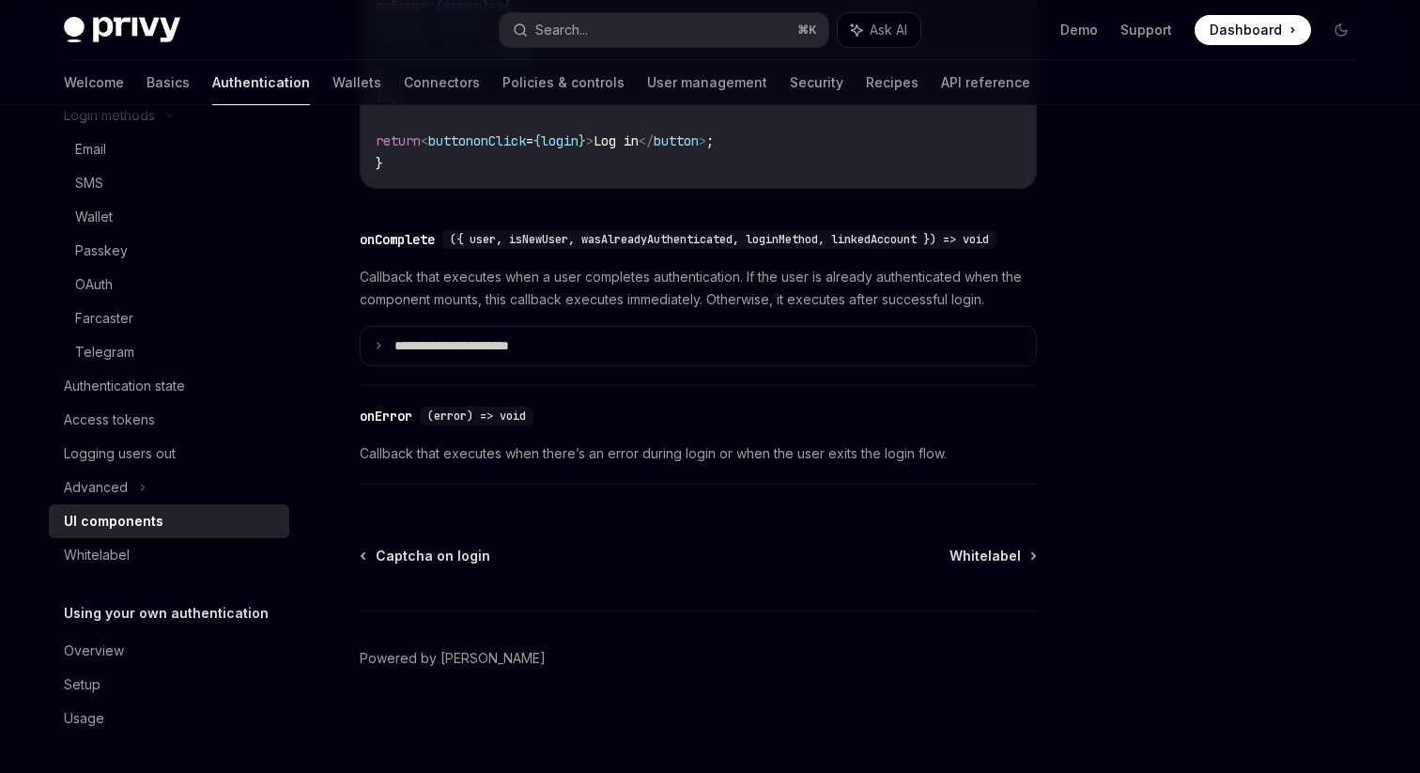
scroll to position [2806, 0]
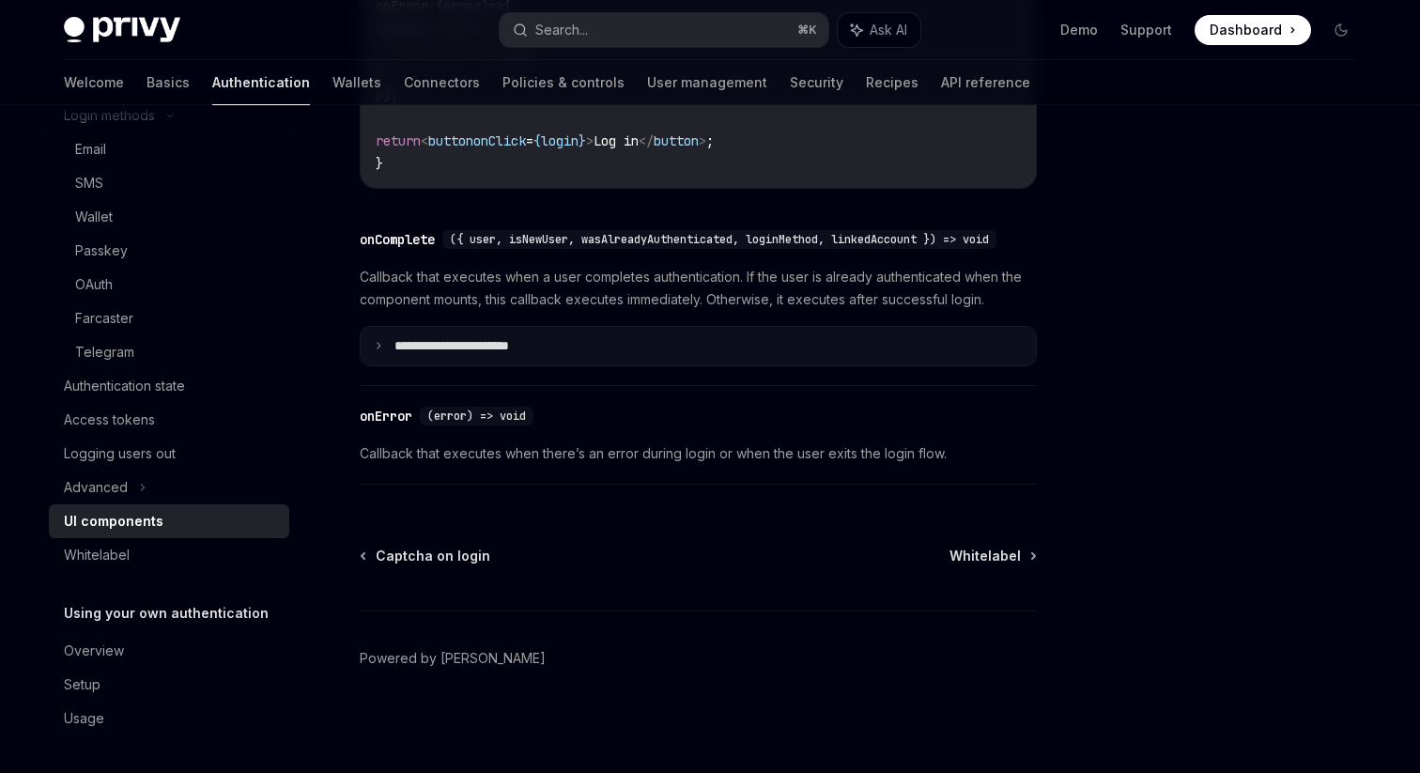
click at [509, 339] on p "**********" at bounding box center [477, 346] width 166 height 17
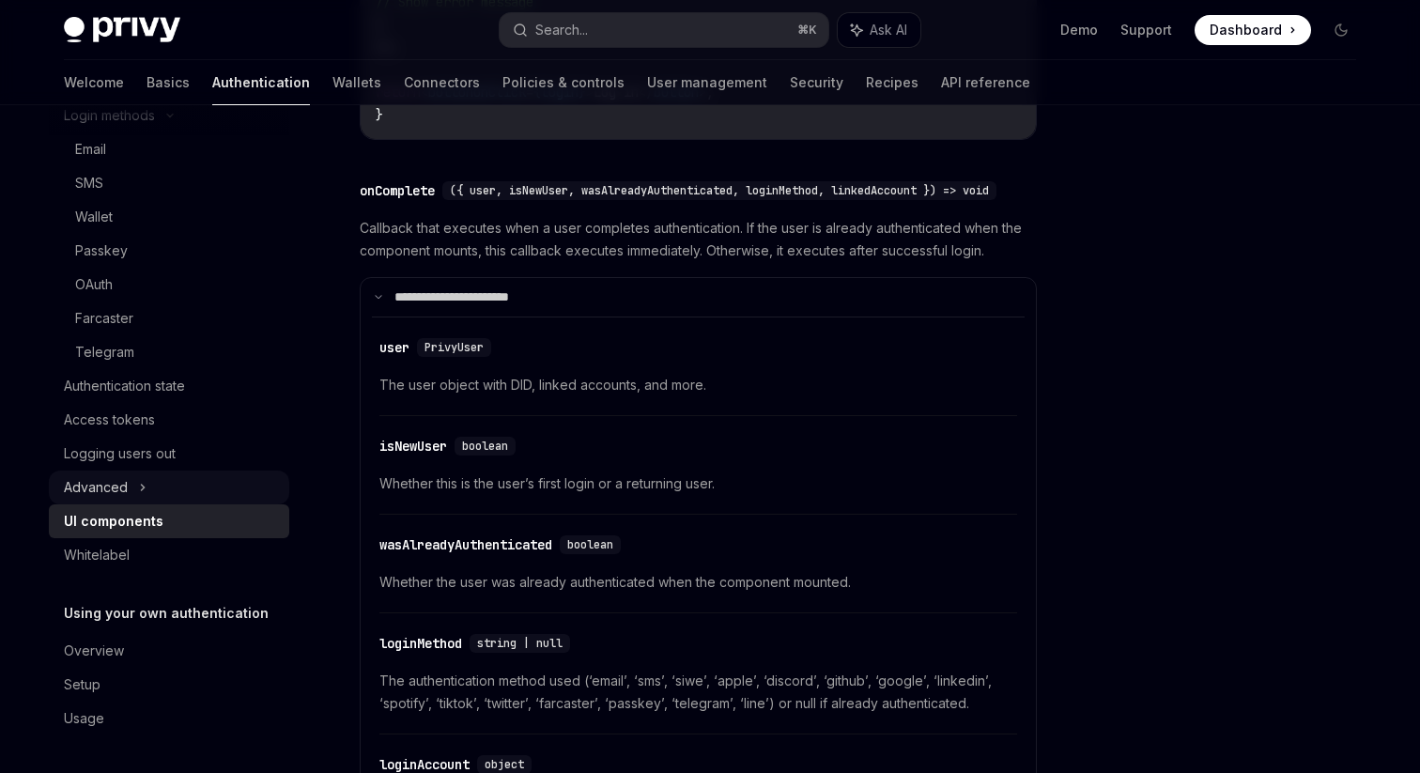
click at [156, 484] on div "Advanced" at bounding box center [169, 488] width 240 height 34
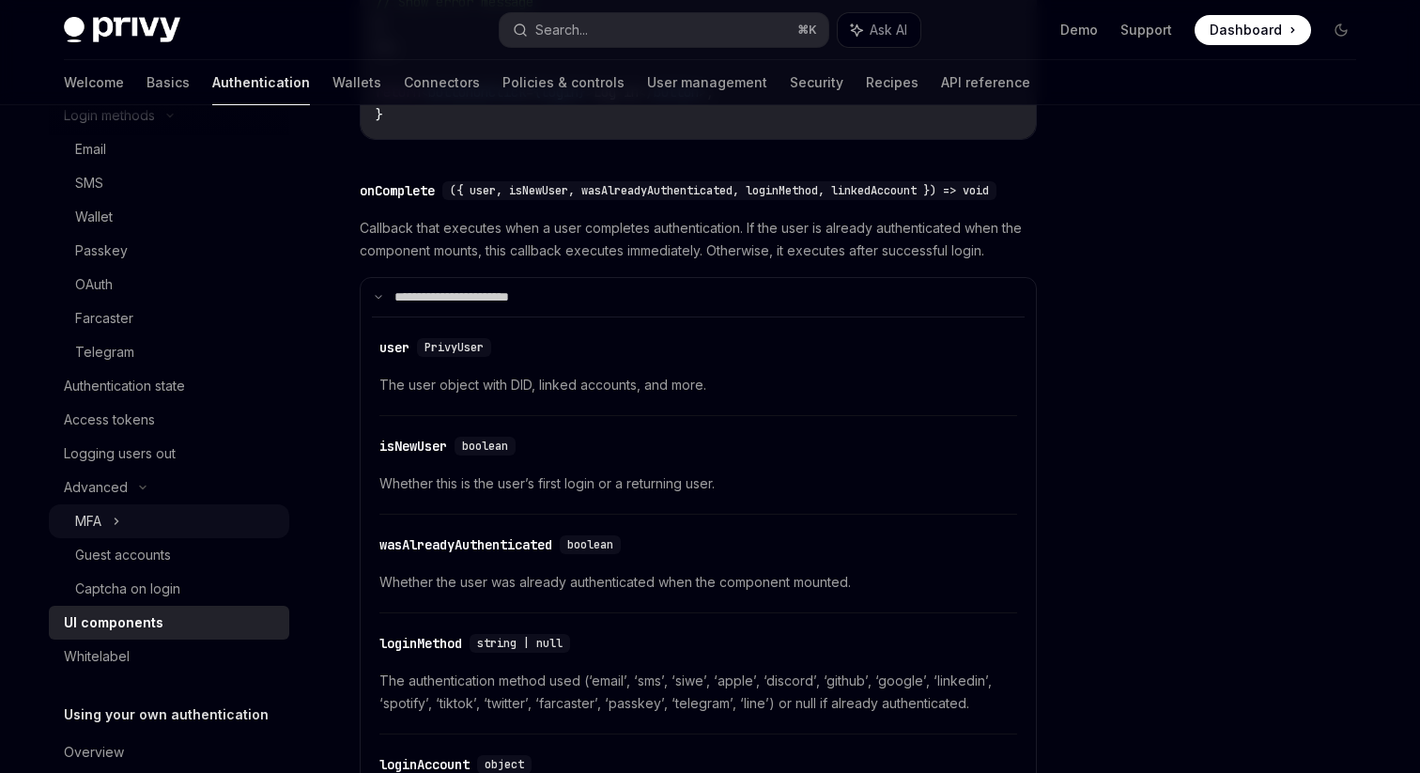
click at [149, 525] on div "MFA" at bounding box center [169, 521] width 240 height 34
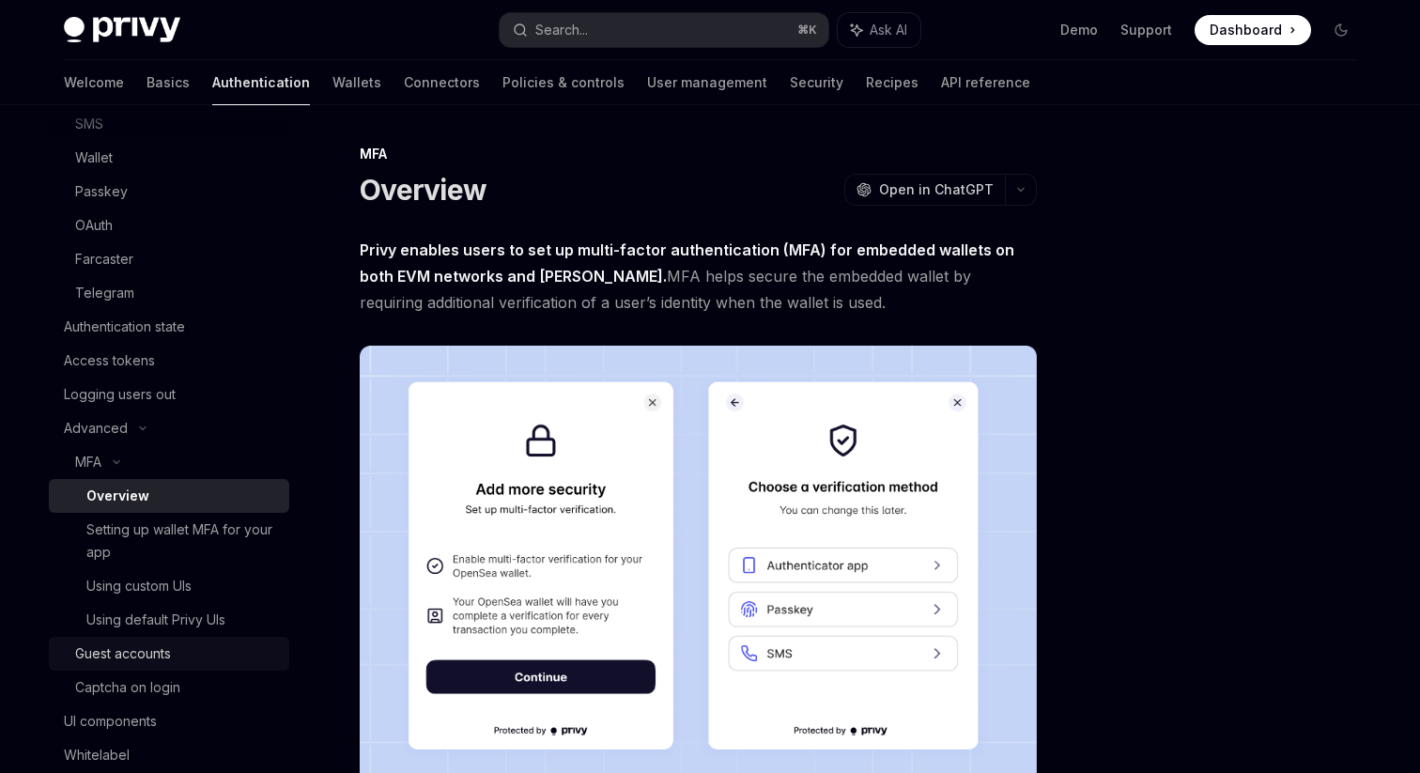
scroll to position [222, 0]
click at [168, 660] on div "Guest accounts" at bounding box center [123, 657] width 96 height 23
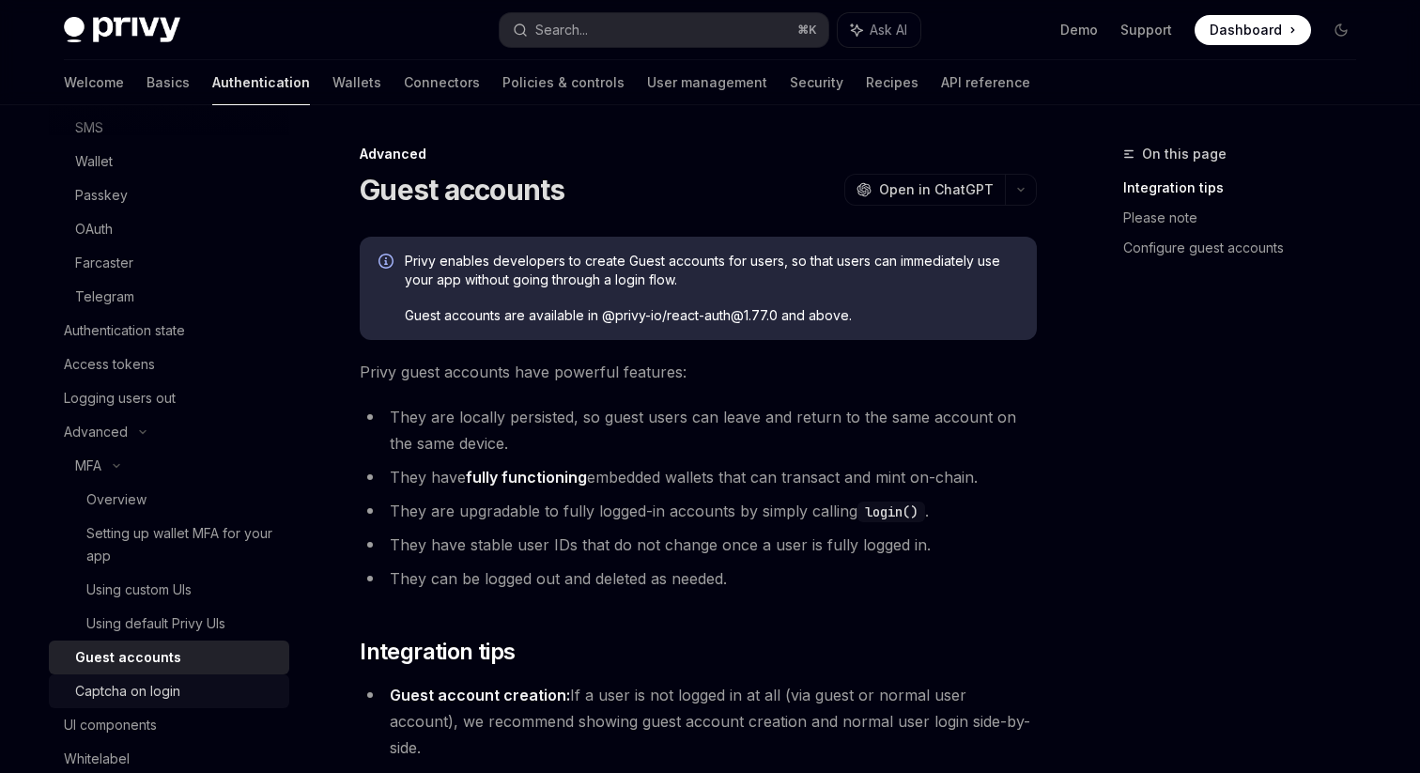
click at [179, 691] on div "Captcha on login" at bounding box center [127, 691] width 105 height 23
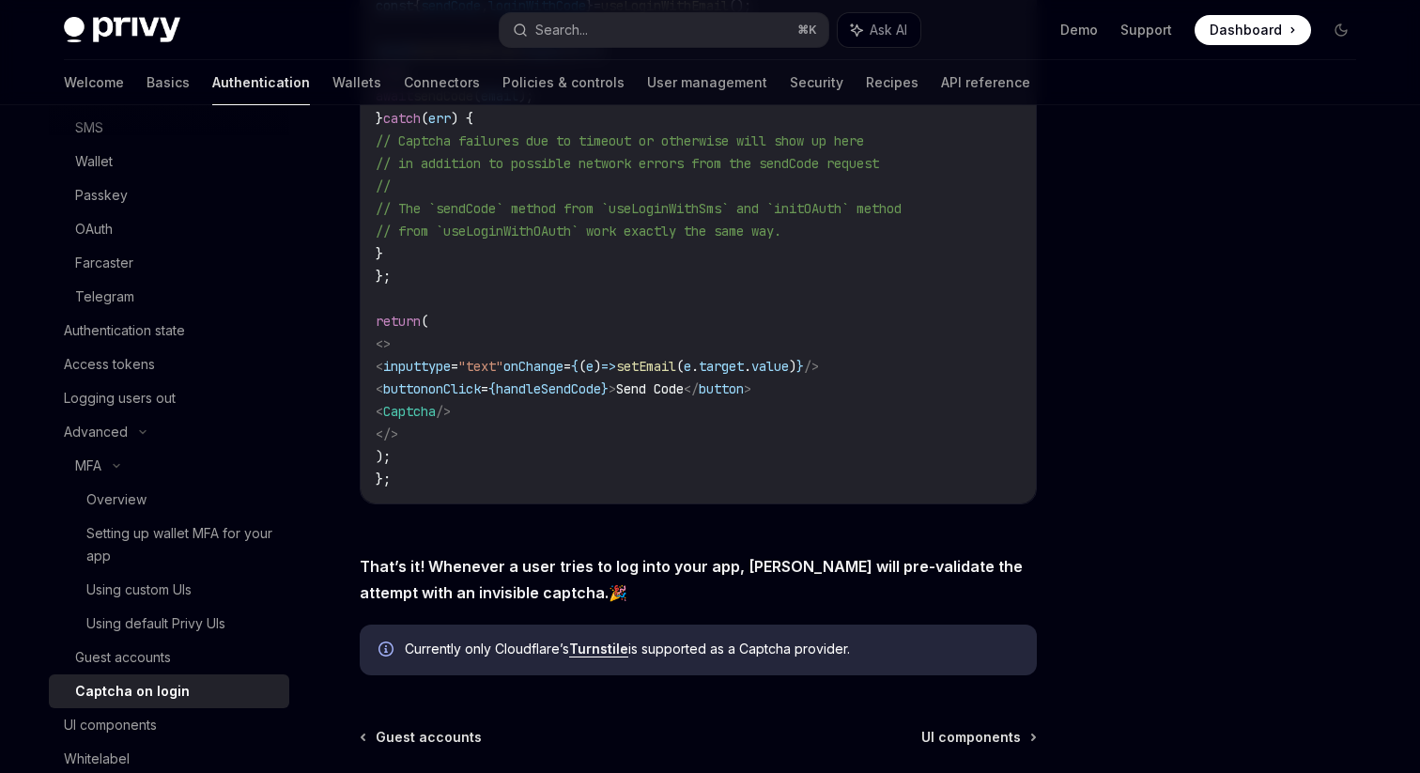
scroll to position [731, 0]
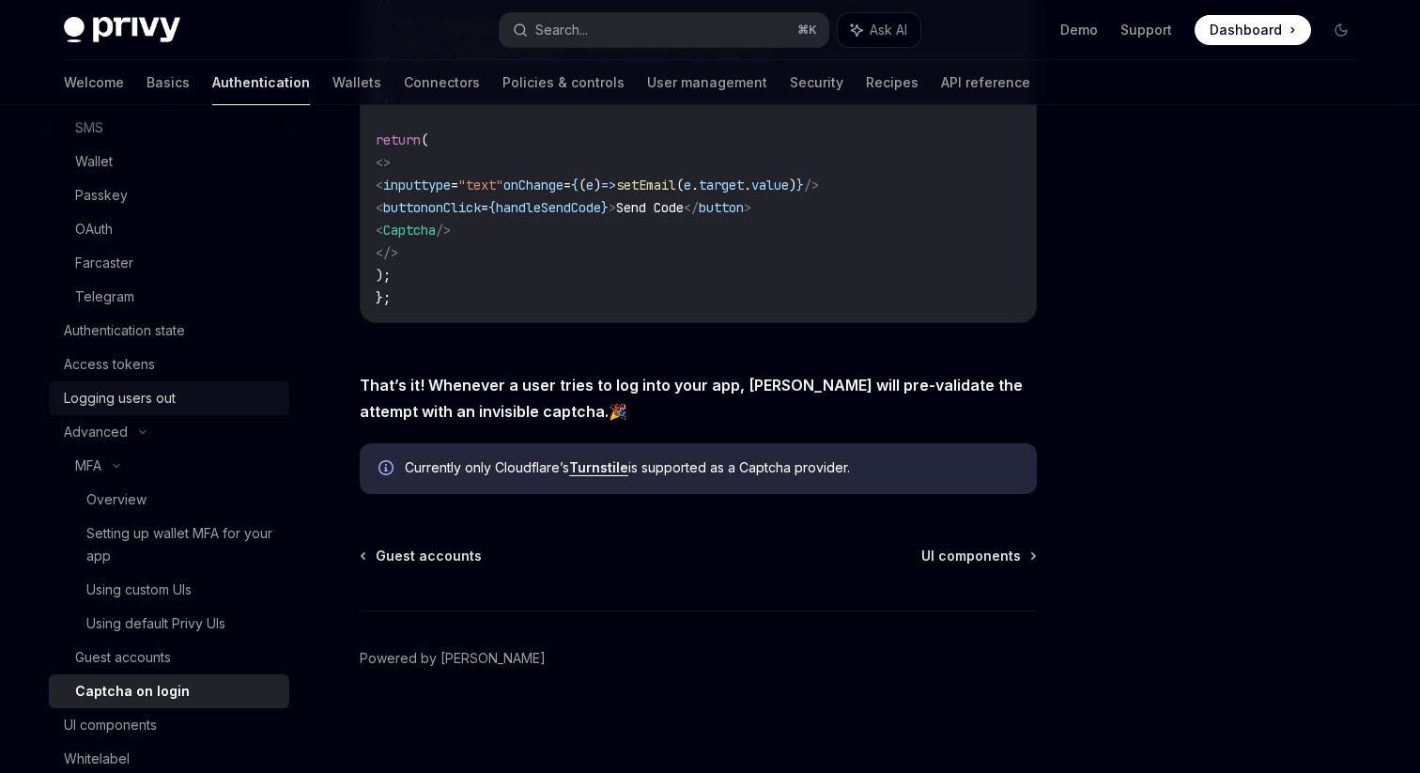
click at [126, 394] on div "Logging users out" at bounding box center [120, 398] width 112 height 23
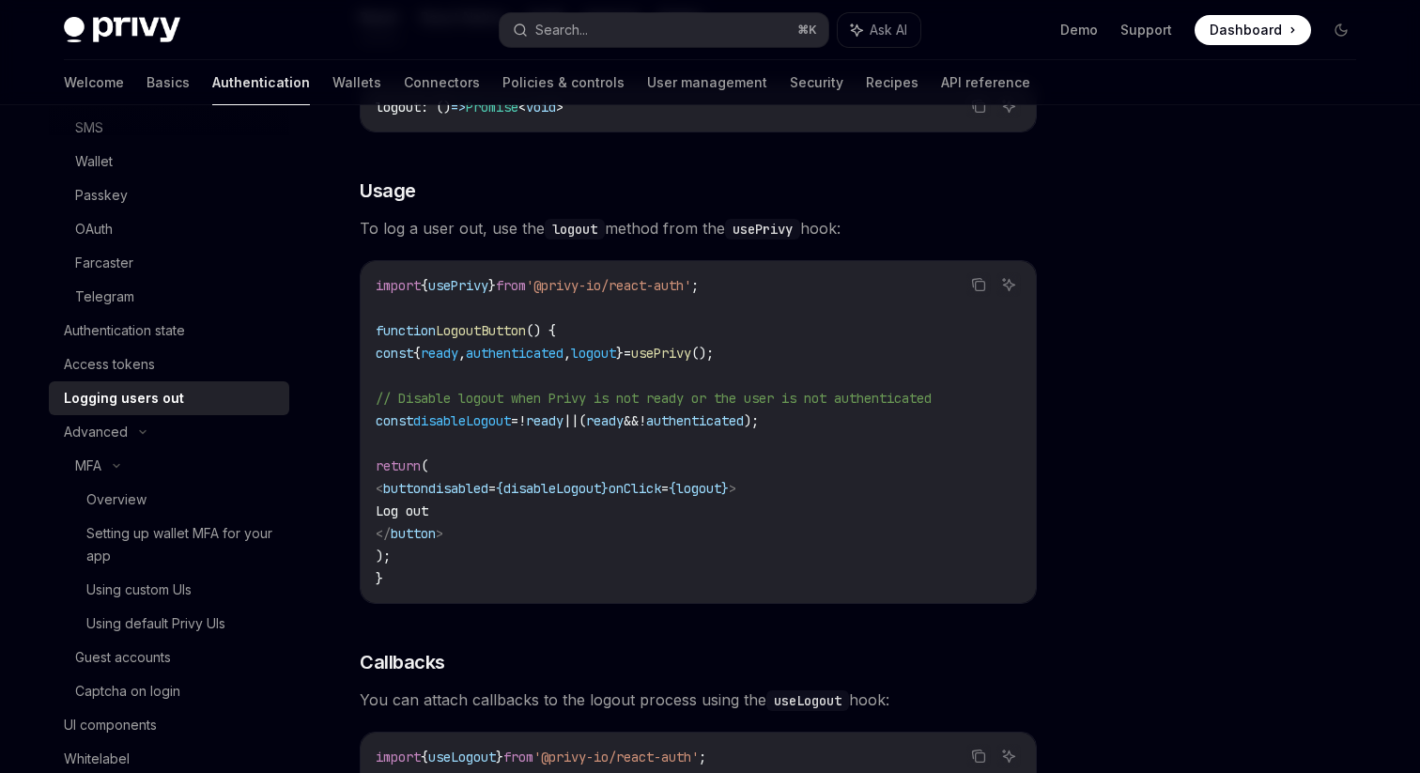
scroll to position [451, 0]
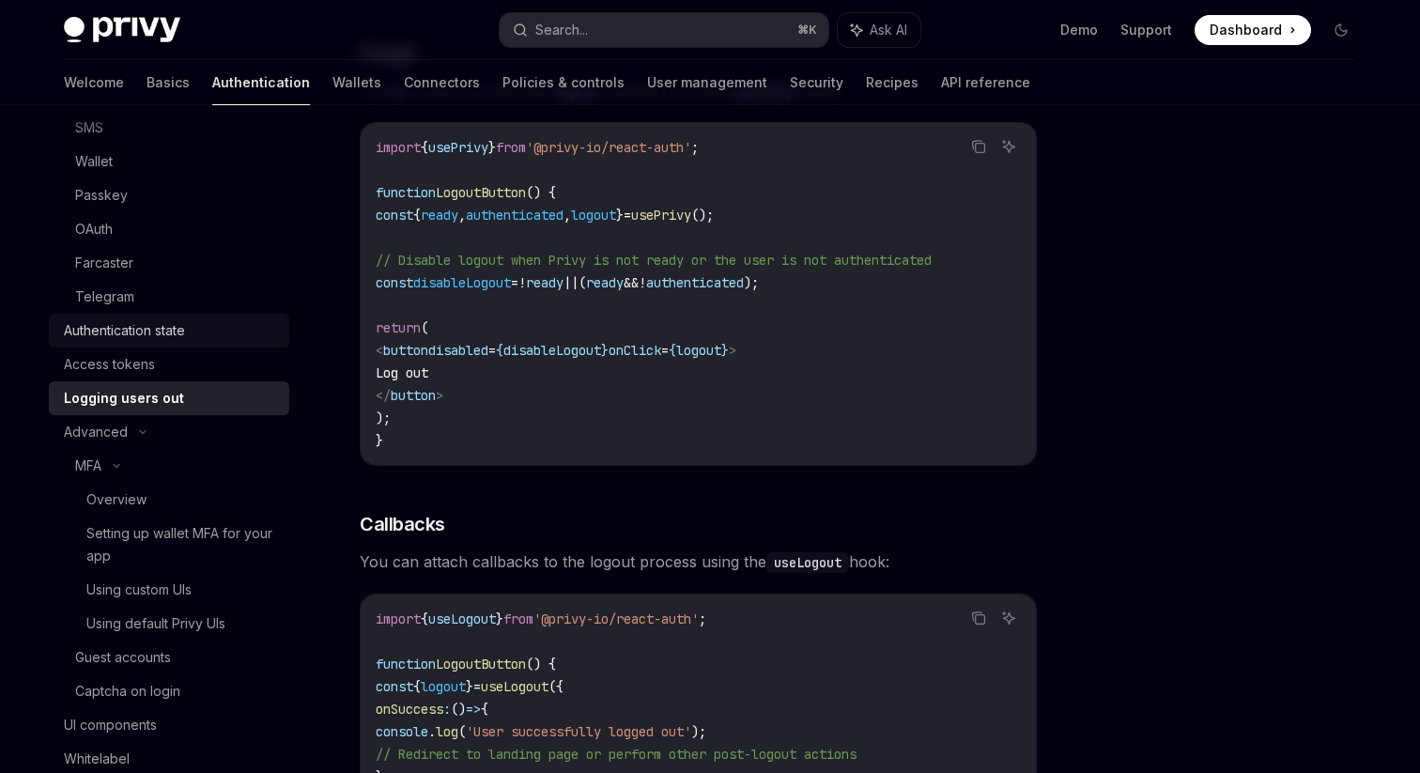
click at [156, 332] on div "Authentication state" at bounding box center [124, 330] width 121 height 23
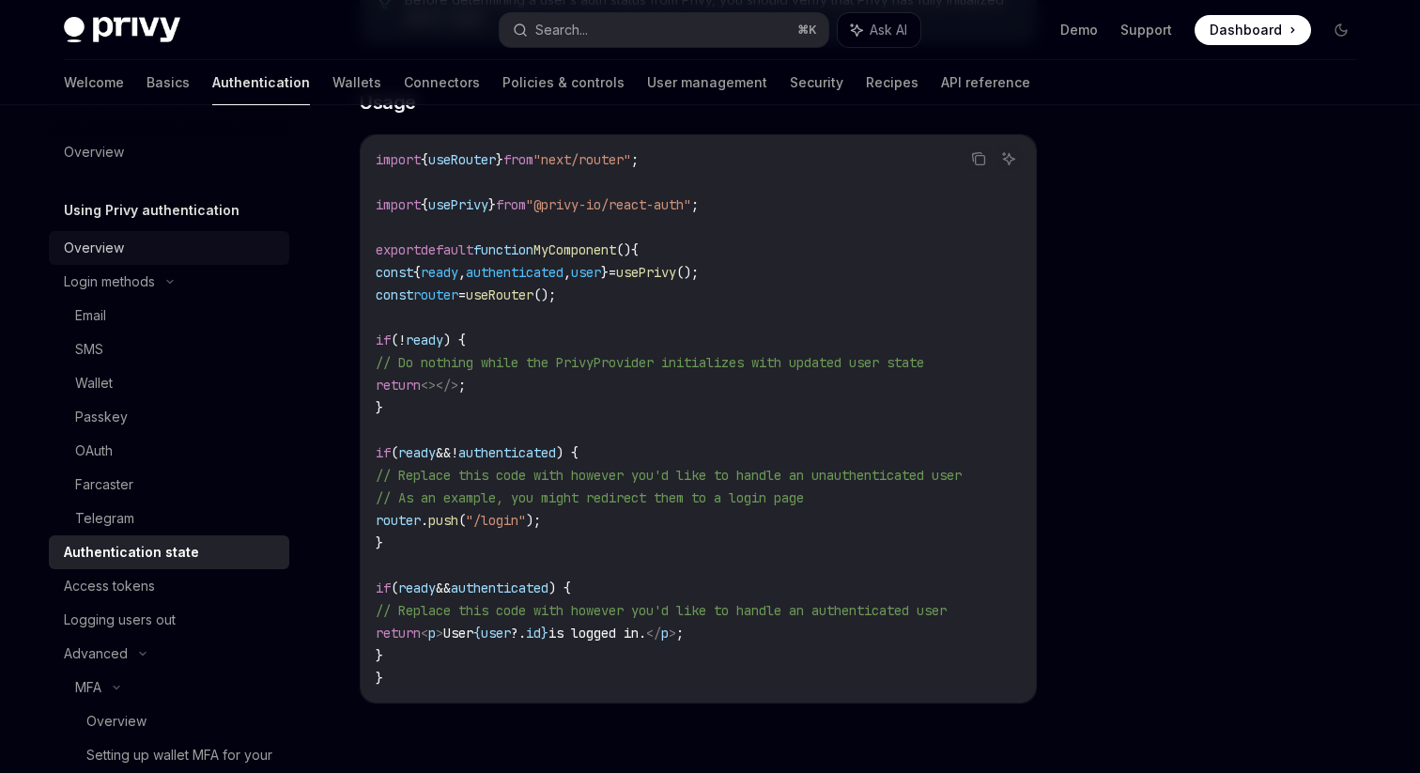
scroll to position [548, 0]
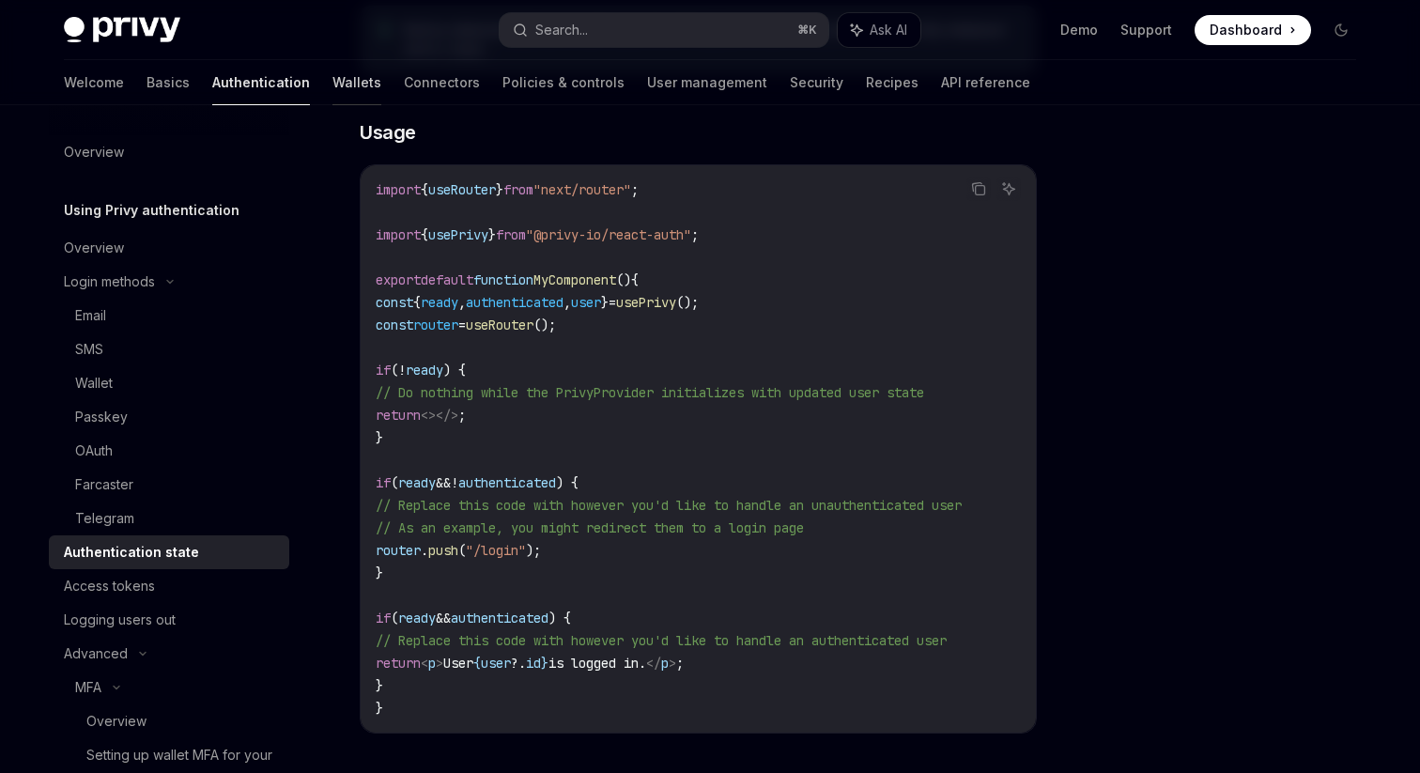
click at [332, 93] on link "Wallets" at bounding box center [356, 82] width 49 height 45
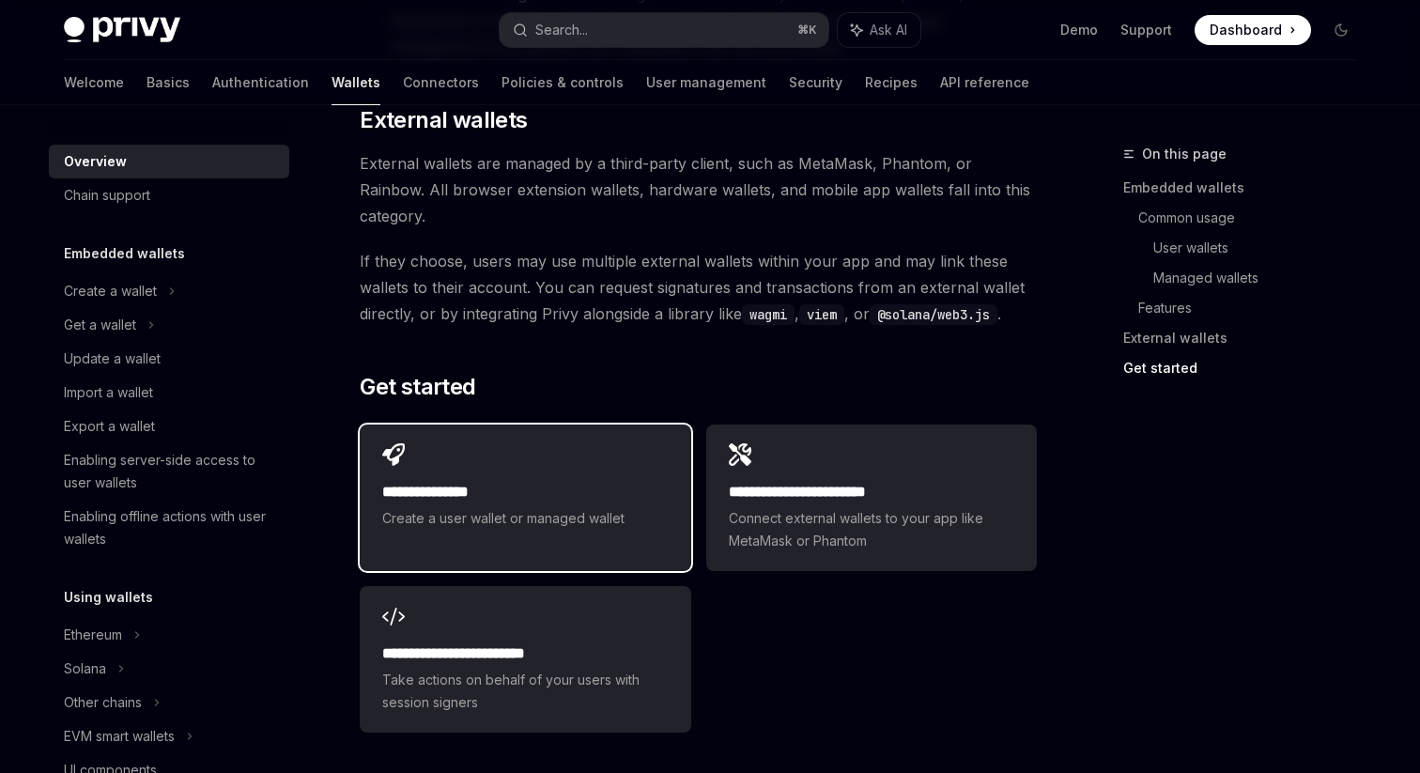
scroll to position [2854, 0]
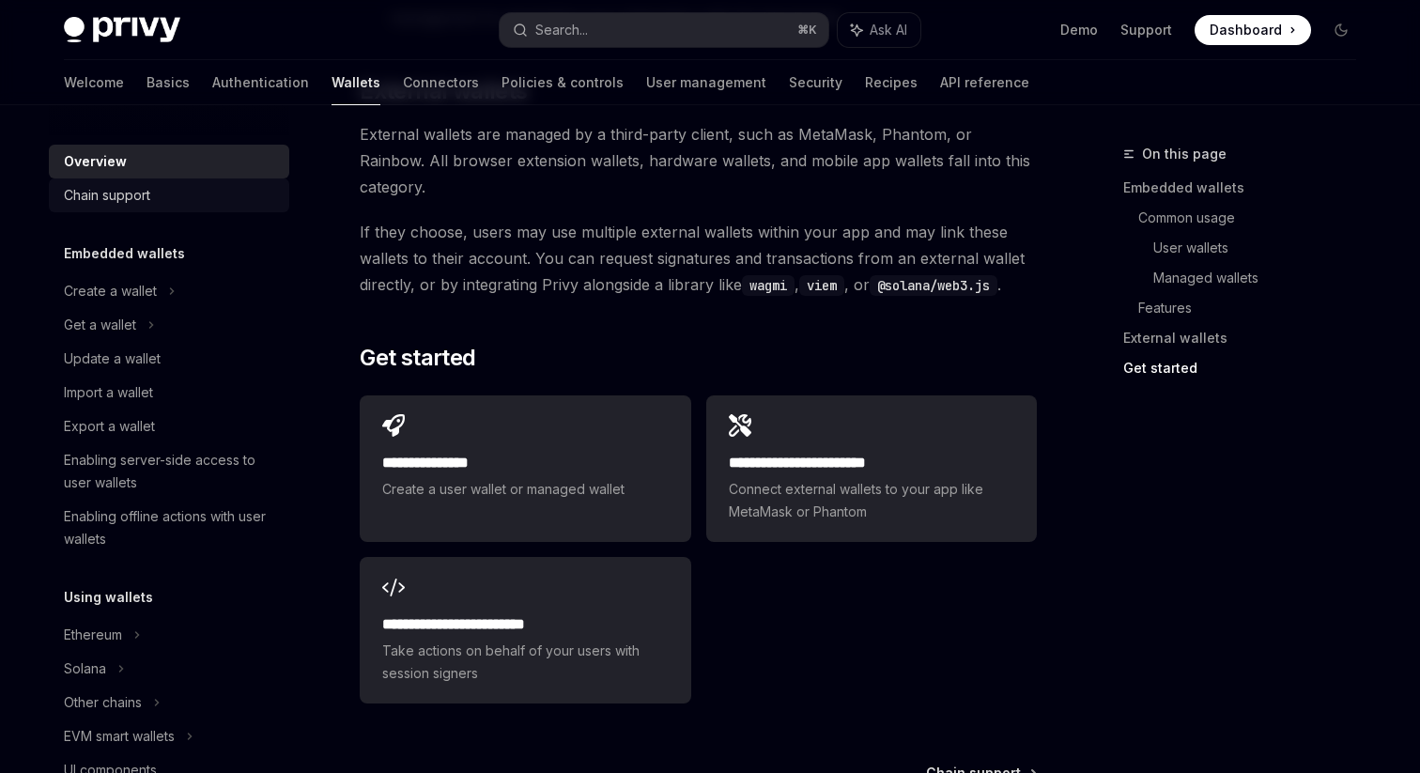
click at [156, 192] on div "Chain support" at bounding box center [171, 195] width 214 height 23
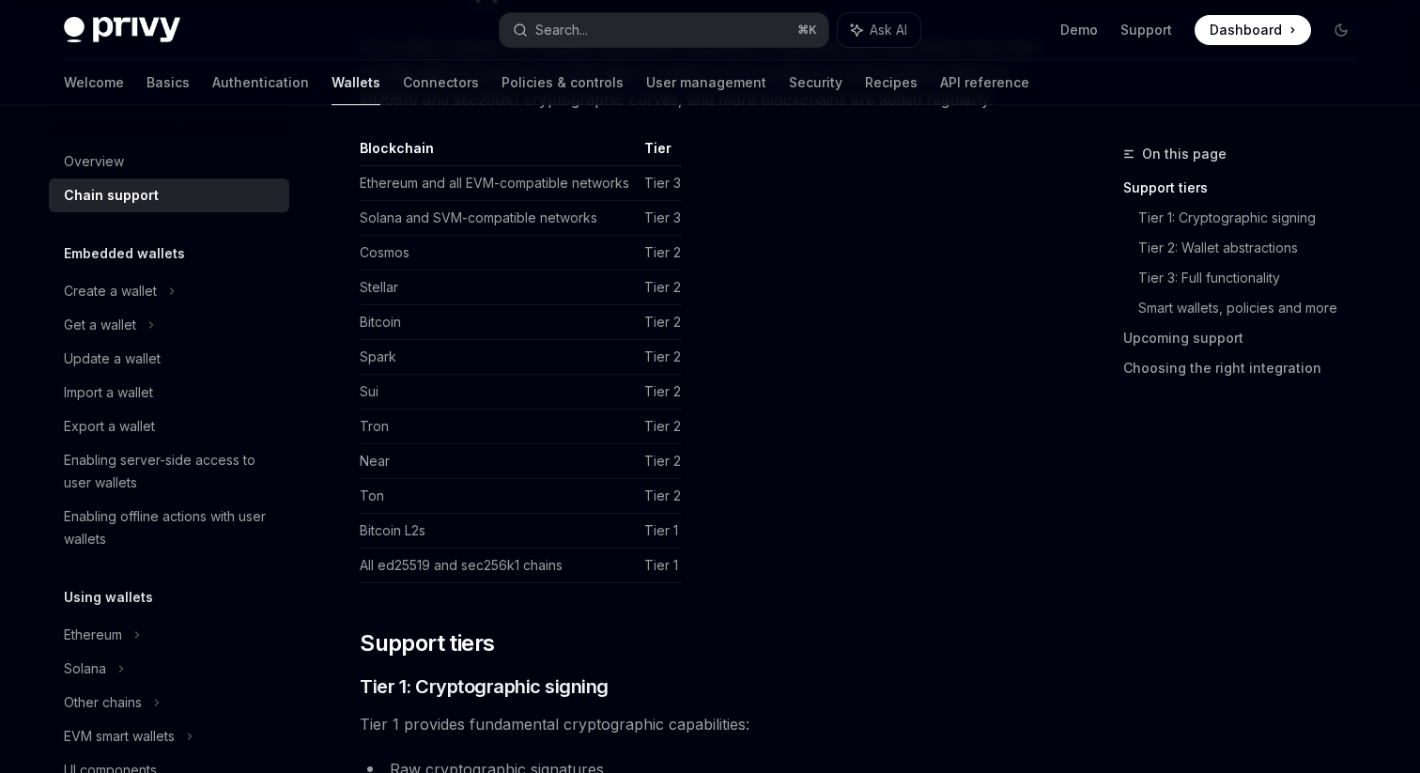
scroll to position [204, 0]
click at [180, 291] on div "Create a wallet" at bounding box center [169, 291] width 240 height 34
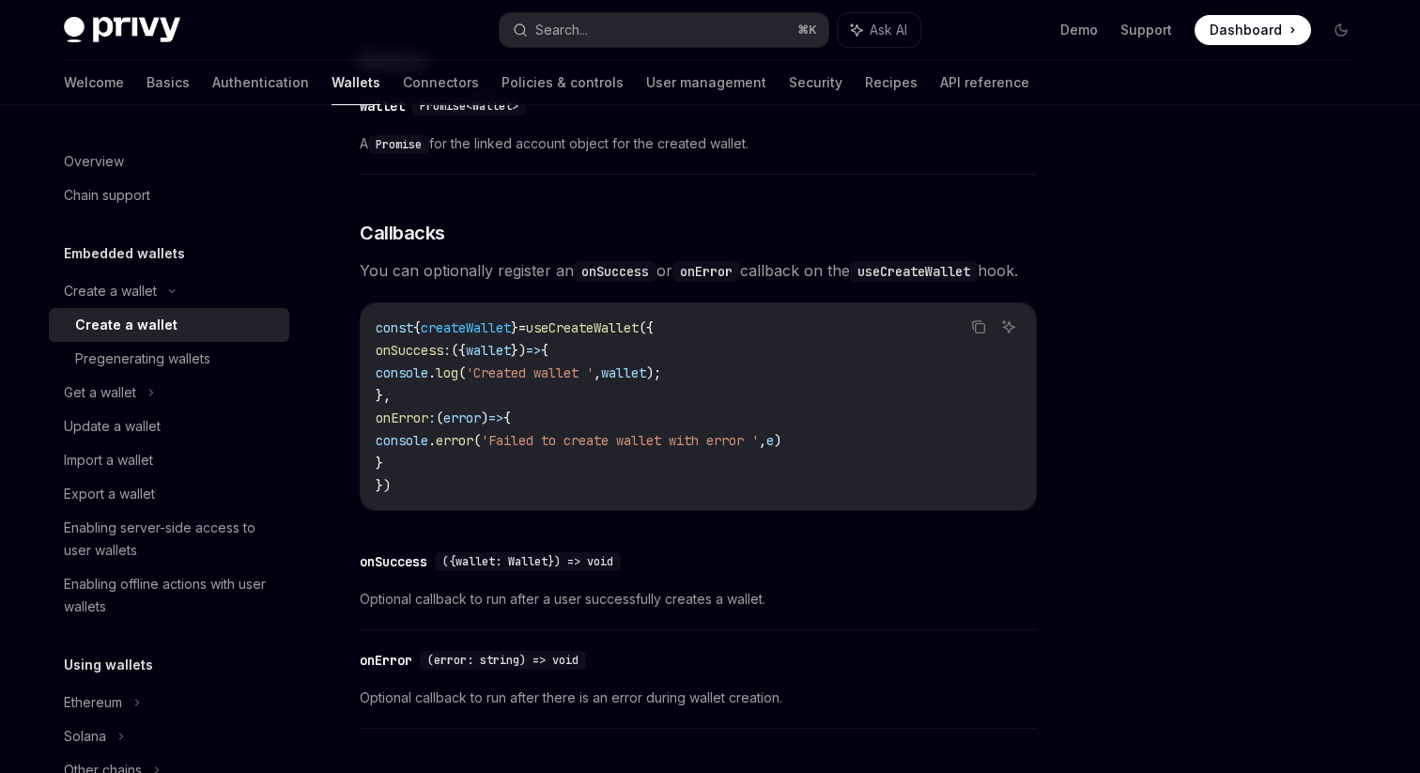
scroll to position [1473, 0]
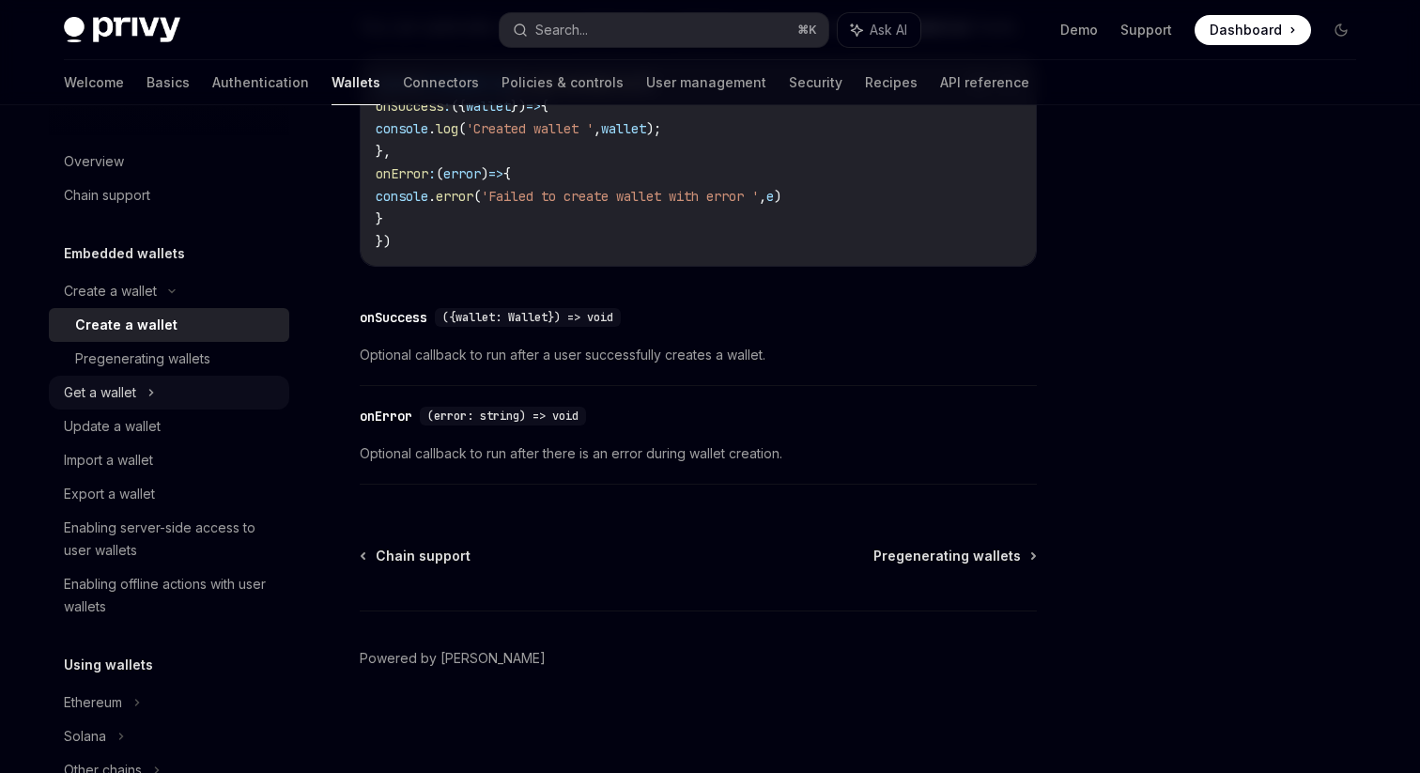
click at [136, 392] on div "Get a wallet" at bounding box center [100, 392] width 72 height 23
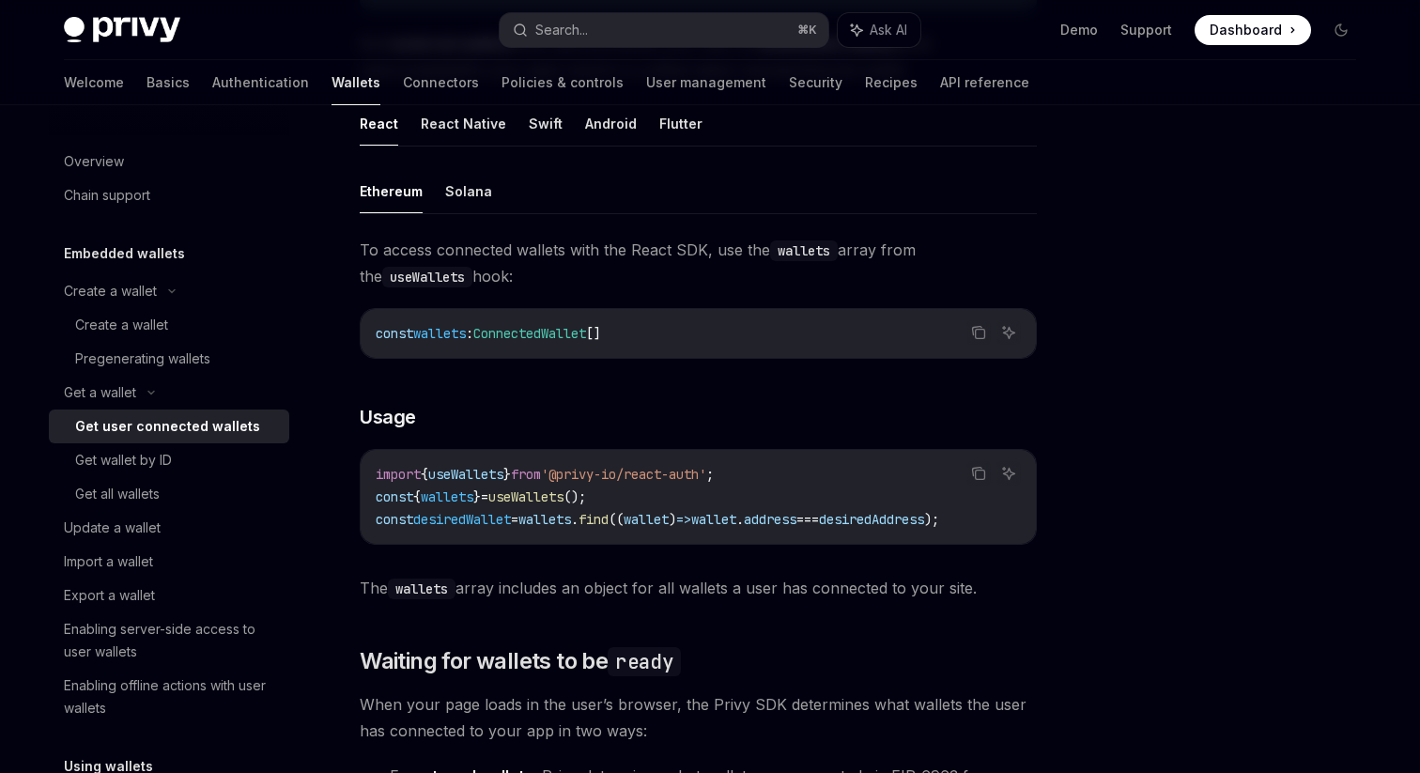
scroll to position [569, 0]
click at [488, 495] on span "=" at bounding box center [485, 495] width 8 height 17
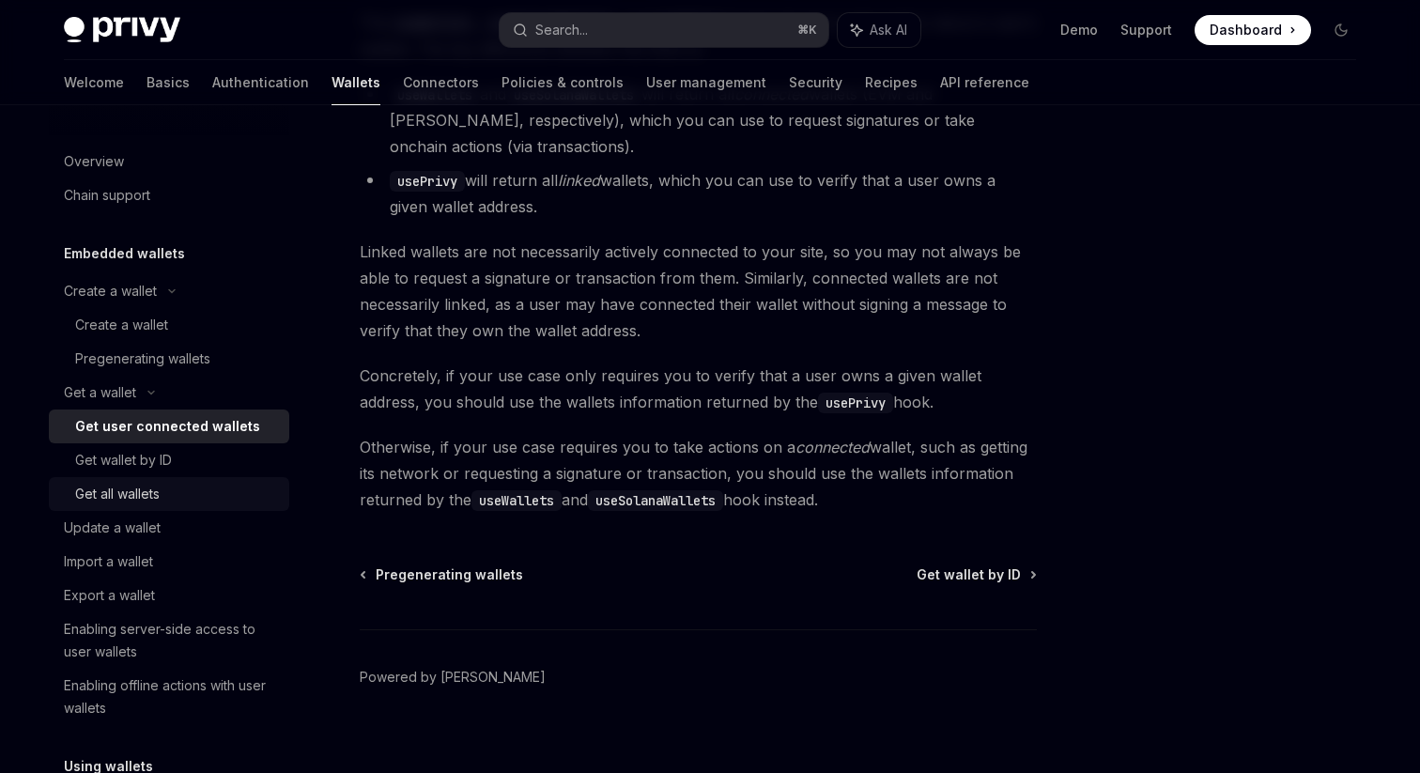
scroll to position [18, 0]
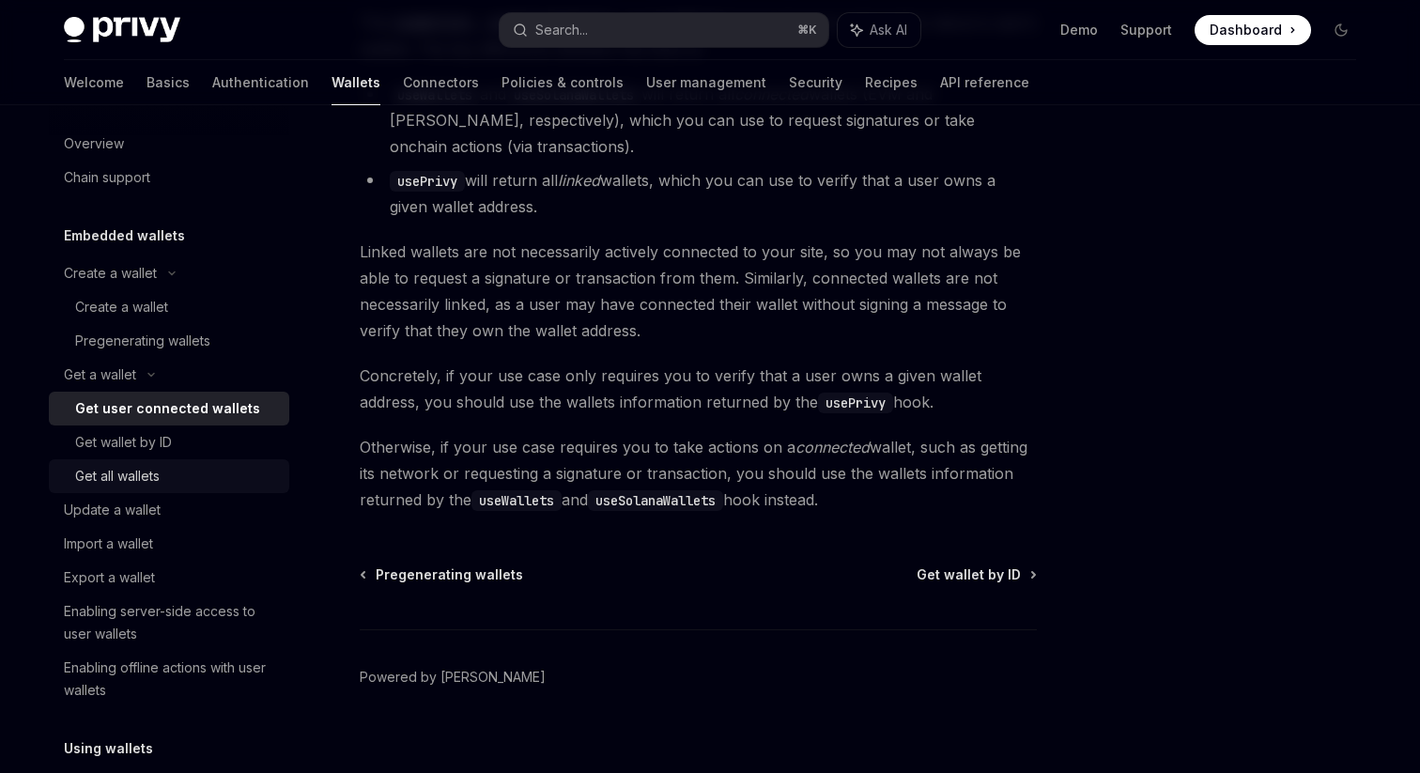
click at [173, 469] on div "Get all wallets" at bounding box center [176, 476] width 203 height 23
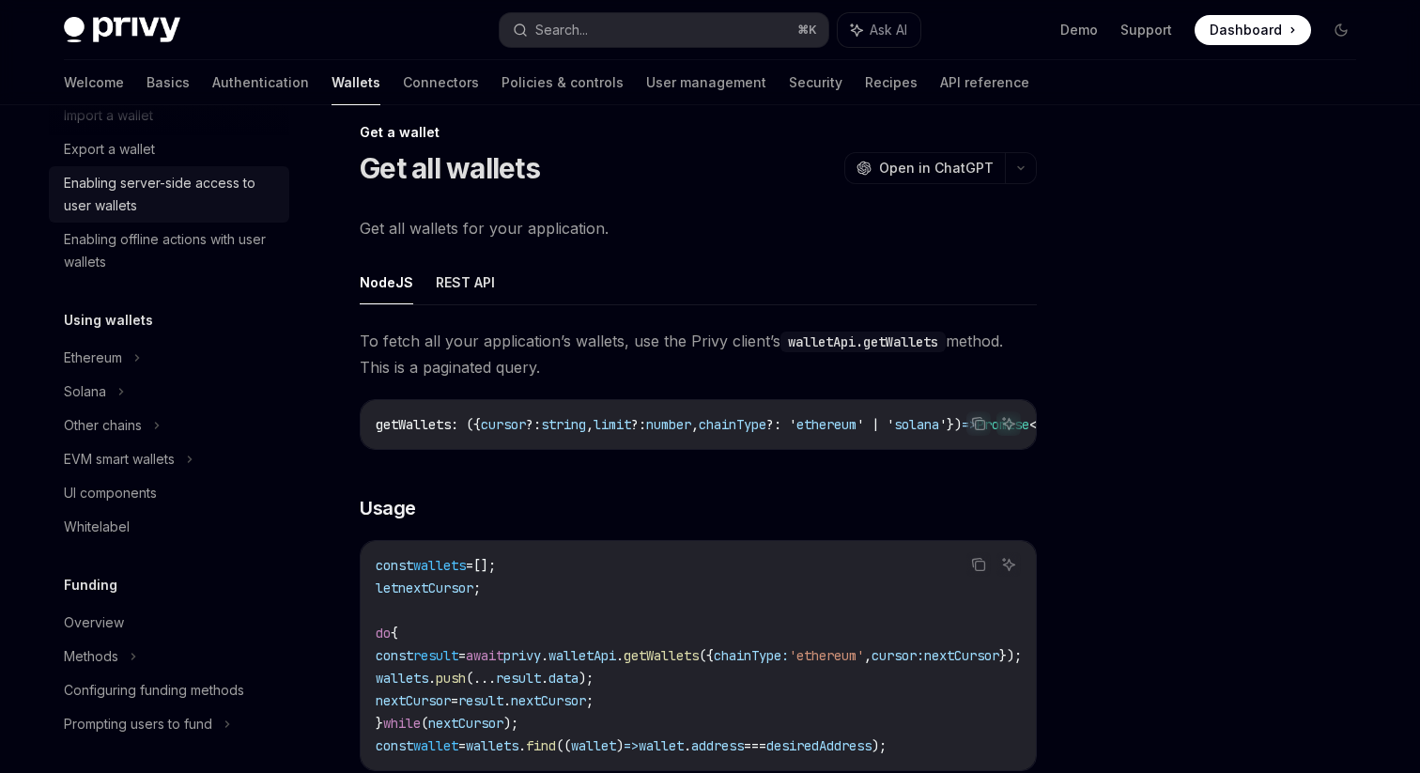
scroll to position [445, 0]
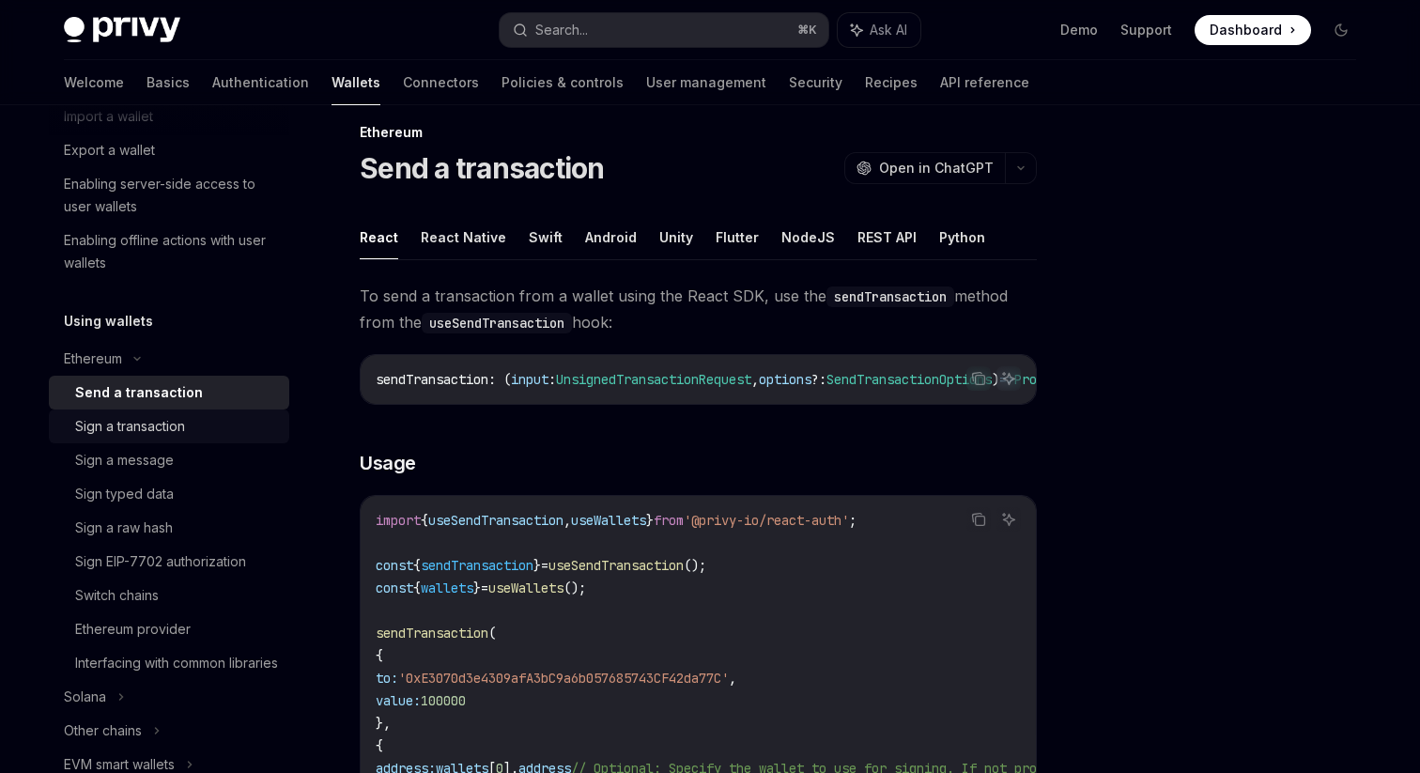
click at [191, 417] on div "Sign a transaction" at bounding box center [176, 426] width 203 height 23
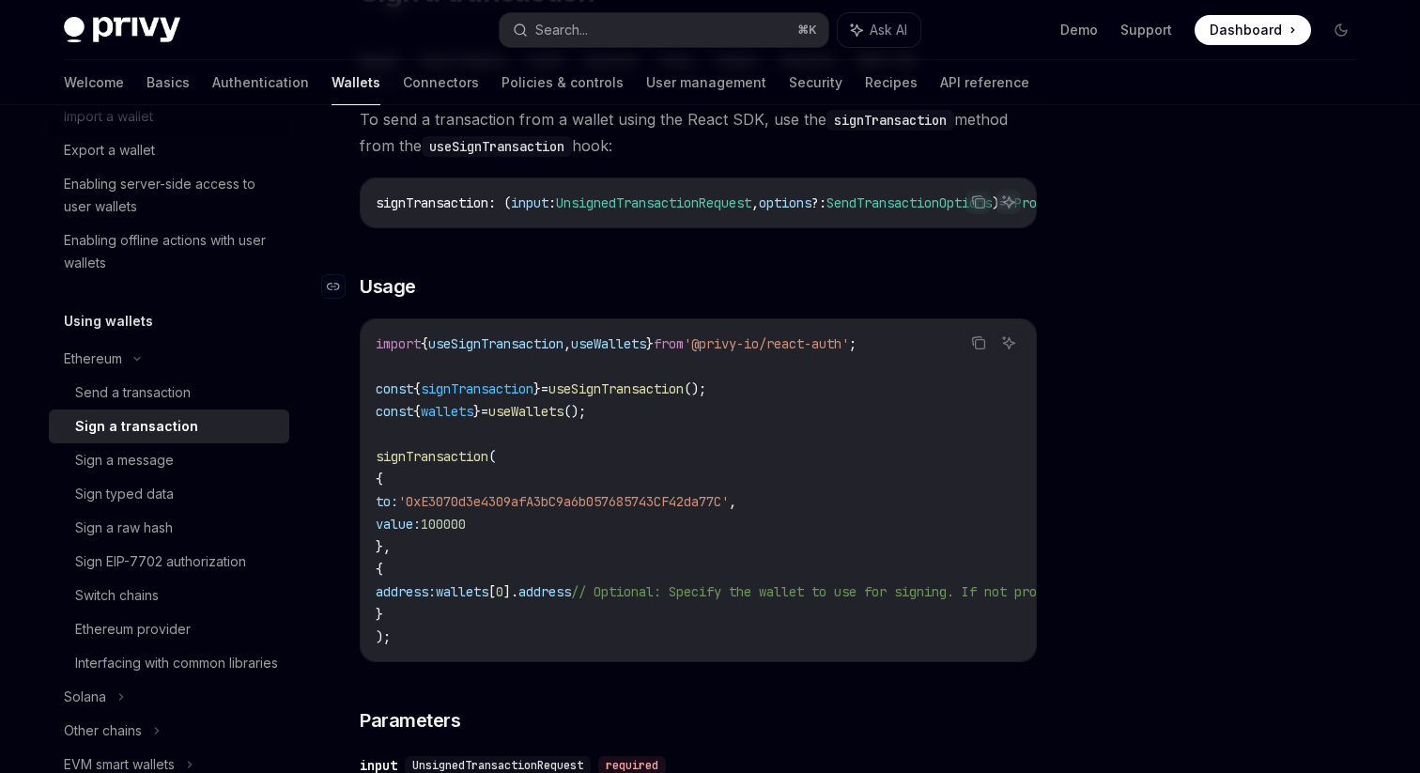
scroll to position [195, 0]
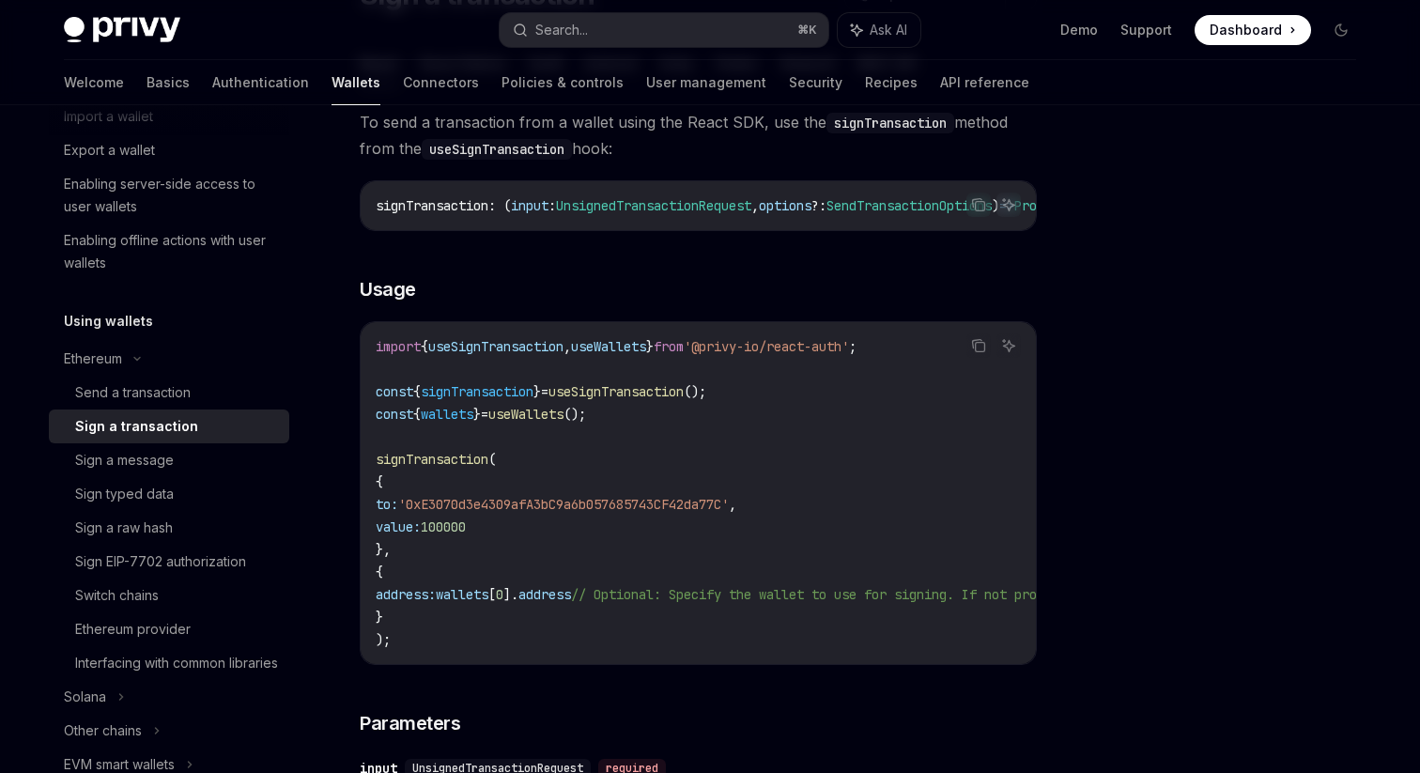
click at [426, 464] on span "signTransaction" at bounding box center [432, 459] width 113 height 17
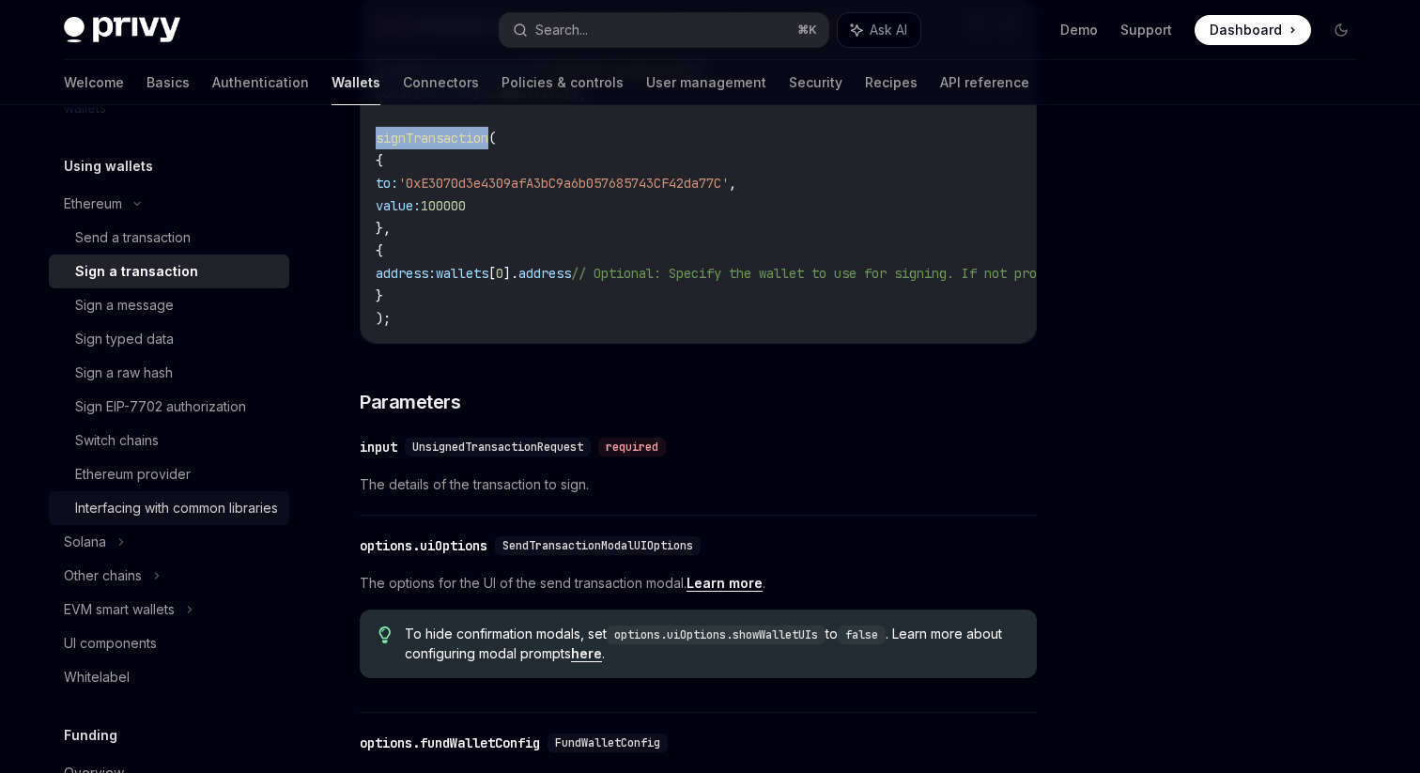
scroll to position [602, 0]
click at [157, 515] on div "Interfacing with common libraries" at bounding box center [176, 506] width 203 height 23
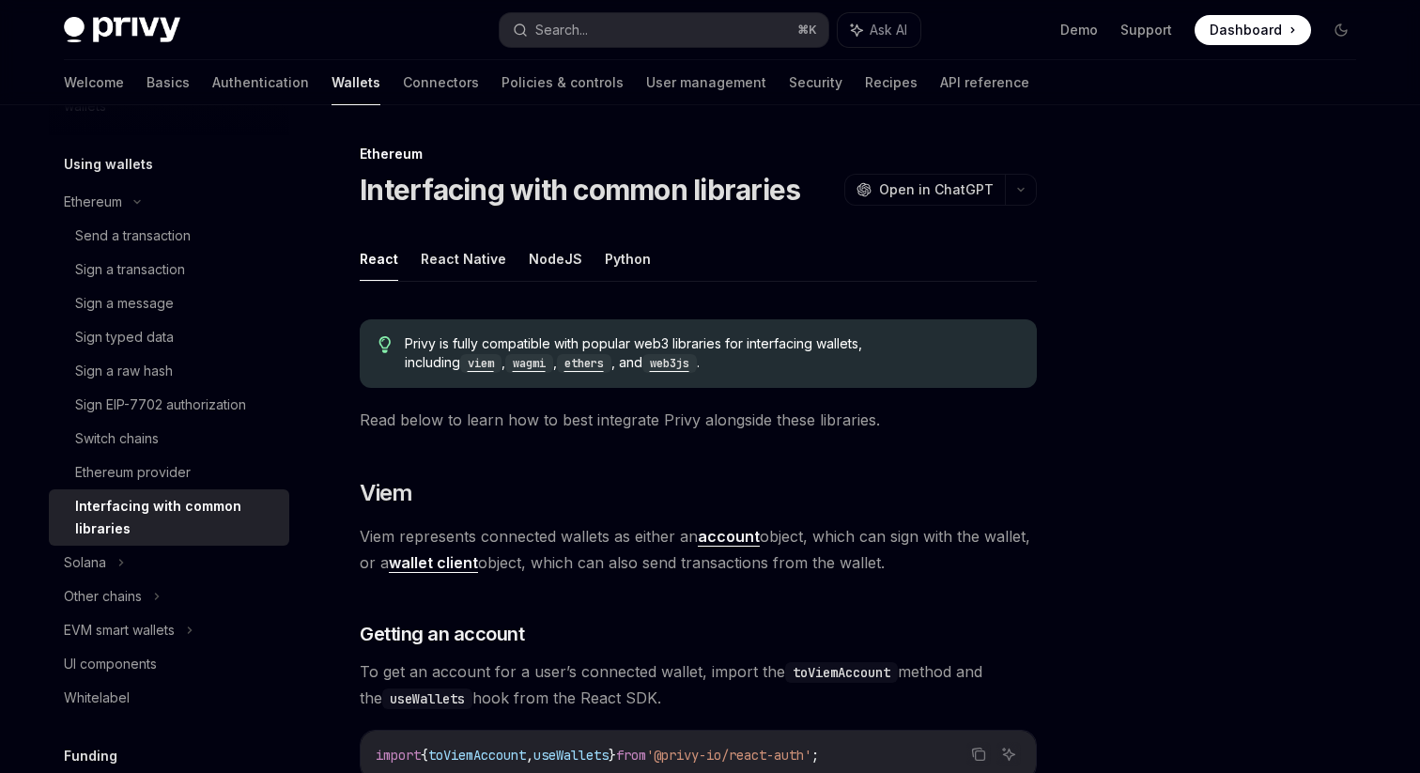
click at [557, 361] on code "ethers" at bounding box center [584, 363] width 54 height 19
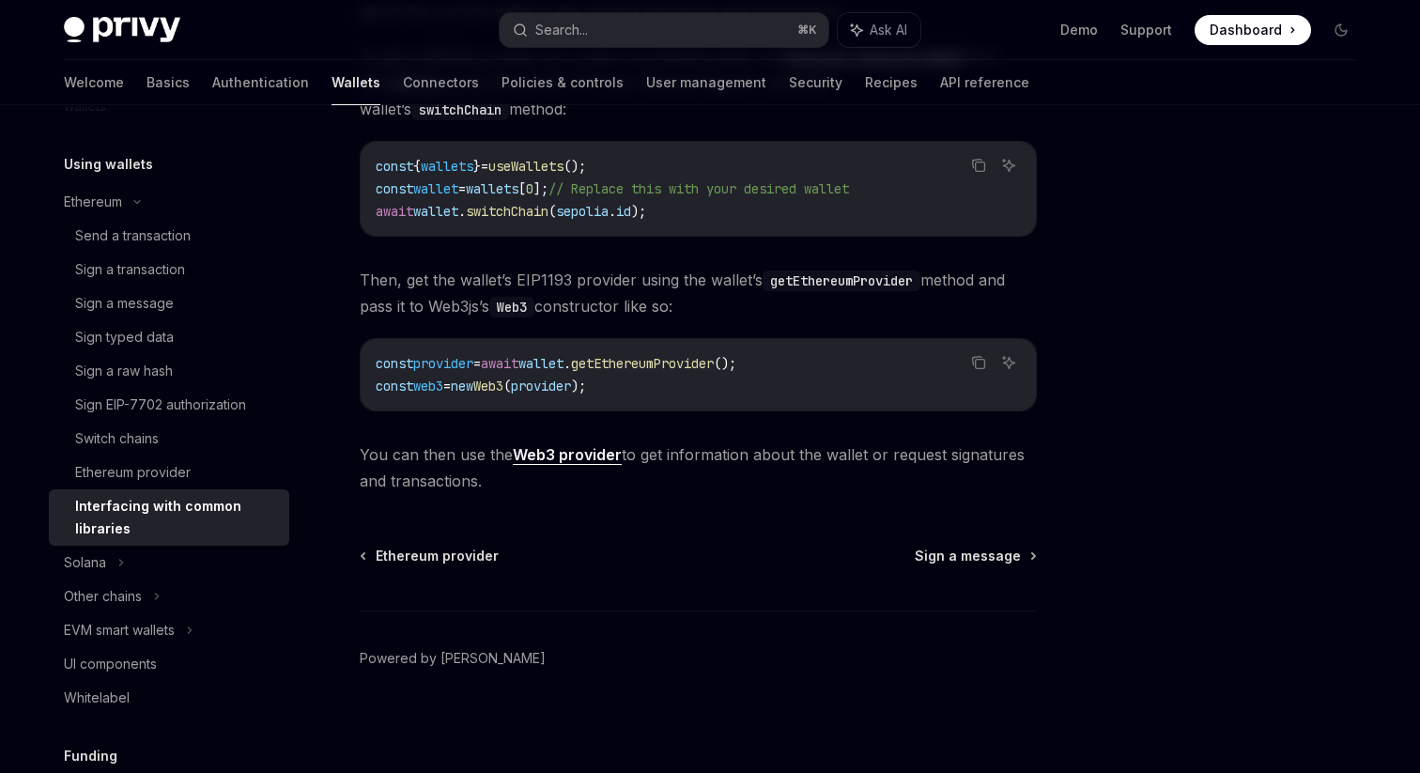
scroll to position [2541, 0]
click at [132, 639] on div "EVM smart wallets" at bounding box center [119, 630] width 111 height 23
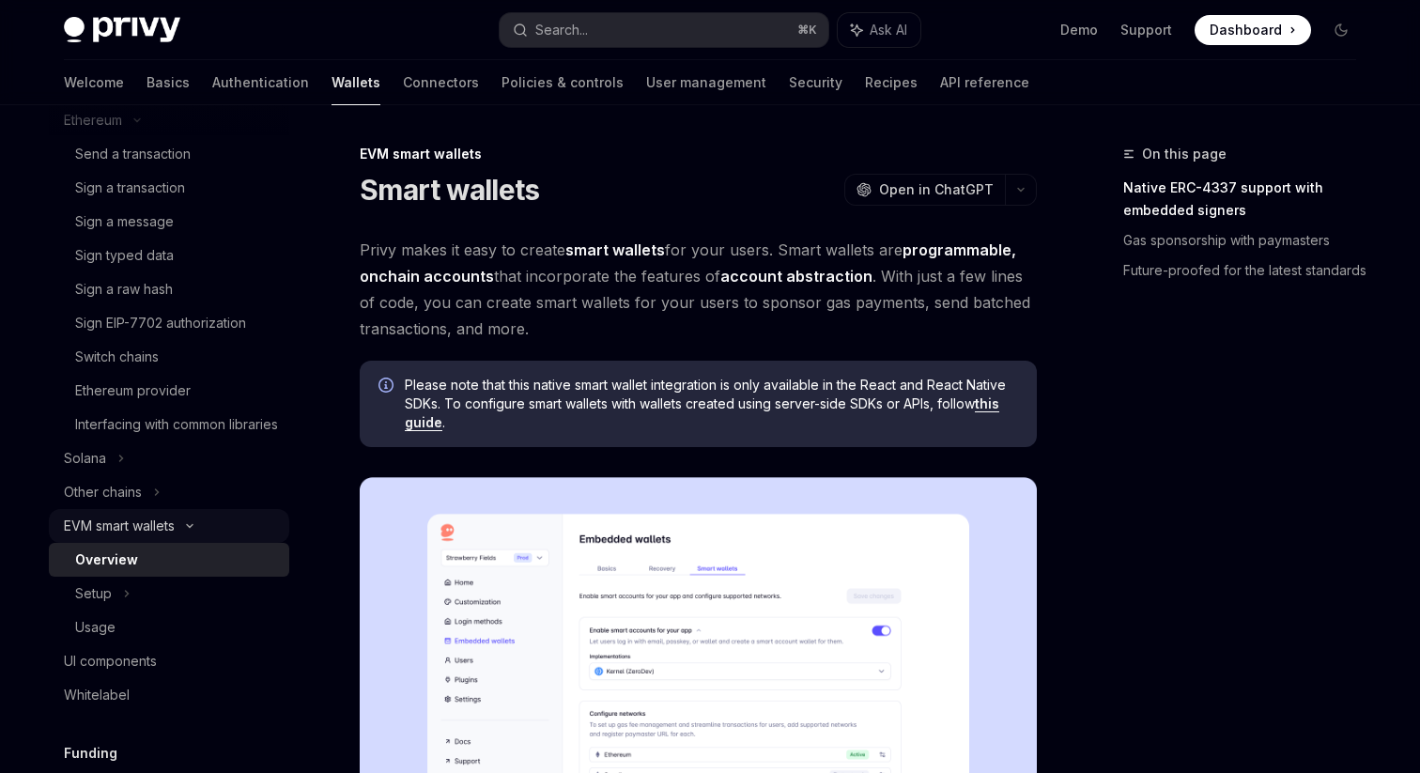
scroll to position [682, 0]
click at [403, 85] on link "Connectors" at bounding box center [441, 82] width 76 height 45
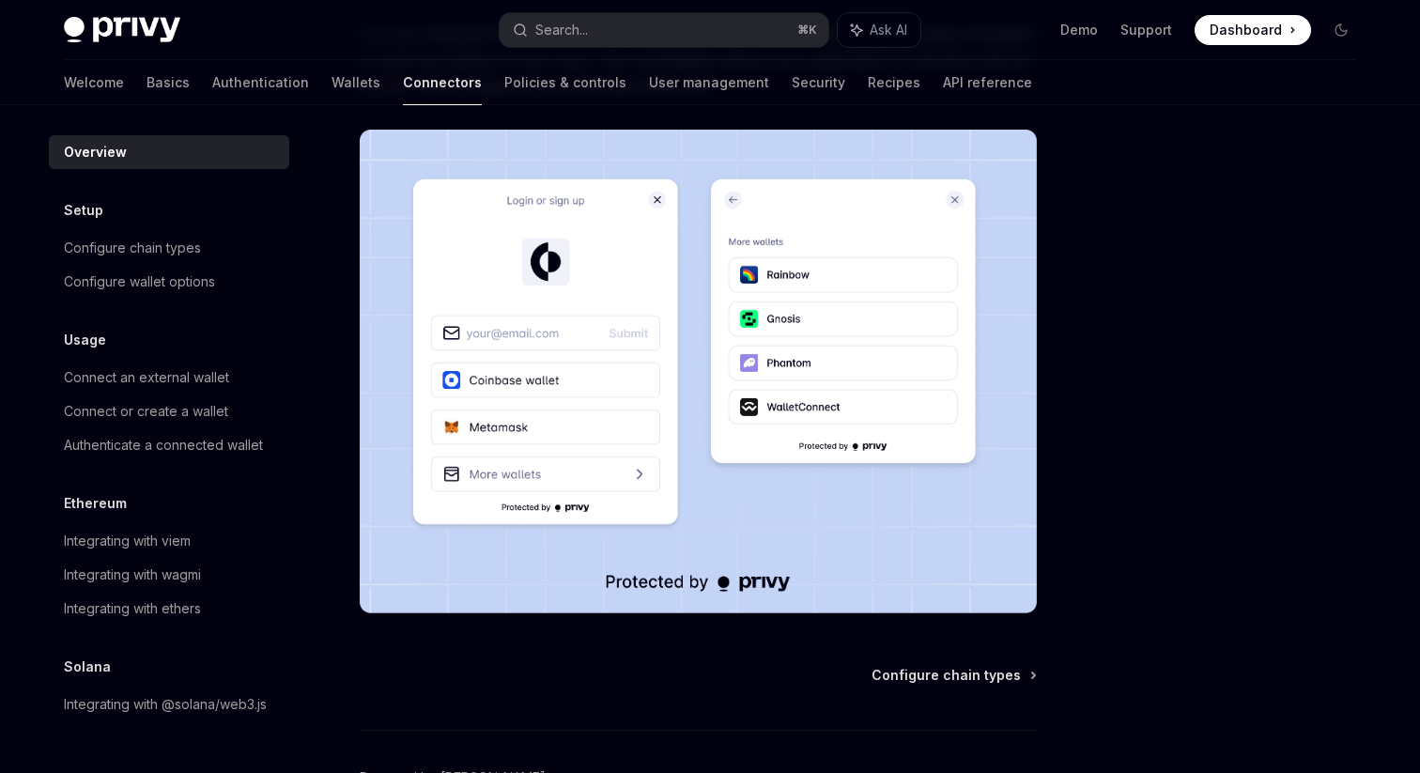
scroll to position [322, 0]
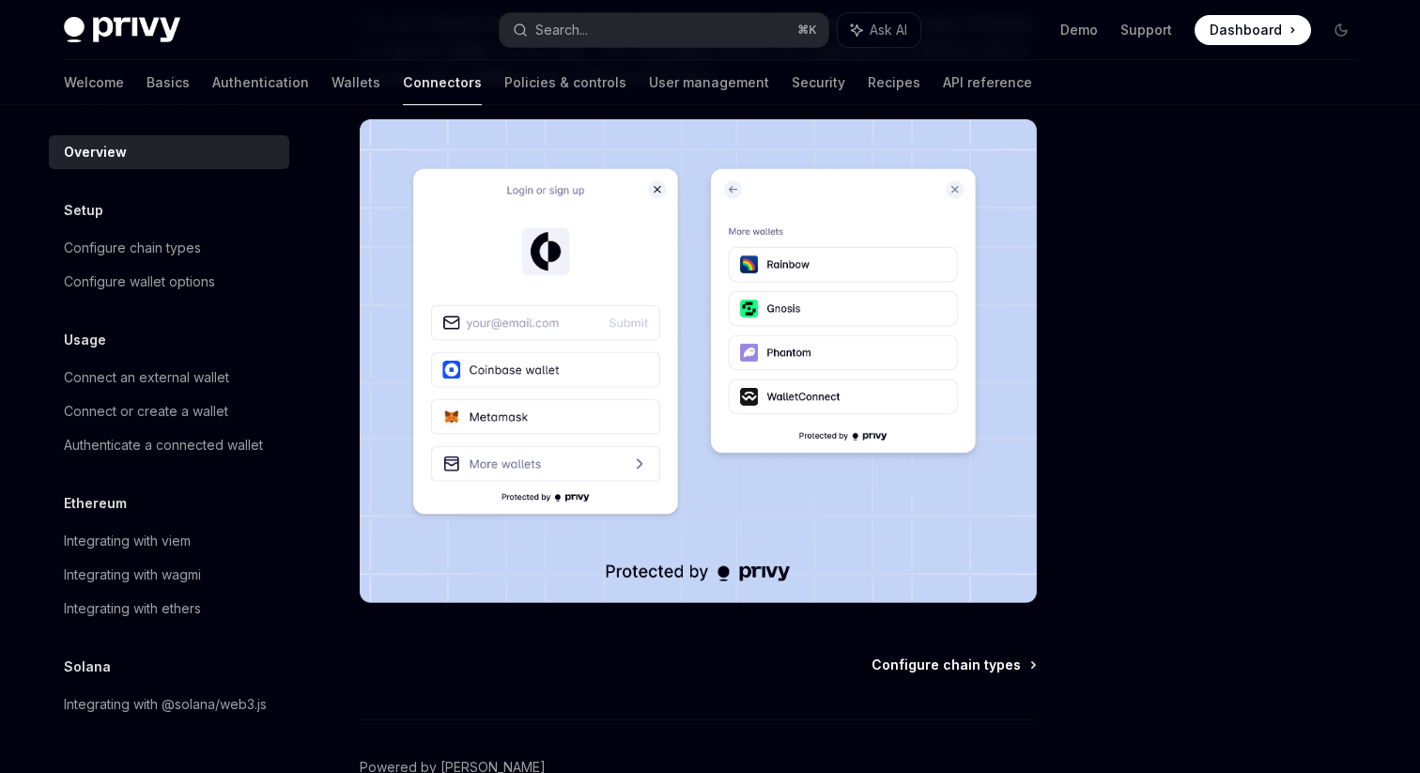
click at [961, 661] on span "Configure chain types" at bounding box center [946, 665] width 149 height 19
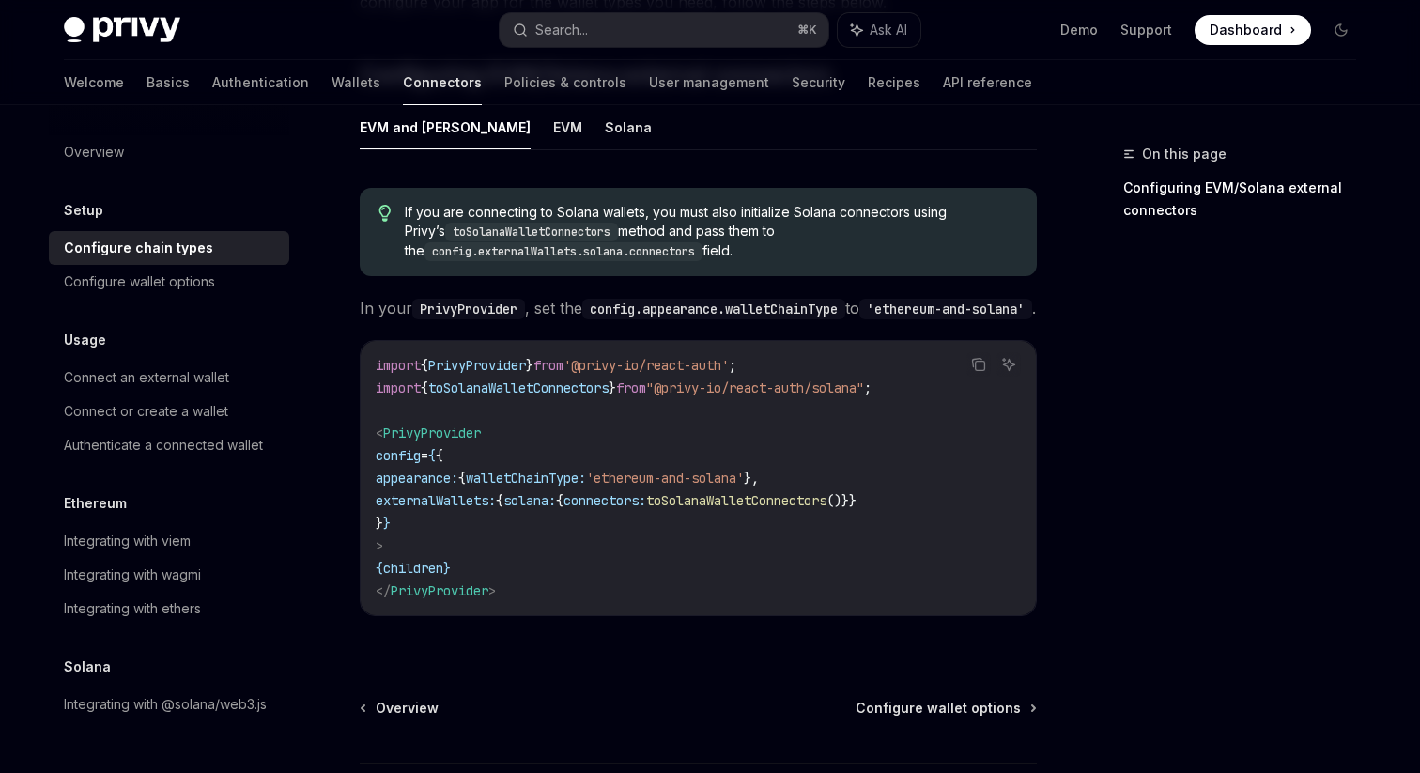
scroll to position [320, 0]
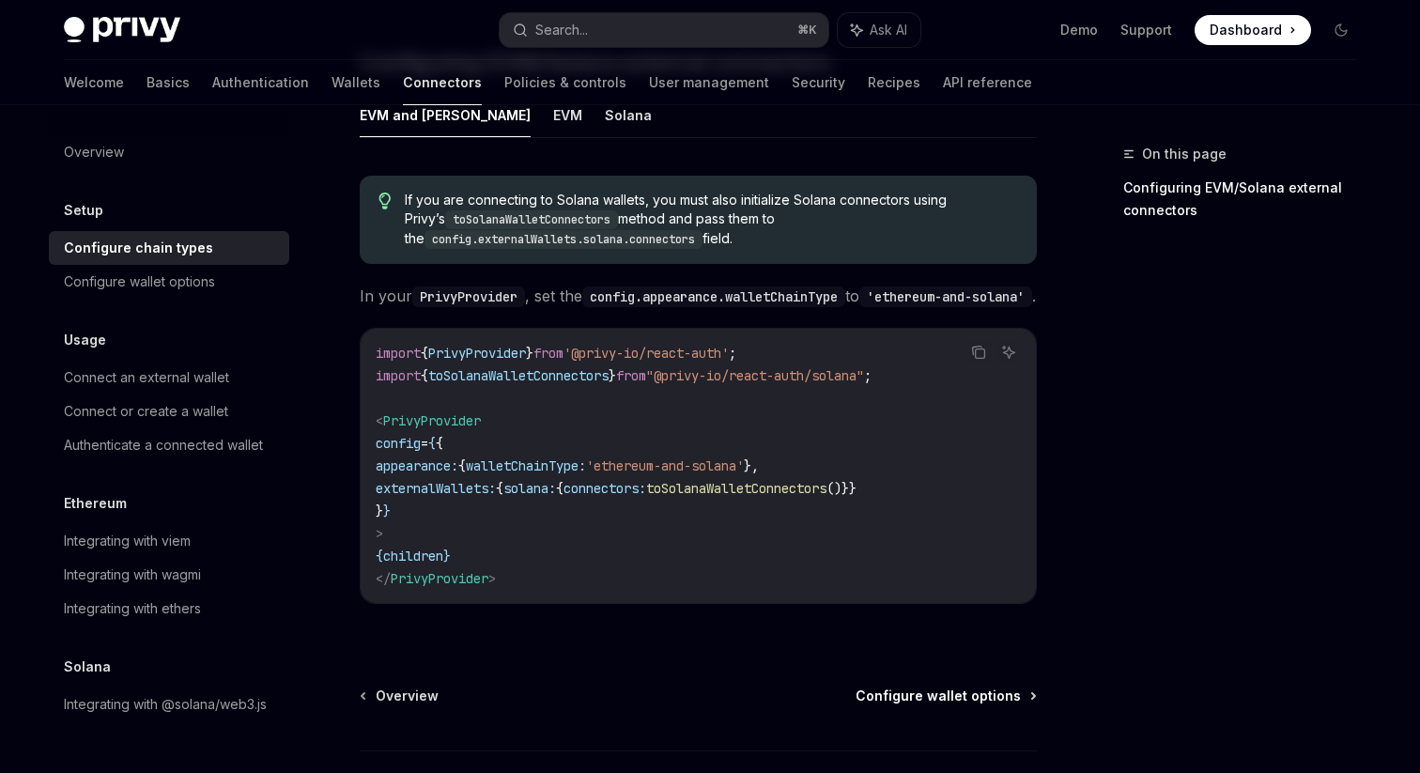
click at [947, 687] on span "Configure wallet options" at bounding box center [938, 696] width 165 height 19
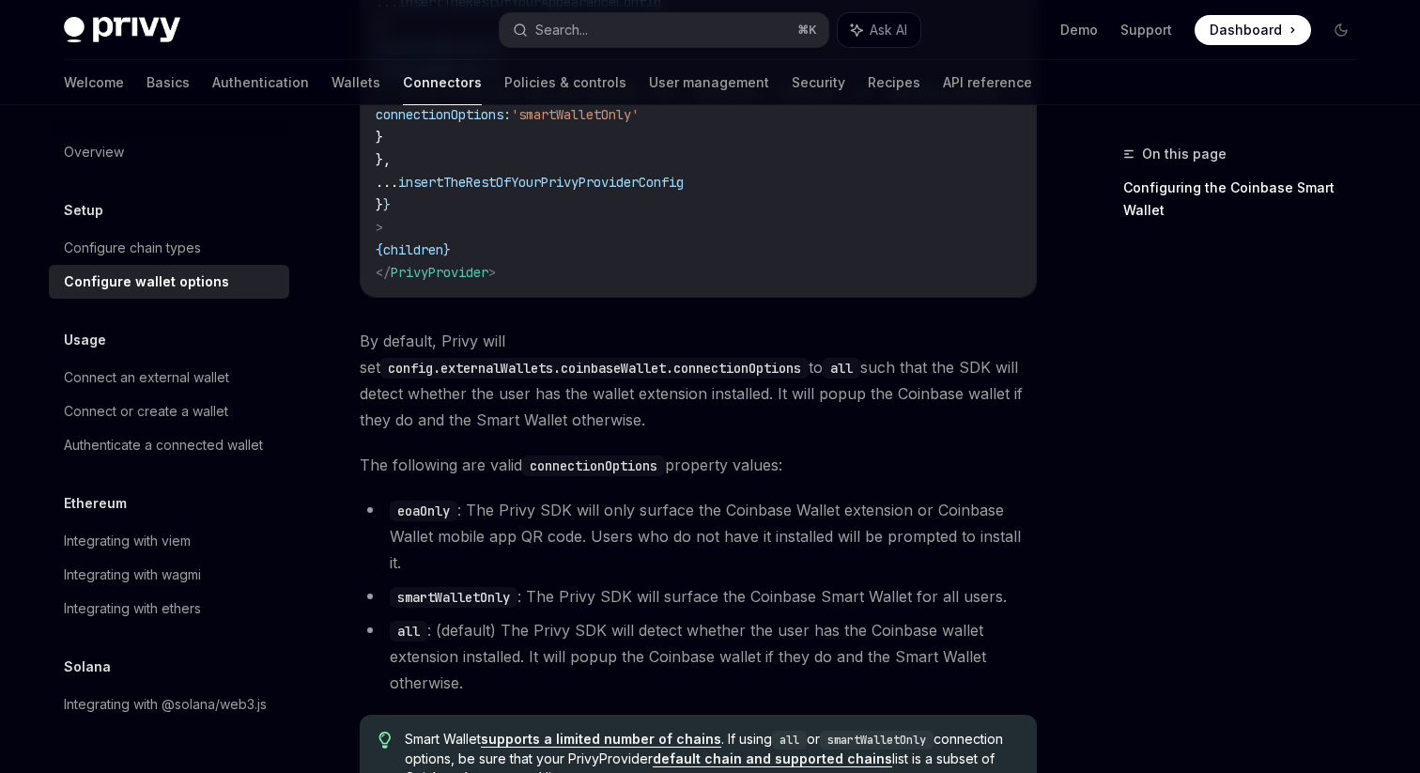
scroll to position [2687, 0]
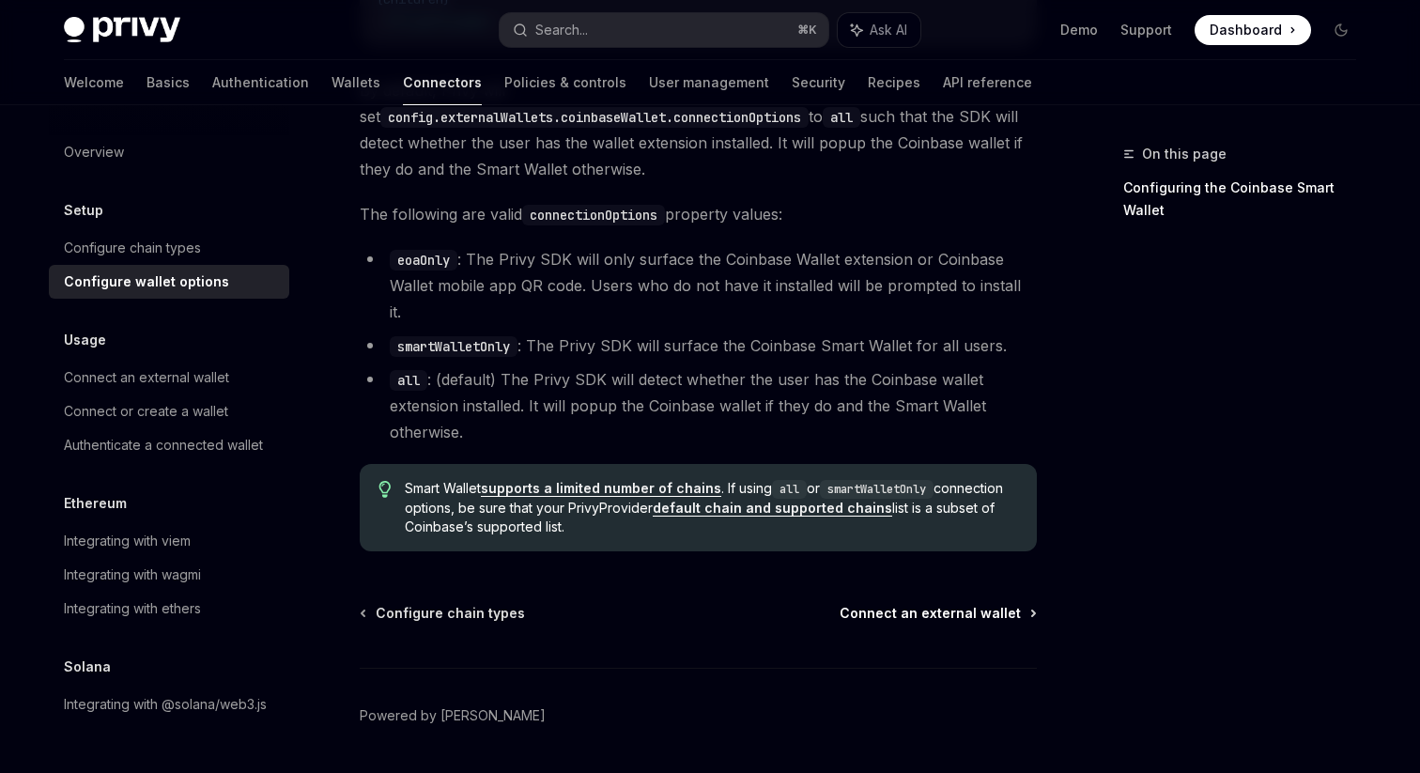
click at [930, 604] on span "Connect an external wallet" at bounding box center [930, 613] width 181 height 19
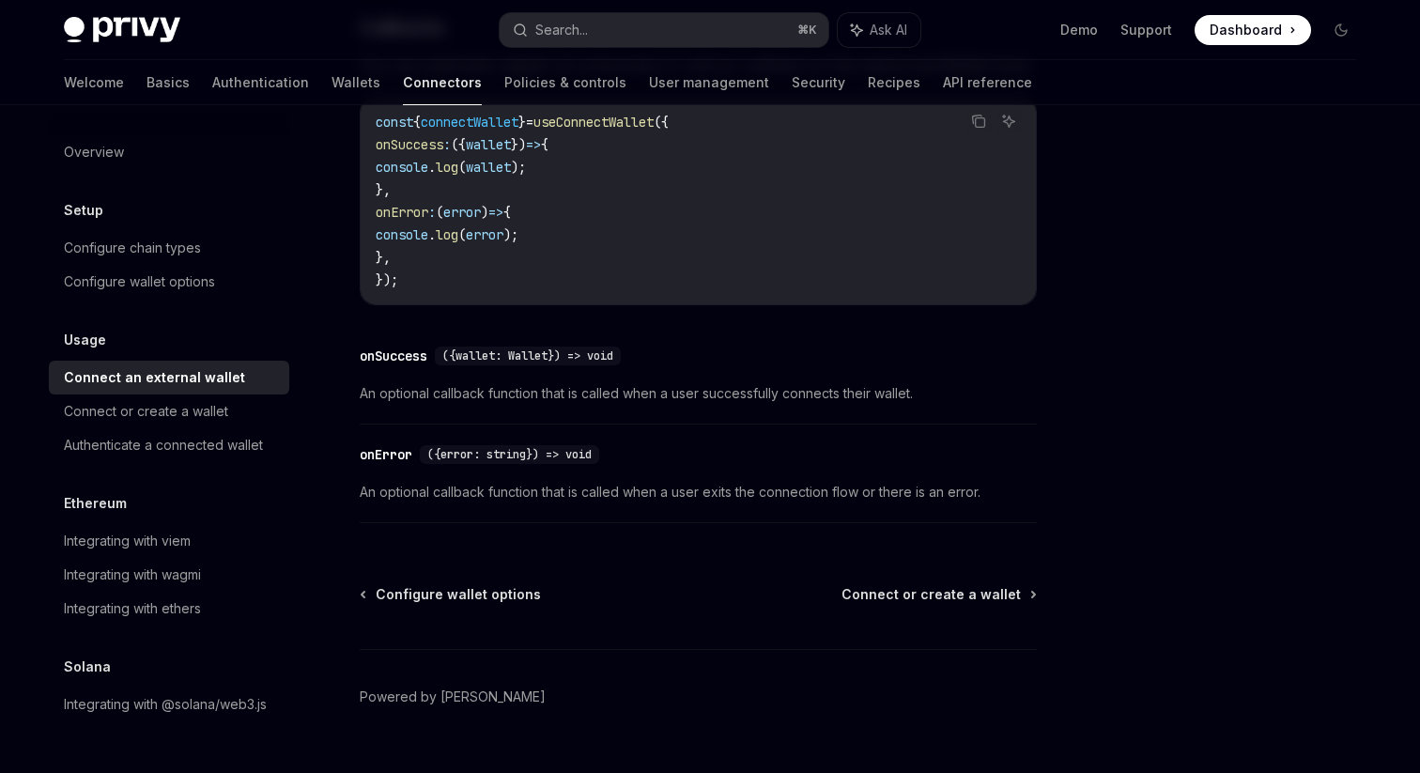
scroll to position [1285, 0]
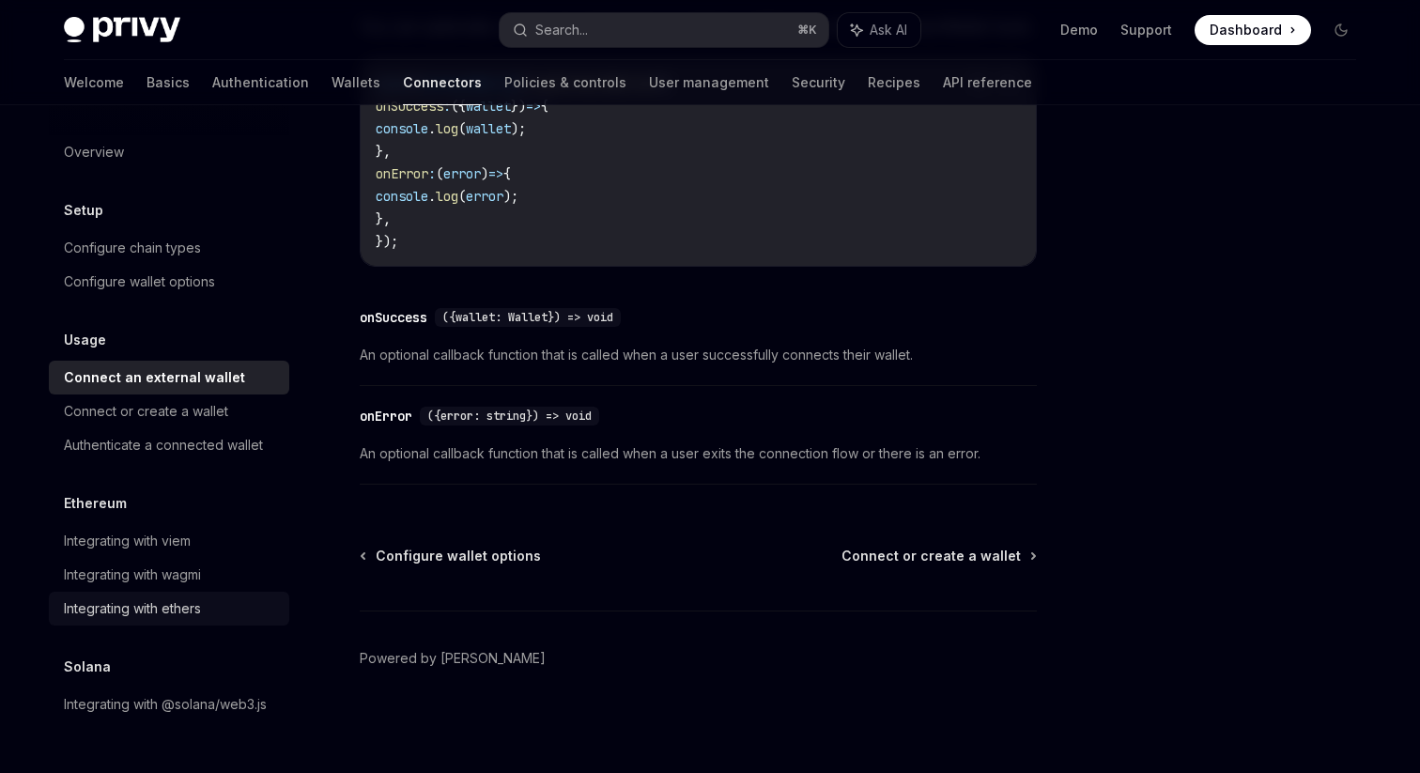
click at [206, 611] on div "Integrating with ethers" at bounding box center [171, 608] width 214 height 23
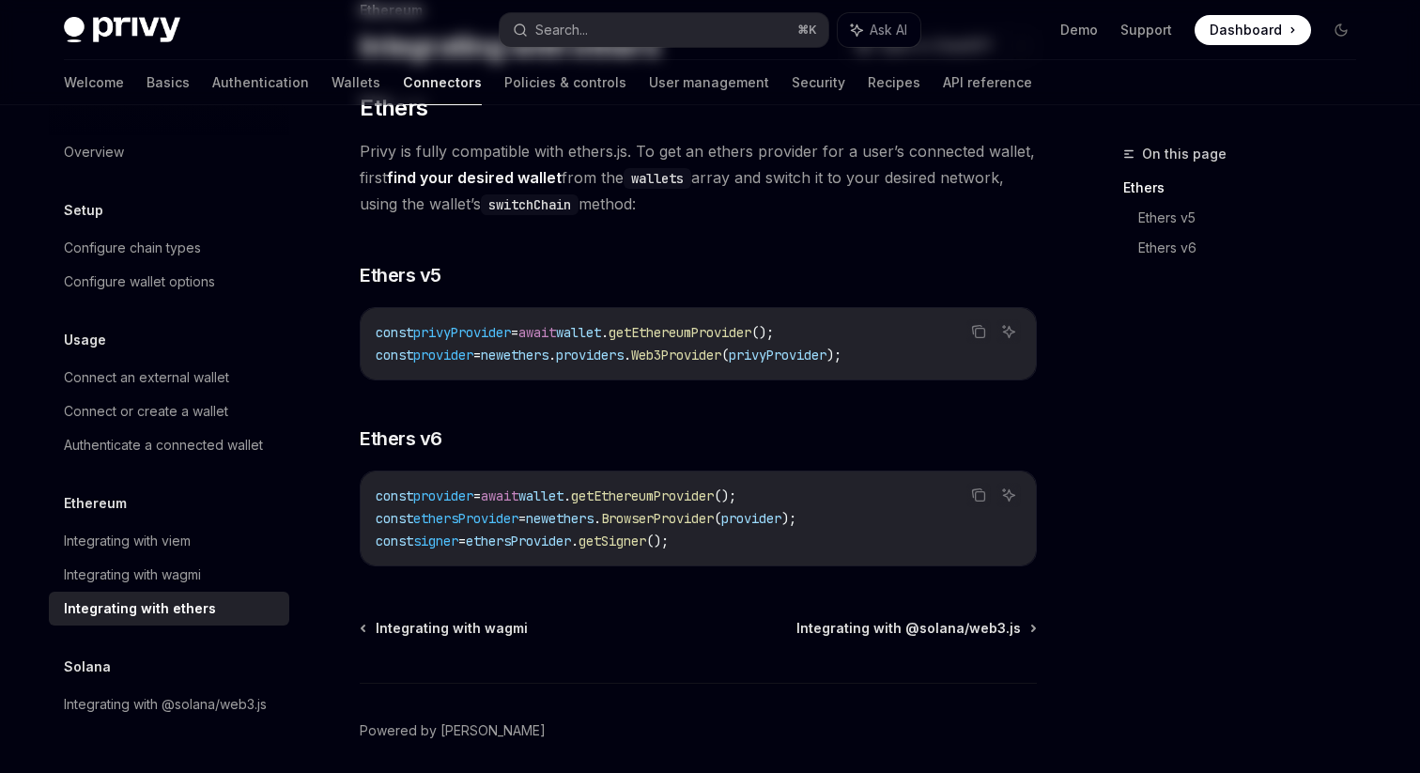
scroll to position [216, 0]
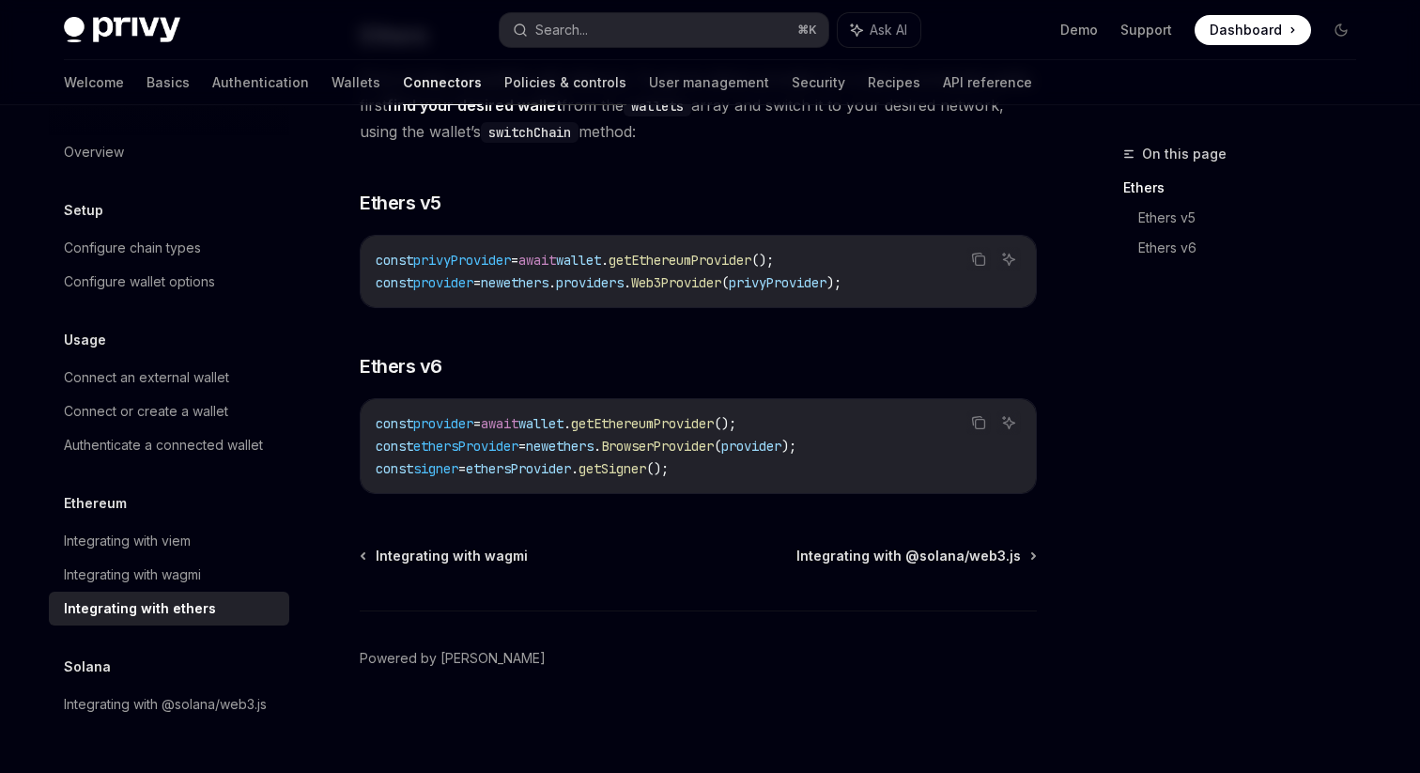
click at [504, 96] on link "Policies & controls" at bounding box center [565, 82] width 122 height 45
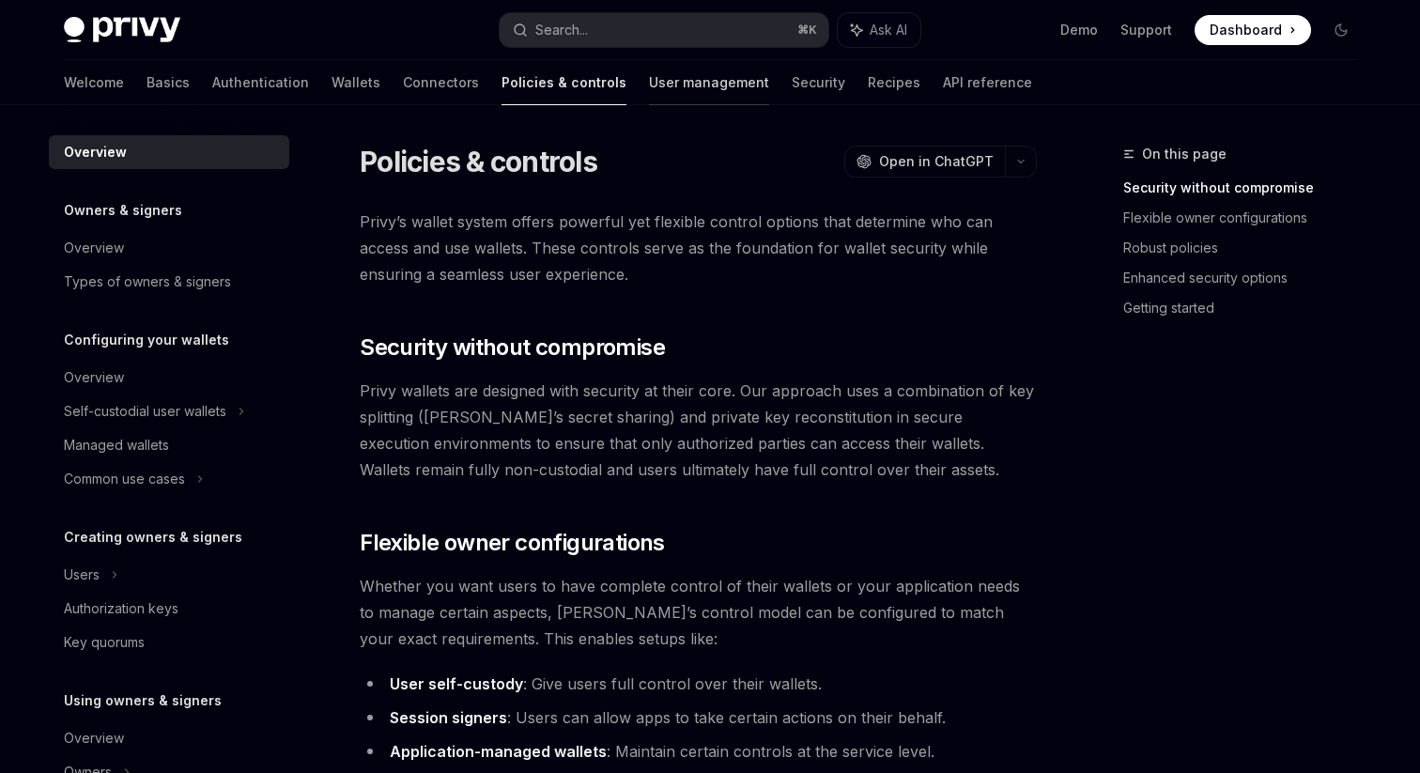
click at [649, 90] on link "User management" at bounding box center [709, 82] width 120 height 45
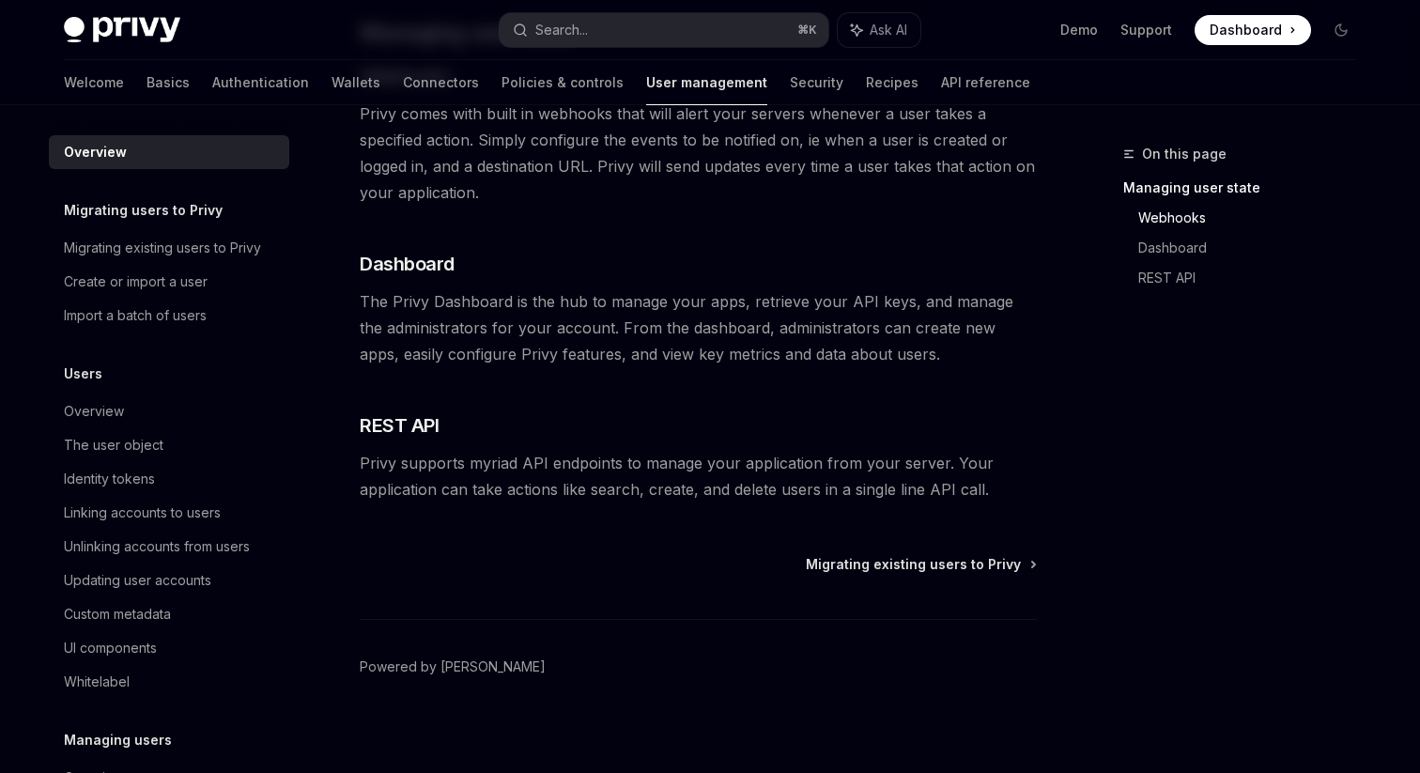
scroll to position [394, 0]
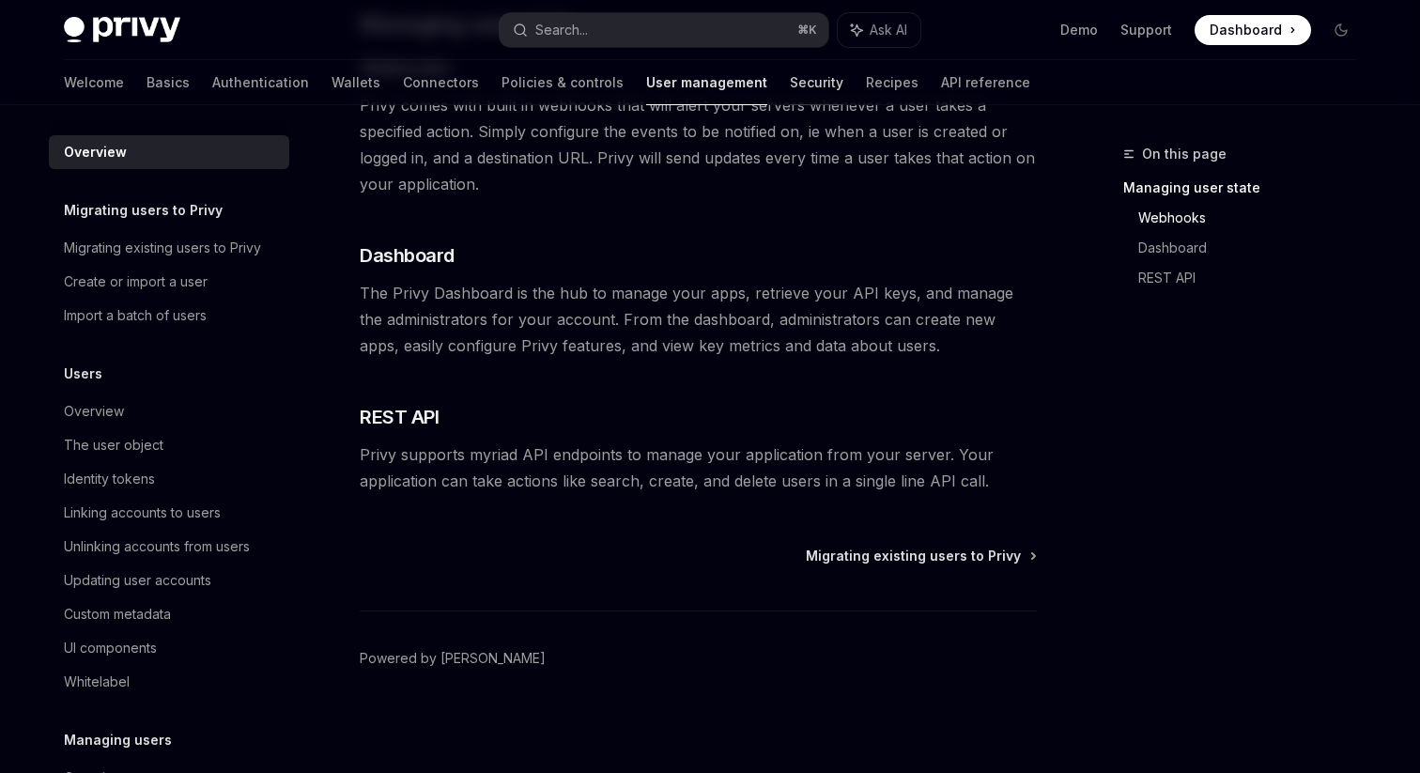
click at [790, 80] on link "Security" at bounding box center [817, 82] width 54 height 45
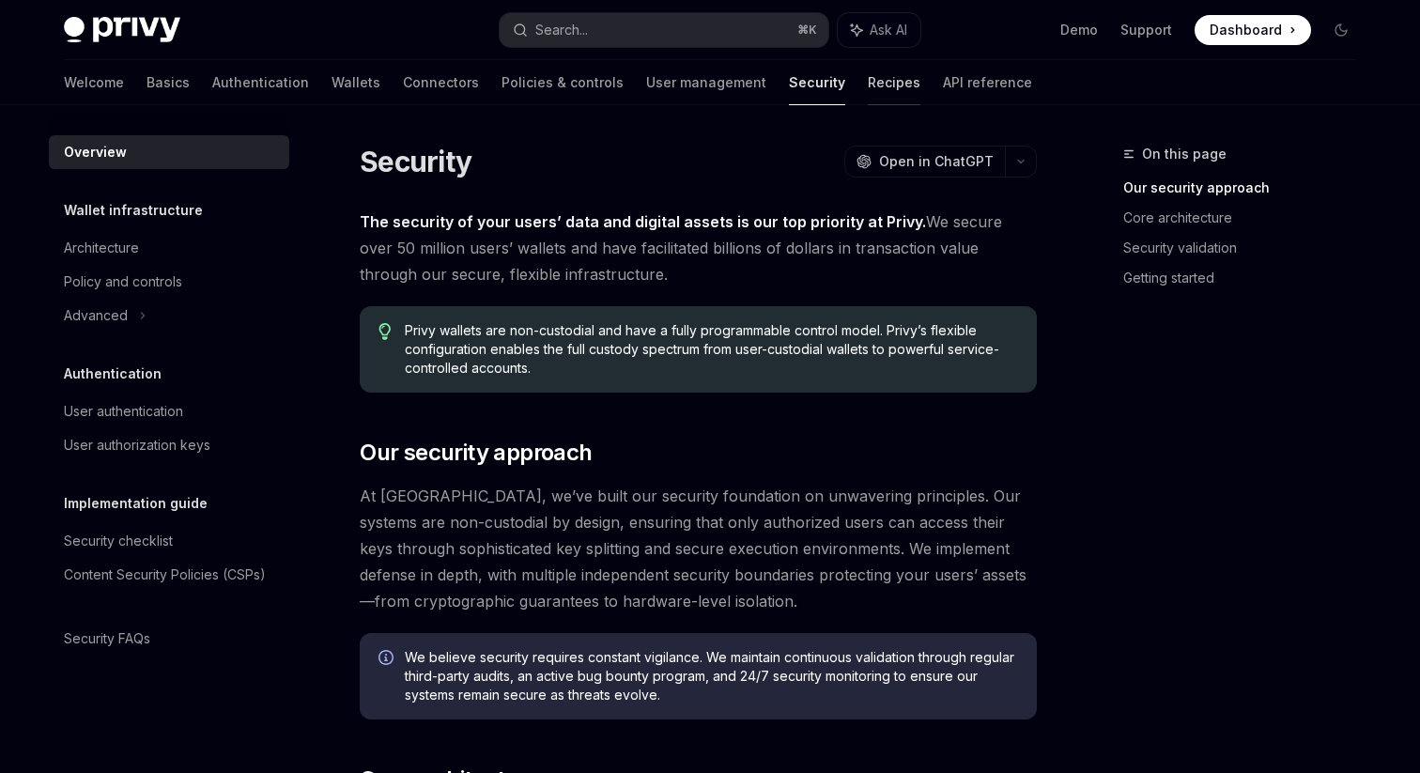
click at [868, 88] on link "Recipes" at bounding box center [894, 82] width 53 height 45
type textarea "*"
